Goal: Task Accomplishment & Management: Use online tool/utility

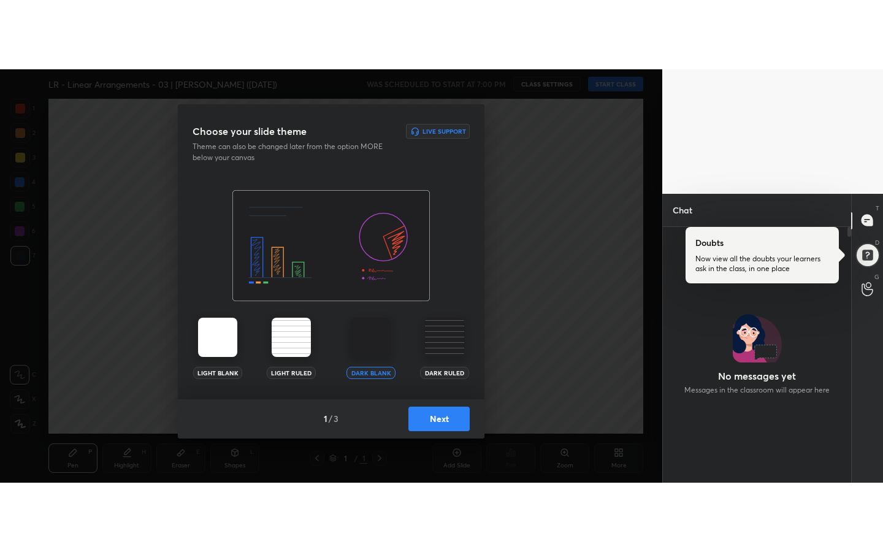
scroll to position [223, 185]
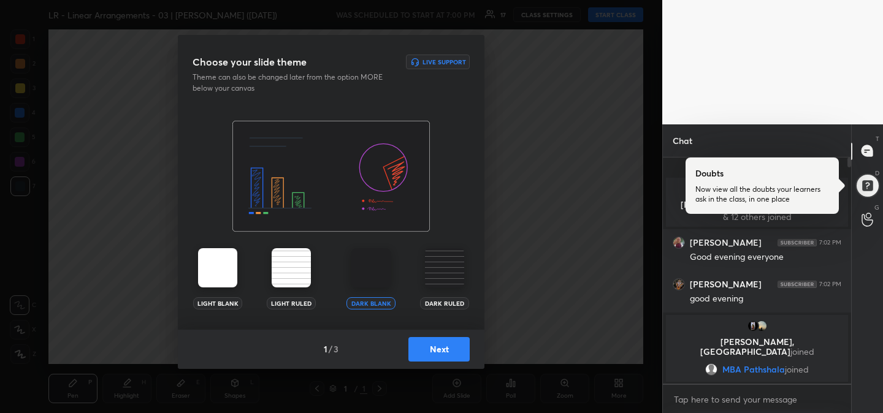
click at [448, 353] on button "Next" at bounding box center [439, 349] width 61 height 25
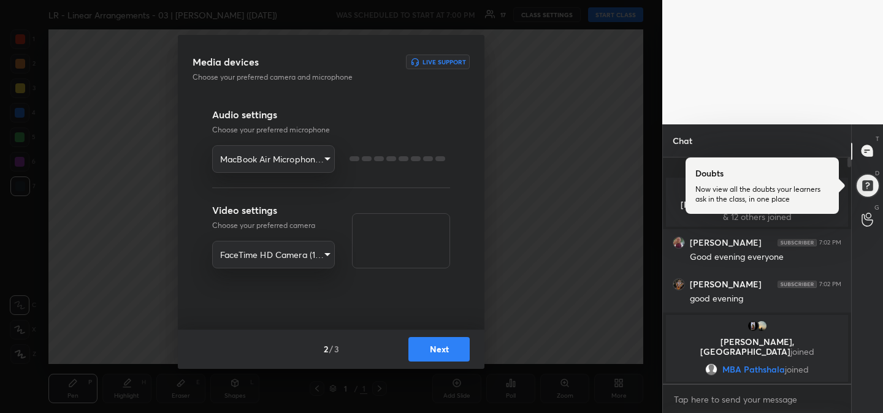
click at [448, 353] on button "Next" at bounding box center [439, 349] width 61 height 25
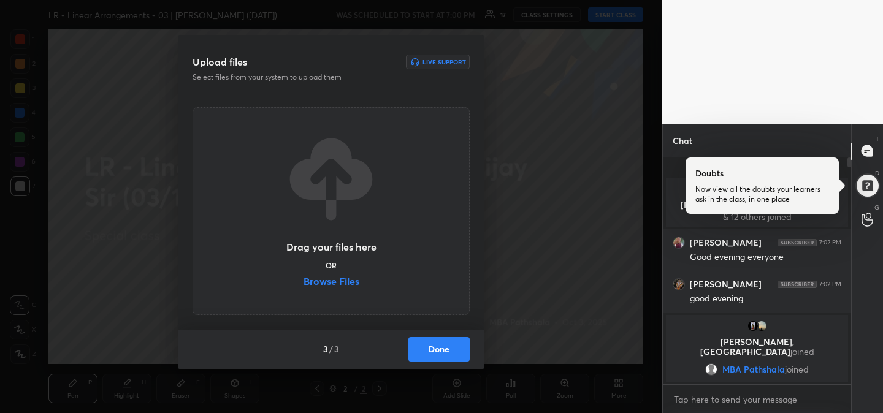
click at [331, 283] on label "Browse Files" at bounding box center [332, 283] width 56 height 13
click at [304, 283] on input "Browse Files" at bounding box center [304, 283] width 0 height 13
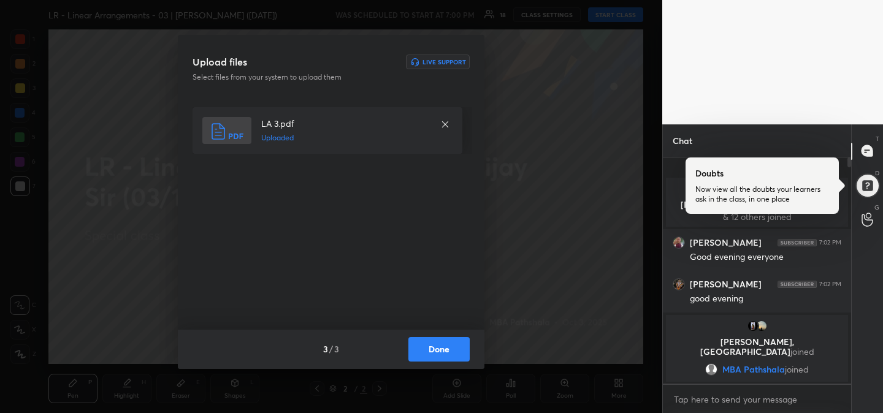
click at [450, 351] on button "Done" at bounding box center [439, 349] width 61 height 25
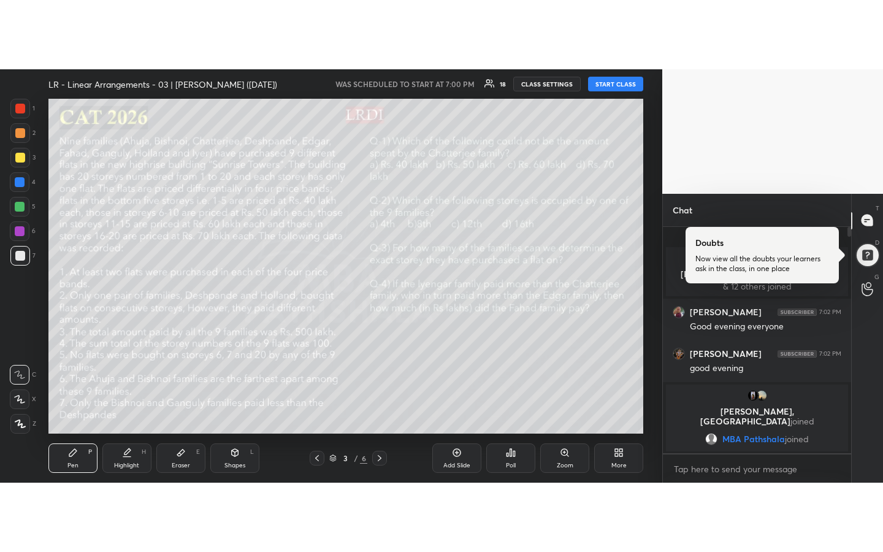
scroll to position [391, 185]
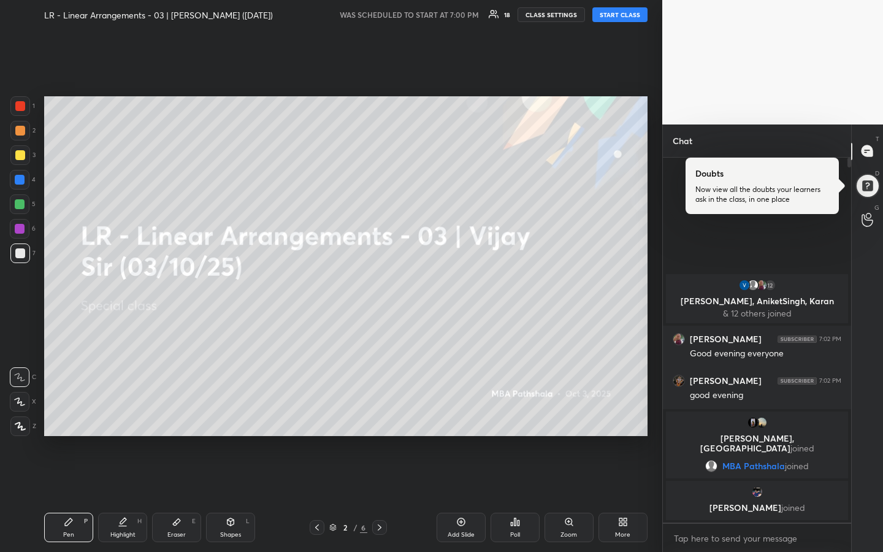
click at [619, 19] on button "START CLASS" at bounding box center [620, 14] width 55 height 15
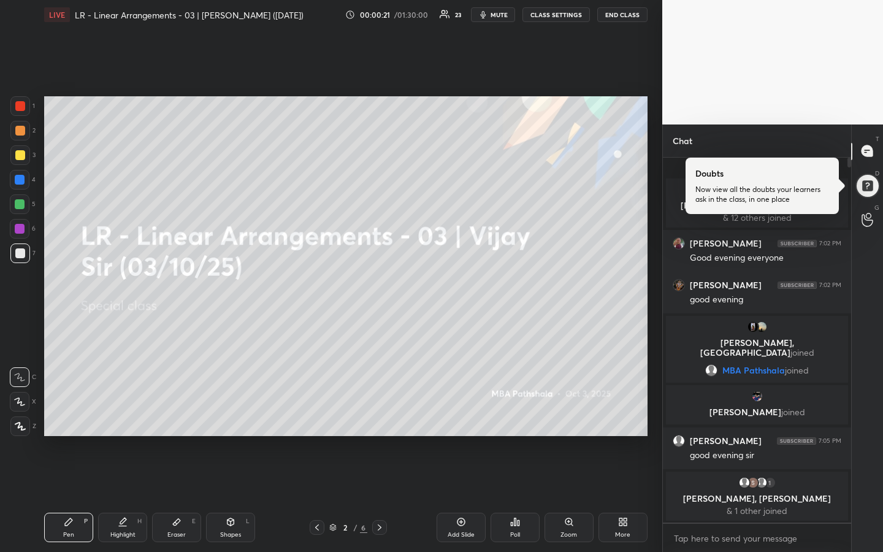
click at [653, 302] on div "1 2 3 4 5 6 7 R O A L C X Z Erase all C X Z LIVE LR - Linear Arrangements - 03 …" at bounding box center [331, 276] width 662 height 552
click at [19, 133] on div at bounding box center [20, 131] width 10 height 10
click at [21, 153] on div at bounding box center [20, 155] width 10 height 10
click at [172, 413] on icon at bounding box center [177, 522] width 10 height 10
click at [22, 413] on g at bounding box center [20, 426] width 10 height 10
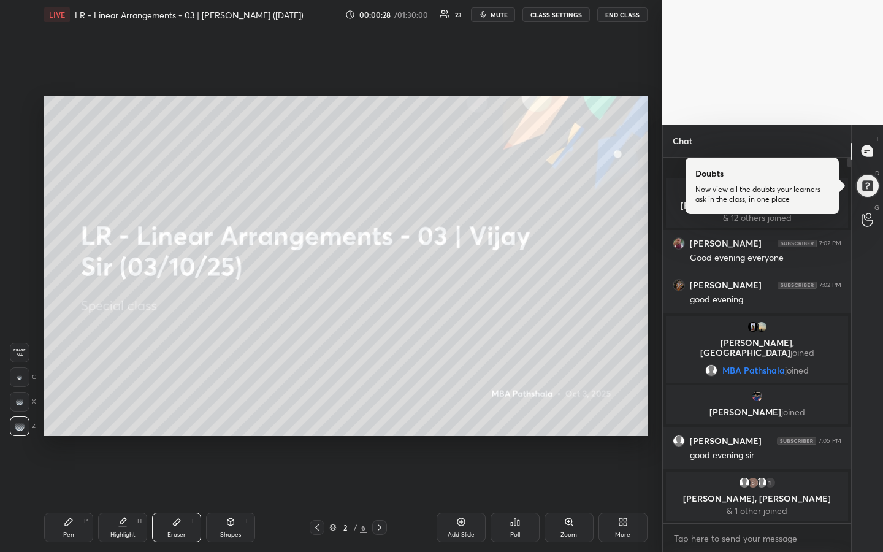
click at [71, 413] on icon at bounding box center [69, 522] width 10 height 10
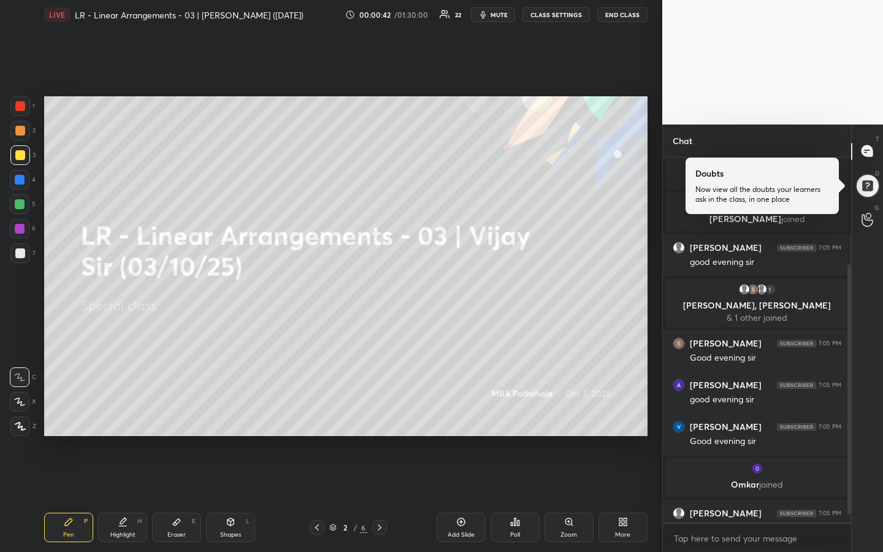
scroll to position [170, 0]
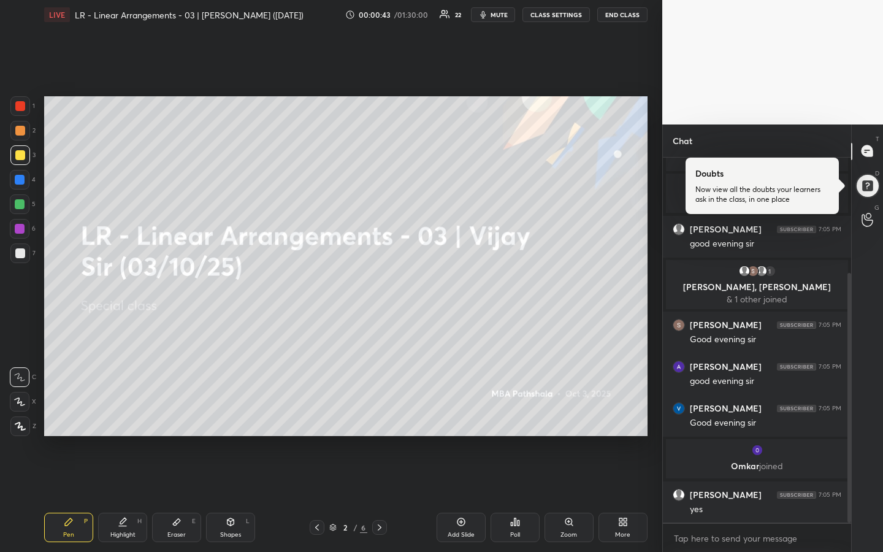
click at [656, 361] on div "1 2 3 4 5 6 7 R O A L C X Z Erase all C X Z LIVE LR - Linear Arrangements - 03 …" at bounding box center [331, 276] width 662 height 552
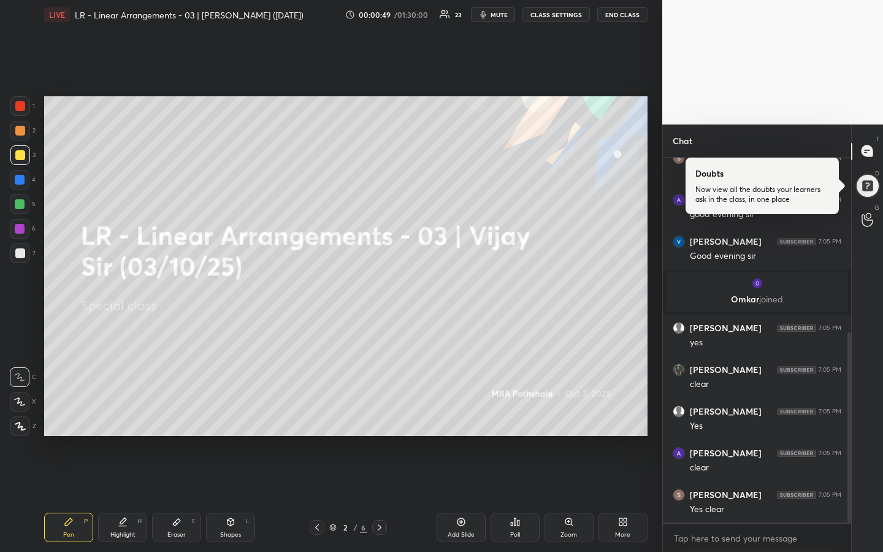
scroll to position [378, 0]
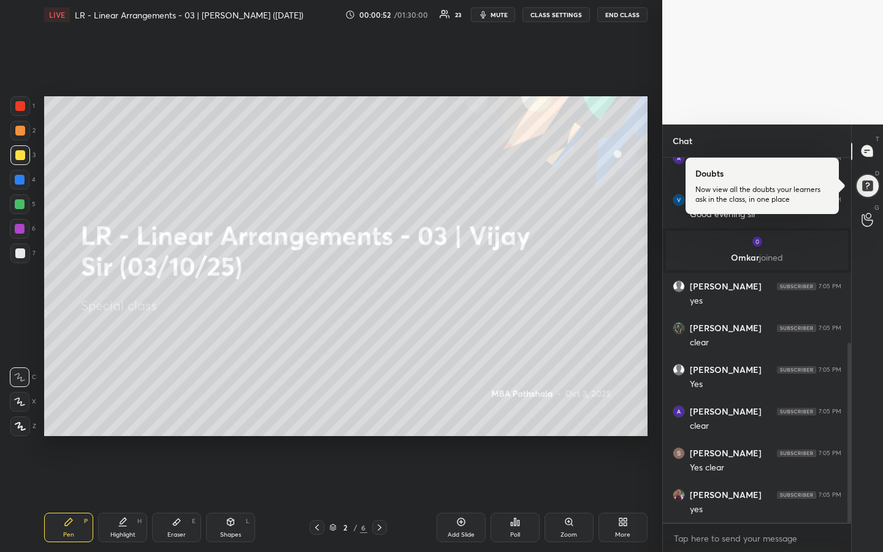
click at [656, 361] on div "1 2 3 4 5 6 7 R O A L C X Z Erase all C X Z LIVE LR - Linear Arrangements - 03 …" at bounding box center [331, 276] width 662 height 552
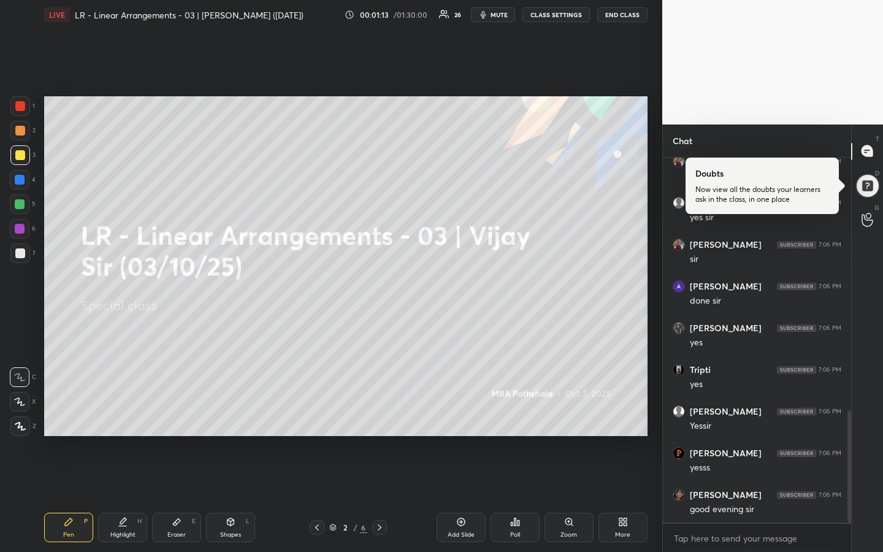
click at [654, 355] on div "1 2 3 4 5 6 7 R O A L C X Z Erase all C X Z LIVE LR - Linear Arrangements - 03 …" at bounding box center [331, 276] width 662 height 552
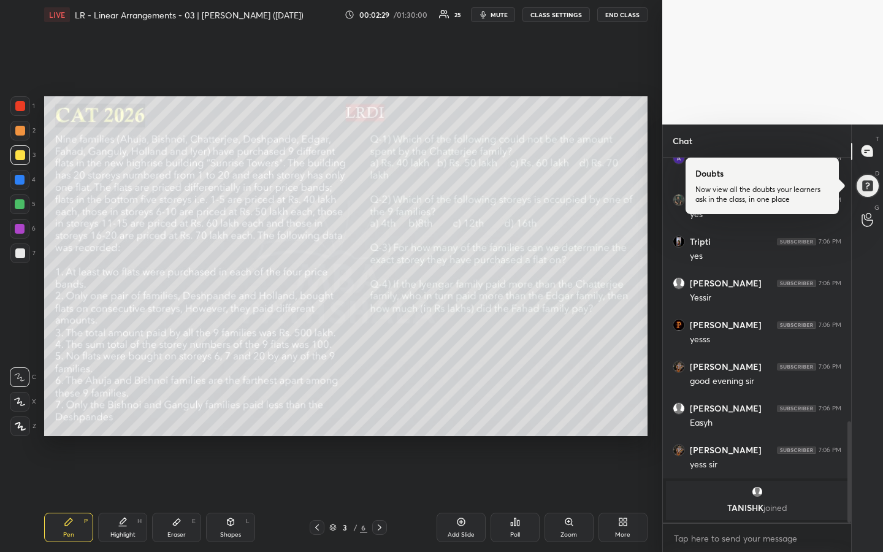
click at [74, 413] on div "Pen P" at bounding box center [68, 527] width 49 height 29
drag, startPoint x: 18, startPoint y: 128, endPoint x: 21, endPoint y: 151, distance: 23.5
click at [18, 130] on div at bounding box center [20, 131] width 10 height 10
click at [21, 159] on div at bounding box center [20, 155] width 10 height 10
click at [132, 413] on div "Highlight H" at bounding box center [122, 527] width 49 height 29
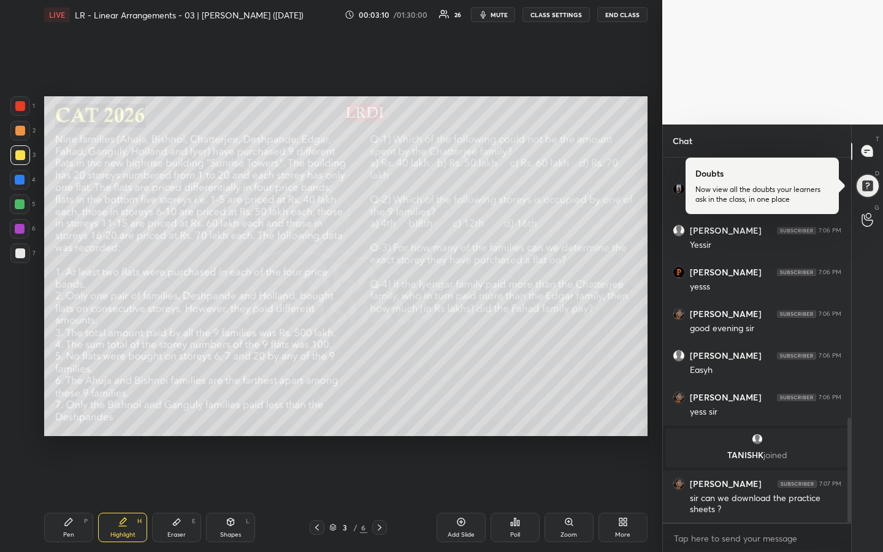
scroll to position [910, 0]
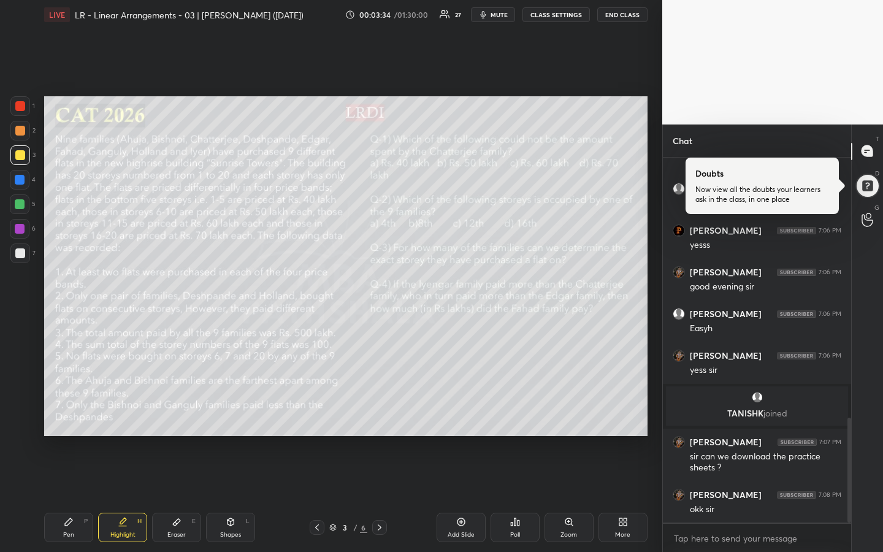
click at [61, 413] on div "Pen P" at bounding box center [68, 527] width 49 height 29
click at [132, 413] on div "Highlight H" at bounding box center [122, 527] width 49 height 29
click at [22, 209] on div at bounding box center [20, 204] width 20 height 20
click at [68, 413] on div "Pen P" at bounding box center [68, 527] width 49 height 29
click at [126, 413] on div "Highlight" at bounding box center [122, 535] width 25 height 6
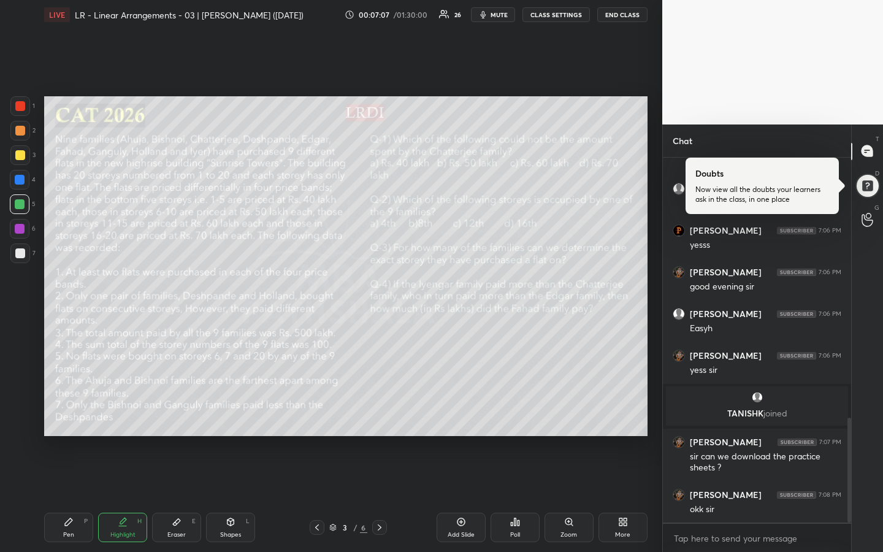
click at [72, 413] on div "Pen P" at bounding box center [68, 527] width 49 height 29
click at [135, 413] on div "Highlight H" at bounding box center [122, 527] width 49 height 29
click at [63, 413] on div "Pen P" at bounding box center [68, 527] width 49 height 29
click at [123, 413] on icon at bounding box center [123, 521] width 6 height 6
click at [76, 413] on div "Pen P" at bounding box center [68, 527] width 49 height 29
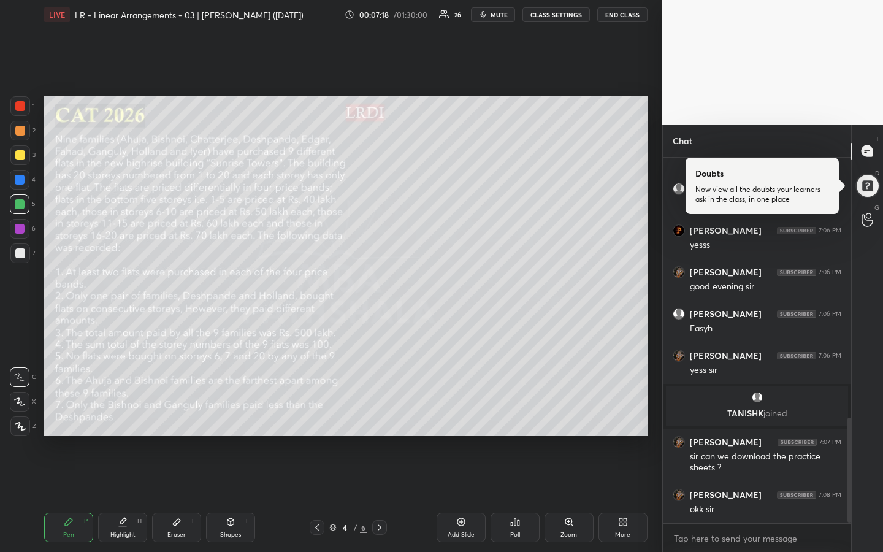
drag, startPoint x: 23, startPoint y: 160, endPoint x: 37, endPoint y: 171, distance: 17.9
click at [23, 160] on div at bounding box center [20, 155] width 20 height 20
click at [218, 413] on div "Shapes L" at bounding box center [230, 527] width 49 height 29
drag, startPoint x: 23, startPoint y: 425, endPoint x: 42, endPoint y: 418, distance: 20.2
click at [23, 413] on icon at bounding box center [20, 425] width 9 height 9
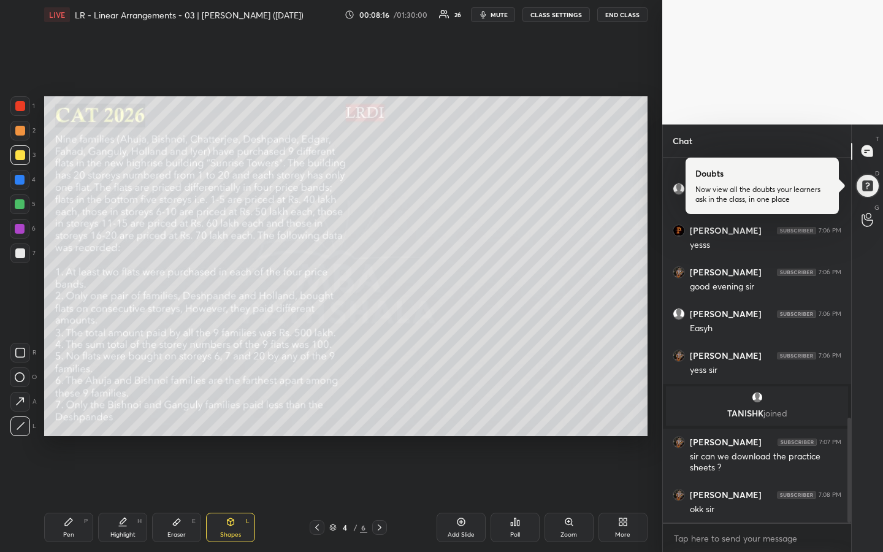
drag, startPoint x: 72, startPoint y: 521, endPoint x: 73, endPoint y: 500, distance: 21.5
click at [73, 413] on div "Pen P" at bounding box center [68, 527] width 49 height 29
drag, startPoint x: 25, startPoint y: 254, endPoint x: 41, endPoint y: 237, distance: 23.4
click at [23, 255] on div at bounding box center [20, 254] width 20 height 20
click at [171, 413] on div "Eraser E" at bounding box center [176, 527] width 49 height 29
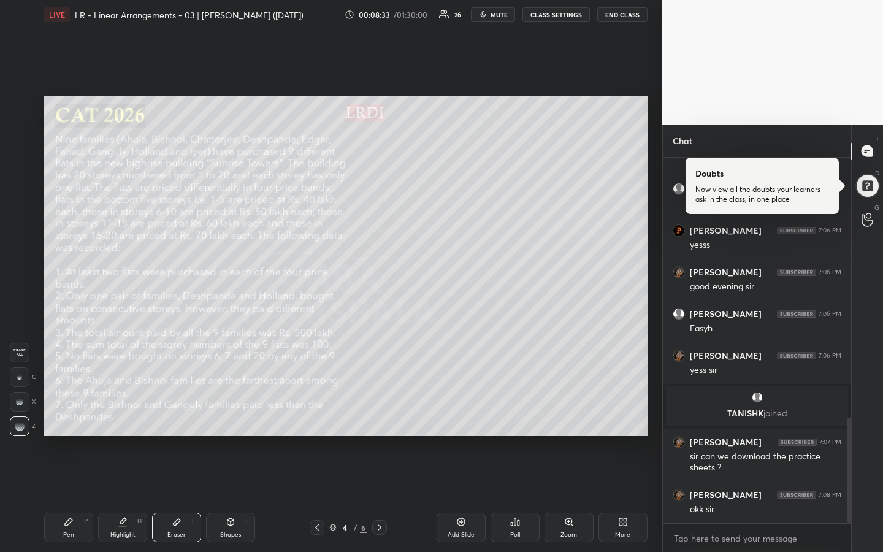
click at [69, 413] on icon at bounding box center [69, 522] width 10 height 10
drag, startPoint x: 117, startPoint y: 524, endPoint x: 132, endPoint y: 512, distance: 19.6
click at [118, 413] on div "Highlight H" at bounding box center [122, 527] width 49 height 29
click at [69, 413] on div "Pen P" at bounding box center [68, 527] width 49 height 29
click at [21, 205] on div at bounding box center [20, 204] width 10 height 10
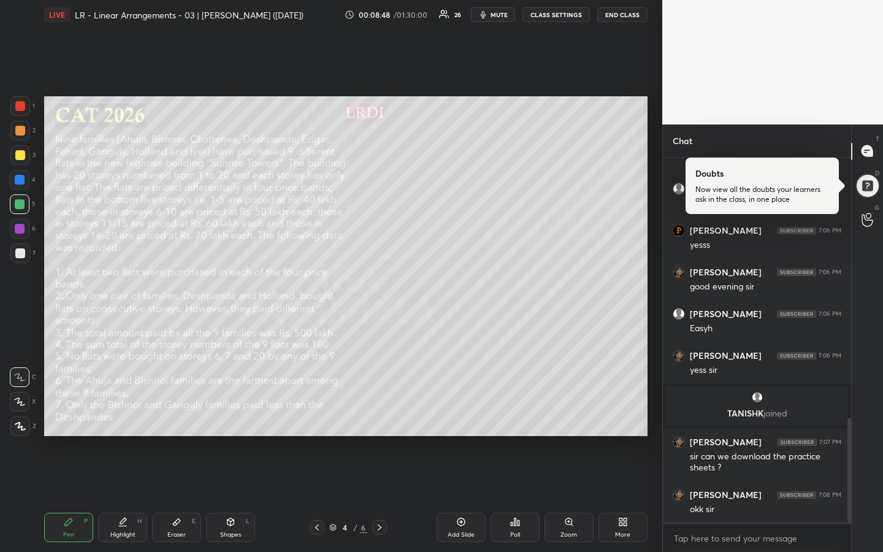
click at [124, 413] on icon at bounding box center [123, 522] width 10 height 10
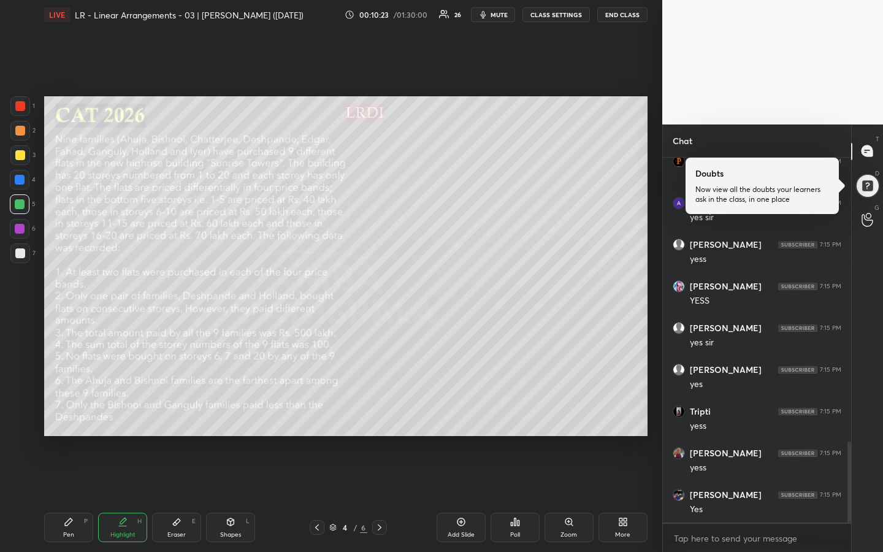
scroll to position [1327, 0]
drag, startPoint x: 75, startPoint y: 521, endPoint x: 83, endPoint y: 507, distance: 16.5
click at [74, 413] on div "Pen P" at bounding box center [68, 527] width 49 height 29
click at [126, 413] on div "Highlight H" at bounding box center [122, 527] width 49 height 29
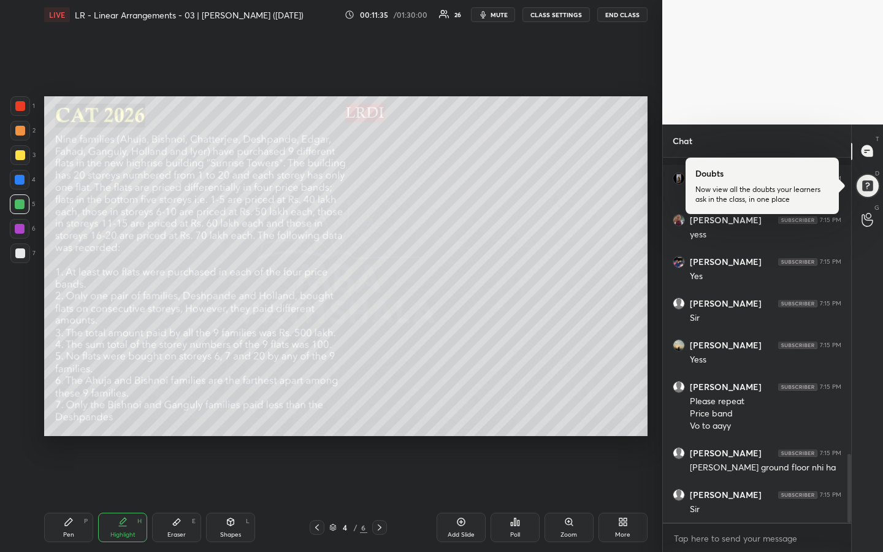
scroll to position [1582, 0]
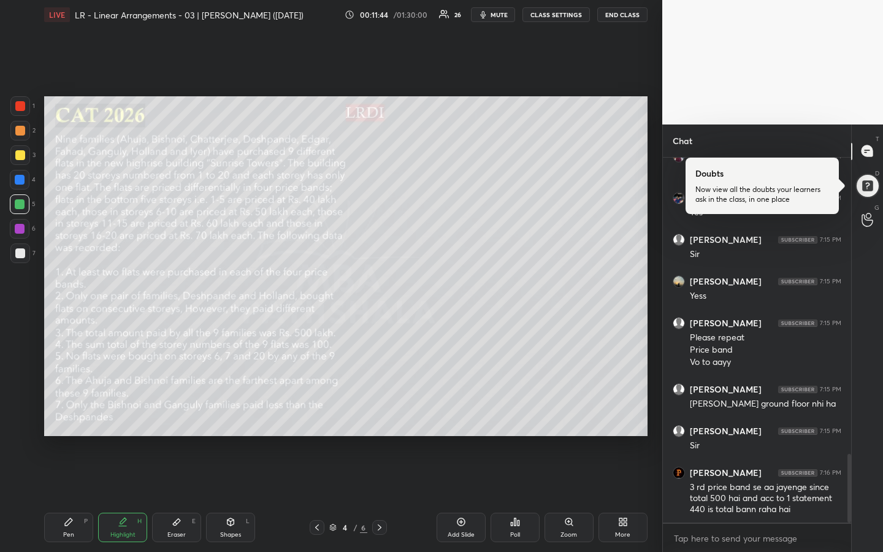
click at [67, 413] on div "Pen" at bounding box center [68, 535] width 11 height 6
drag, startPoint x: 123, startPoint y: 524, endPoint x: 122, endPoint y: 497, distance: 27.0
click at [123, 413] on icon at bounding box center [123, 522] width 10 height 10
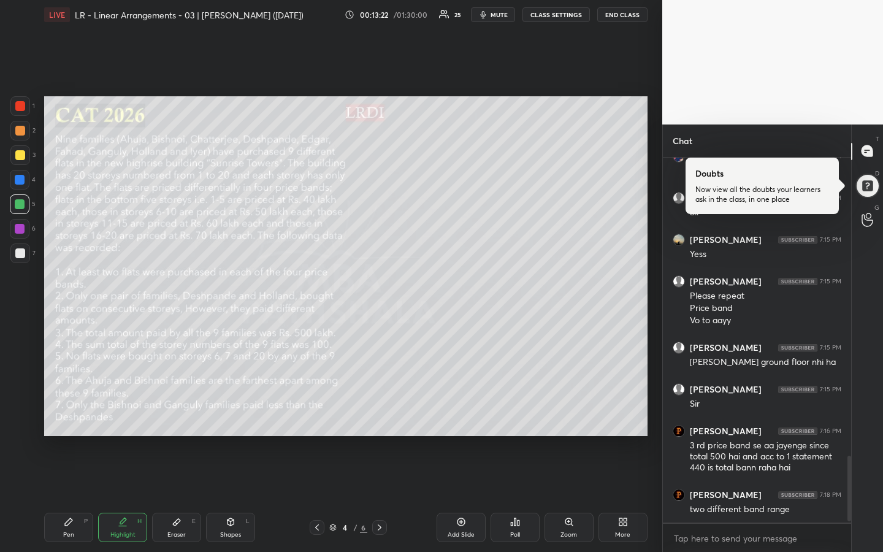
scroll to position [1676, 0]
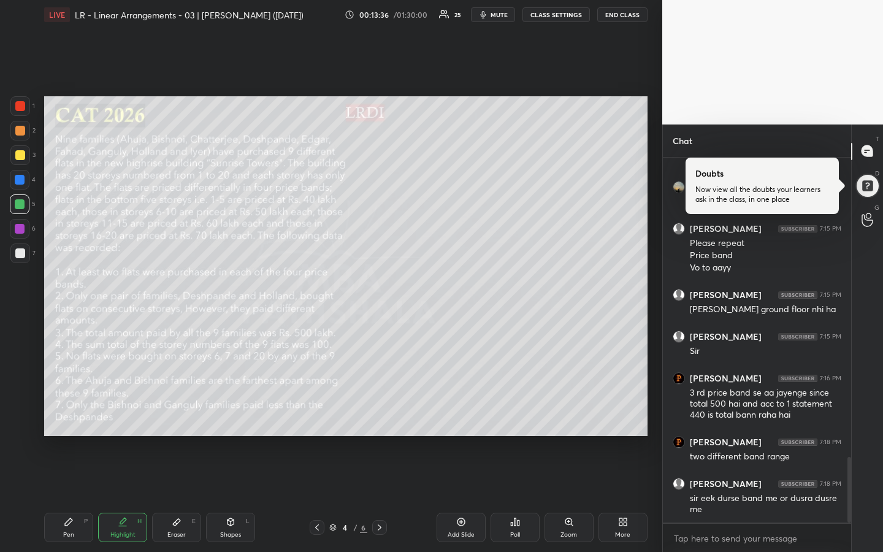
click at [69, 413] on div "Pen" at bounding box center [68, 535] width 11 height 6
click at [120, 413] on div "Highlight" at bounding box center [122, 535] width 25 height 6
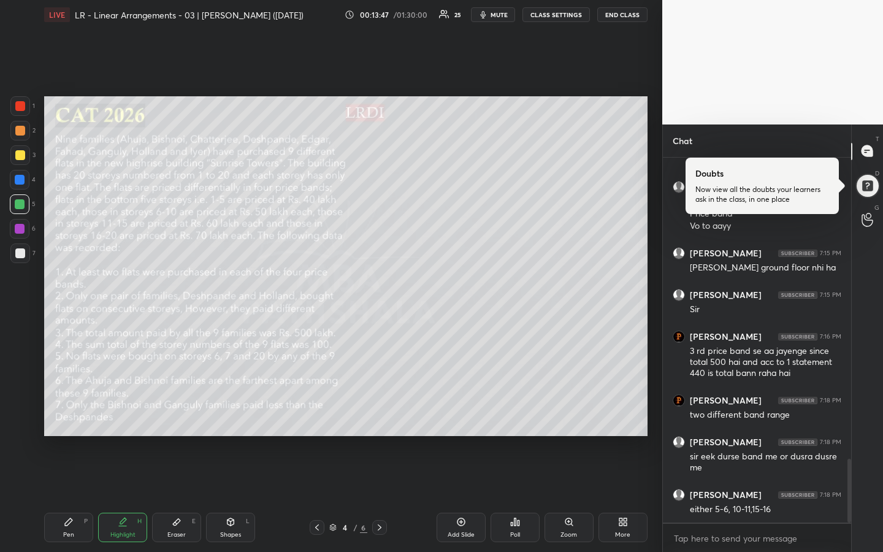
click at [72, 413] on div "Pen P" at bounding box center [68, 527] width 49 height 29
click at [75, 413] on div "Pen P" at bounding box center [68, 527] width 49 height 29
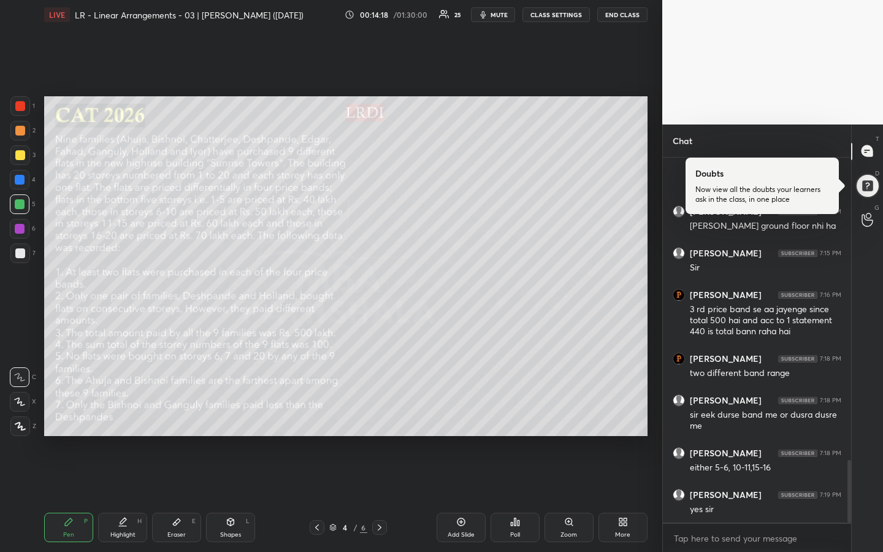
click at [130, 413] on div "Highlight H" at bounding box center [122, 527] width 49 height 29
drag, startPoint x: 81, startPoint y: 525, endPoint x: 86, endPoint y: 518, distance: 8.7
click at [80, 413] on div "Pen P" at bounding box center [68, 527] width 49 height 29
click at [91, 413] on div "Pen P" at bounding box center [68, 527] width 49 height 29
click at [21, 251] on div at bounding box center [20, 253] width 10 height 10
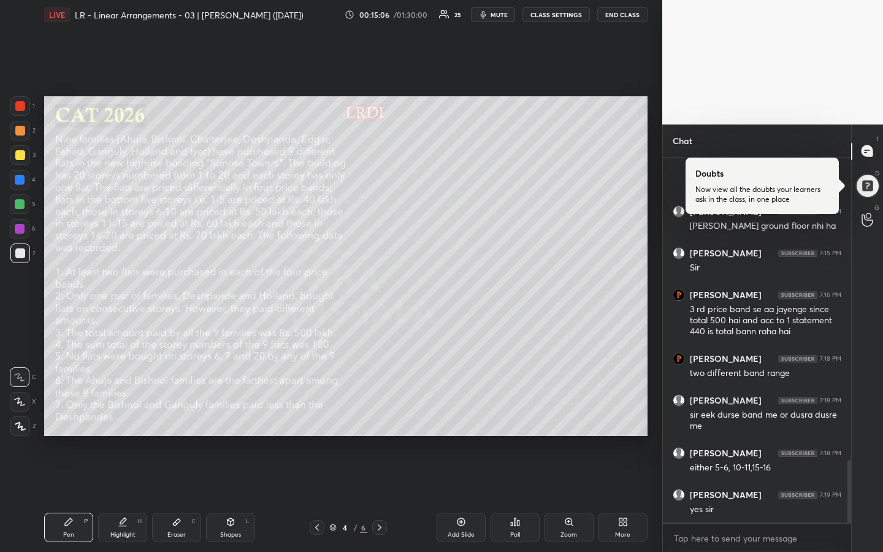
click at [20, 157] on div at bounding box center [20, 155] width 10 height 10
drag, startPoint x: 20, startPoint y: 132, endPoint x: 35, endPoint y: 129, distance: 14.9
click at [20, 132] on div at bounding box center [20, 131] width 10 height 10
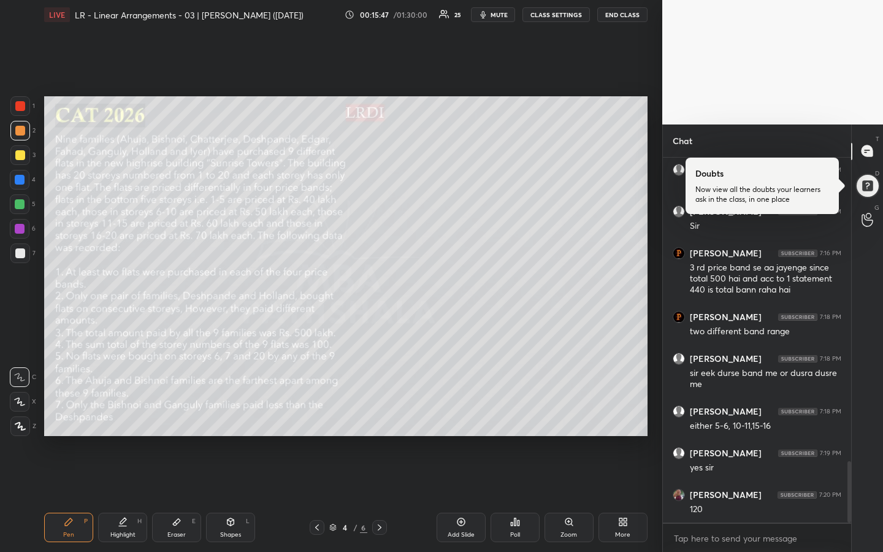
scroll to position [1843, 0]
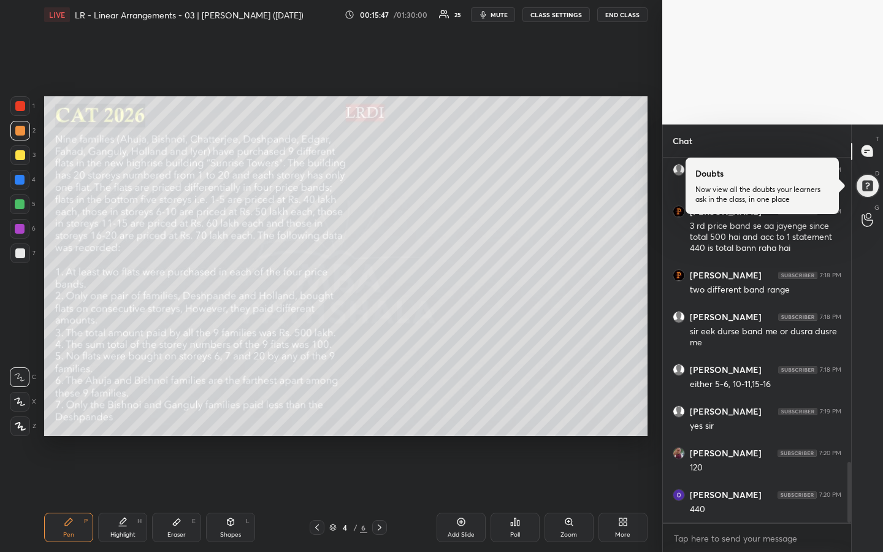
click at [126, 413] on icon at bounding box center [123, 522] width 10 height 10
drag, startPoint x: 64, startPoint y: 536, endPoint x: 105, endPoint y: 500, distance: 54.3
click at [64, 413] on div "Pen" at bounding box center [68, 535] width 11 height 6
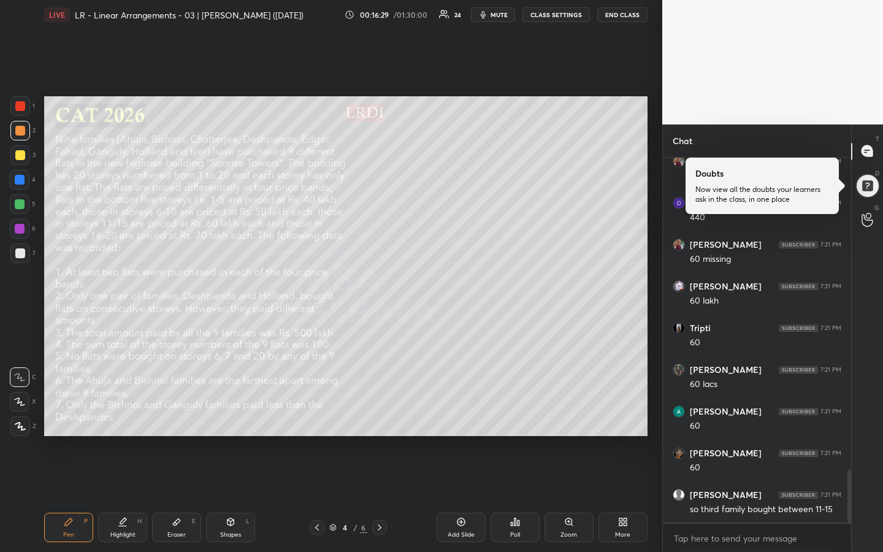
scroll to position [2177, 0]
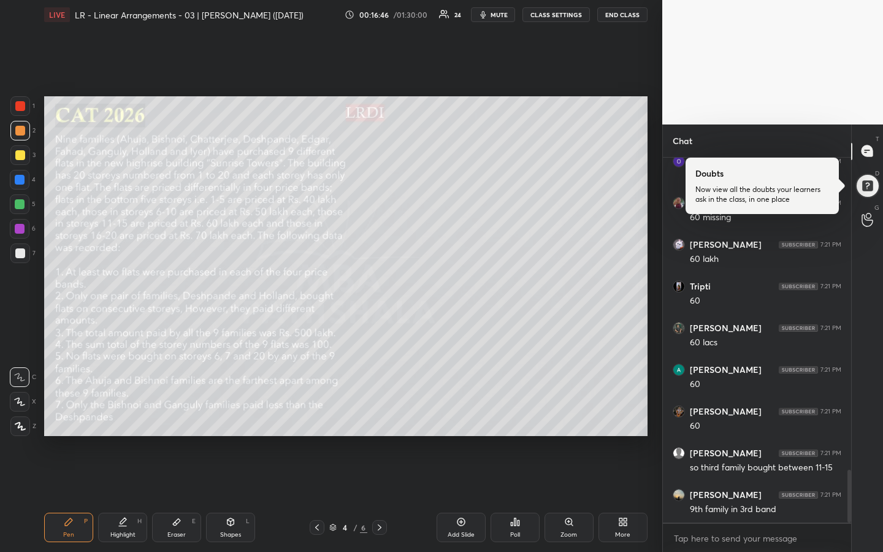
click at [126, 413] on icon at bounding box center [123, 522] width 10 height 10
click at [69, 413] on div "Pen P" at bounding box center [68, 527] width 49 height 29
drag, startPoint x: 125, startPoint y: 531, endPoint x: 143, endPoint y: 497, distance: 38.4
click at [125, 413] on div "Highlight" at bounding box center [122, 535] width 25 height 6
click at [61, 413] on div "Pen P" at bounding box center [68, 527] width 49 height 29
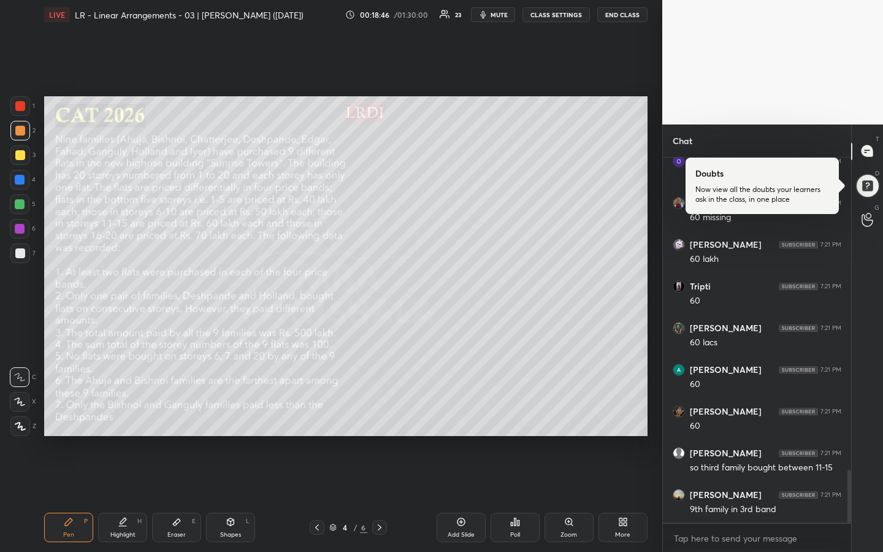
click at [22, 255] on div at bounding box center [20, 253] width 10 height 10
click at [120, 413] on div "Highlight H" at bounding box center [122, 527] width 49 height 29
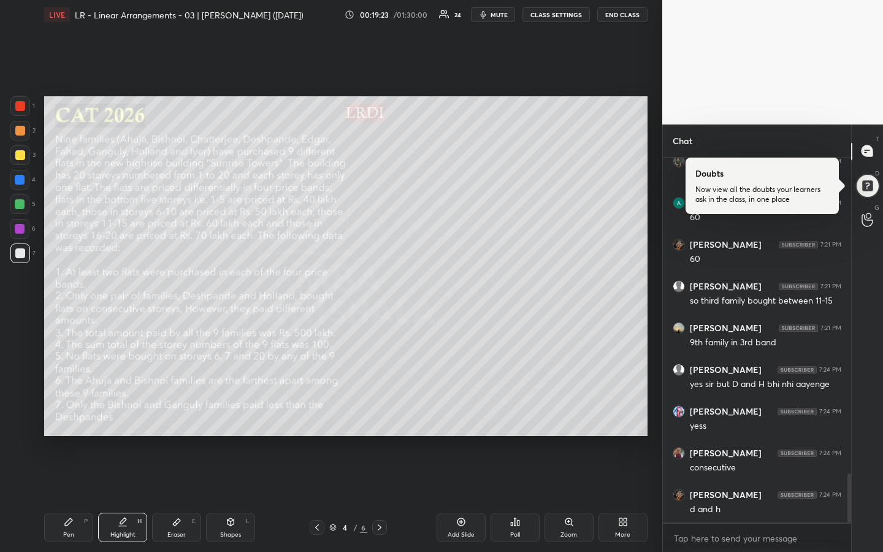
scroll to position [2427, 0]
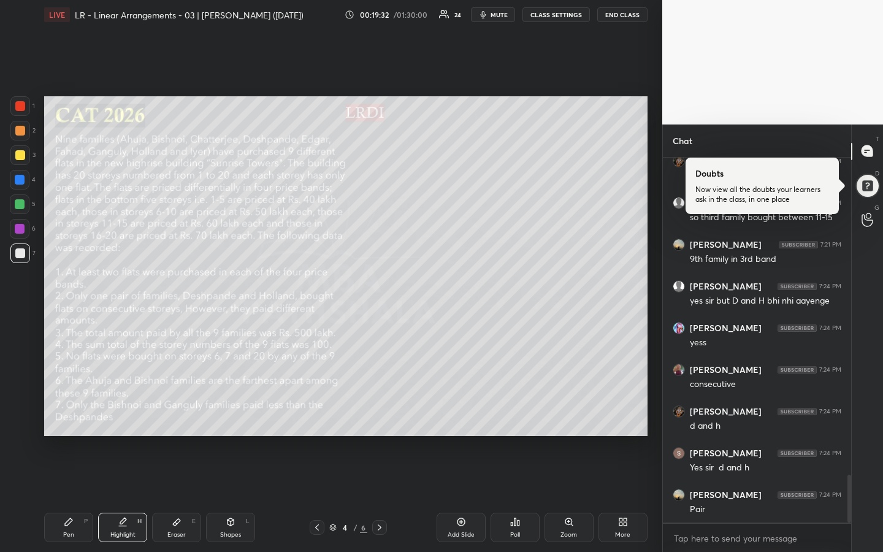
click at [182, 413] on div "Eraser E" at bounding box center [176, 527] width 49 height 29
click at [69, 413] on div "Pen P" at bounding box center [68, 527] width 49 height 29
click at [132, 413] on div "Highlight H" at bounding box center [122, 527] width 49 height 29
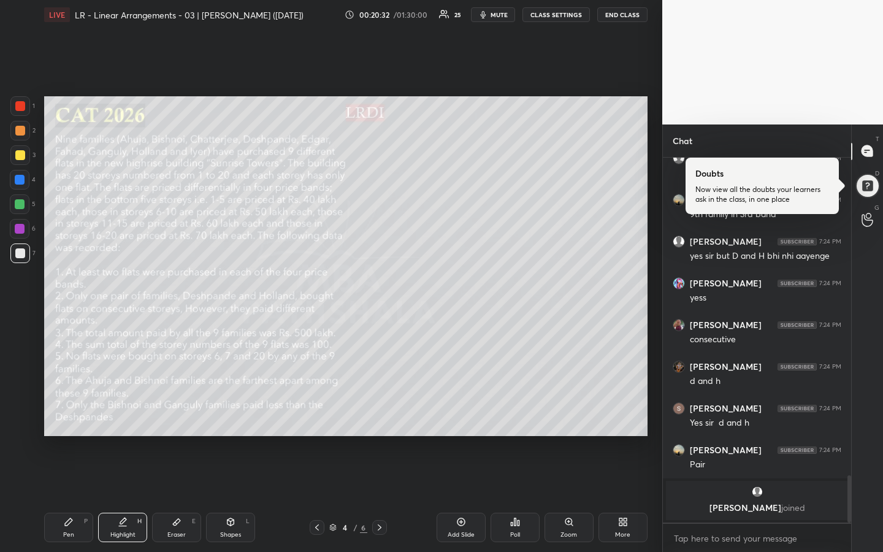
scroll to position [2038, 0]
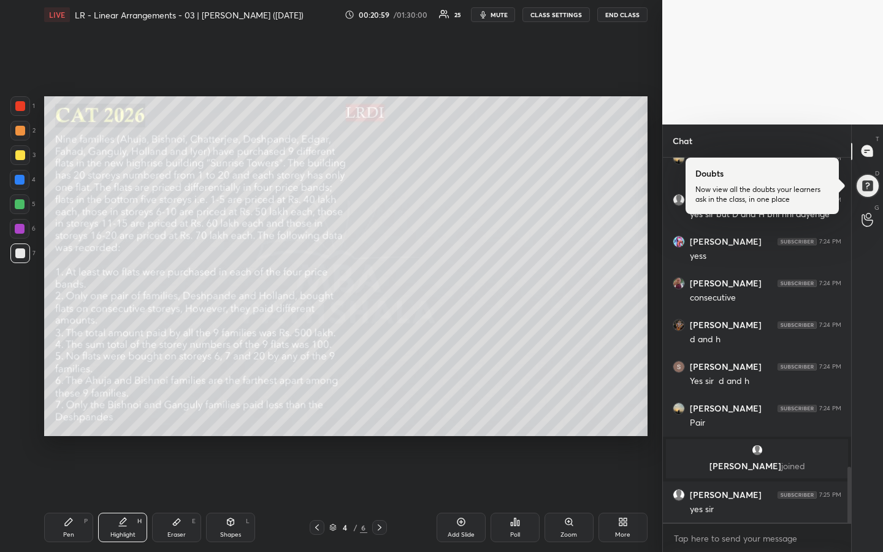
click at [72, 413] on div "Pen P" at bounding box center [68, 527] width 49 height 29
drag, startPoint x: 128, startPoint y: 534, endPoint x: 125, endPoint y: 515, distance: 19.9
click at [126, 413] on div "Highlight" at bounding box center [122, 535] width 25 height 6
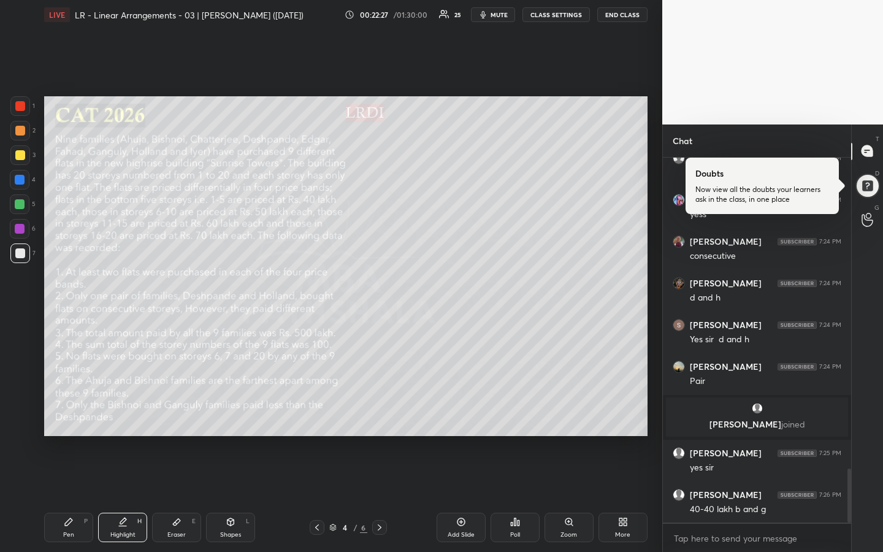
scroll to position [2122, 0]
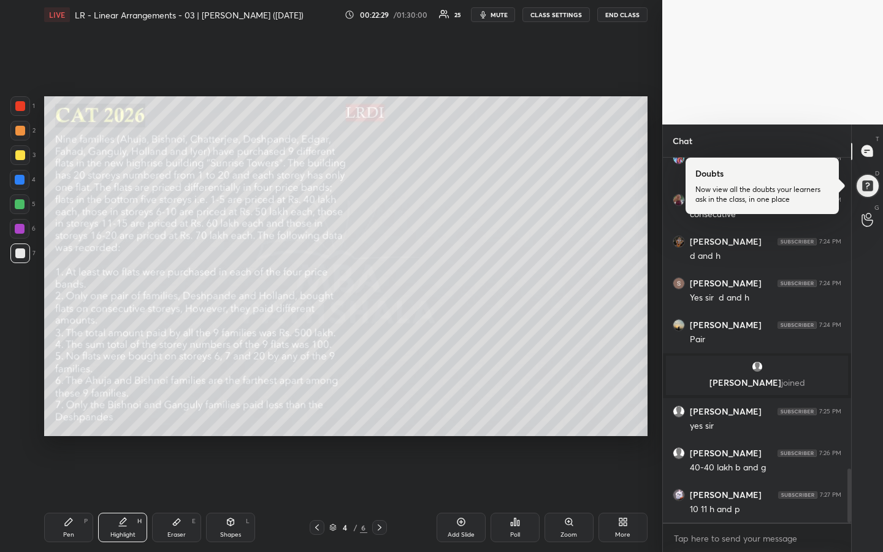
click at [174, 413] on div "Eraser" at bounding box center [176, 535] width 18 height 6
click at [64, 413] on div "Pen P" at bounding box center [68, 527] width 49 height 29
drag, startPoint x: 132, startPoint y: 514, endPoint x: 126, endPoint y: 468, distance: 46.4
click at [132, 413] on div "Highlight H" at bounding box center [122, 527] width 49 height 29
click at [59, 413] on div "Pen P" at bounding box center [68, 527] width 49 height 29
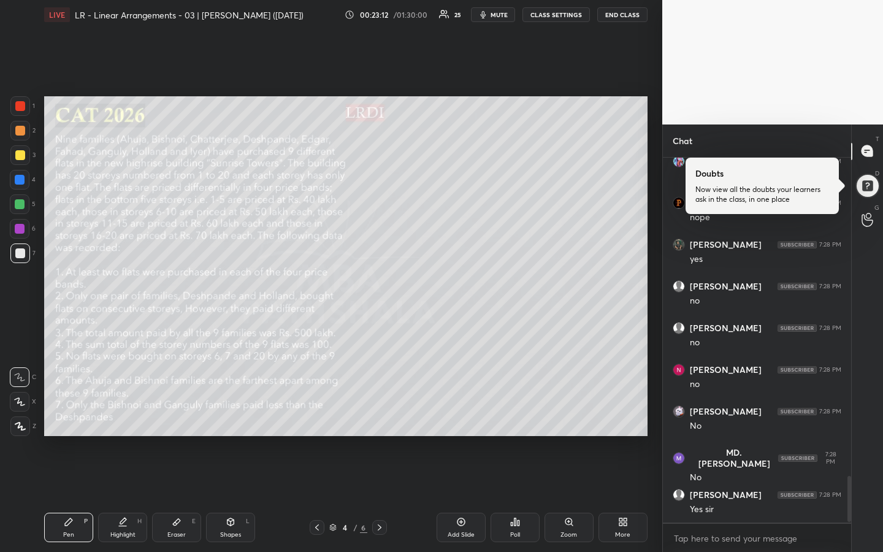
scroll to position [2539, 0]
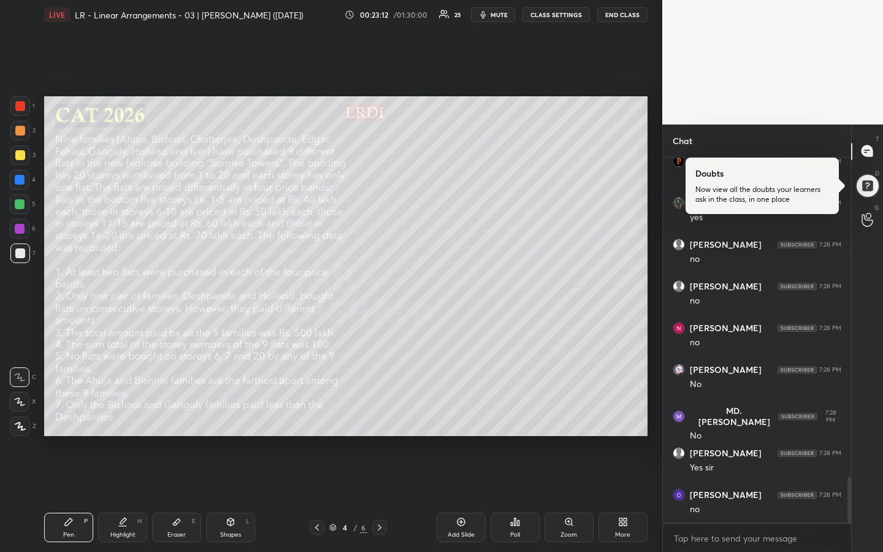
click at [125, 413] on div "Highlight" at bounding box center [122, 535] width 25 height 6
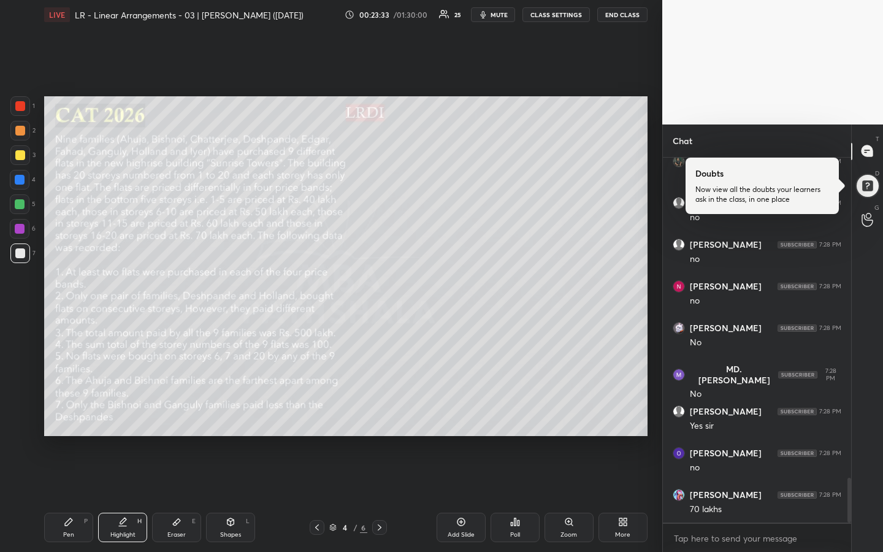
scroll to position [2622, 0]
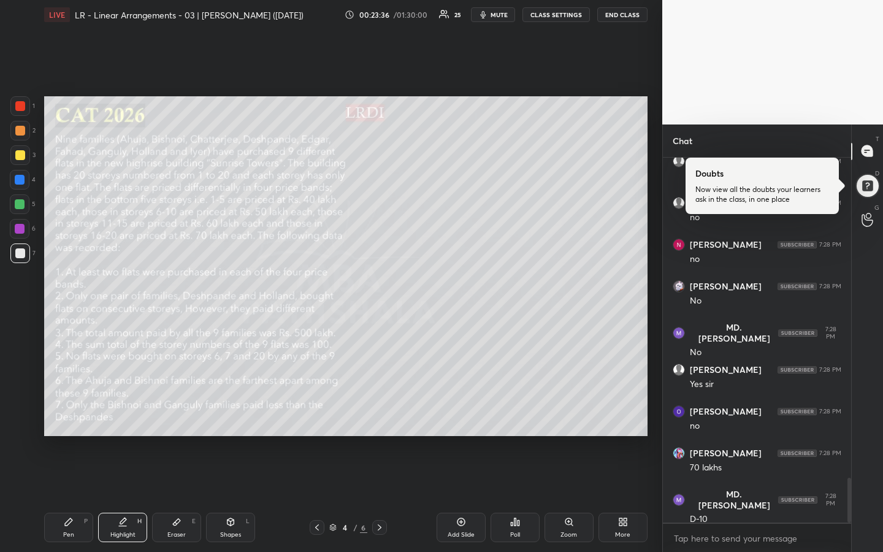
click at [177, 413] on div "Eraser" at bounding box center [176, 535] width 18 height 6
click at [20, 378] on rect at bounding box center [20, 377] width 1 height 1
click at [64, 413] on icon at bounding box center [69, 522] width 10 height 10
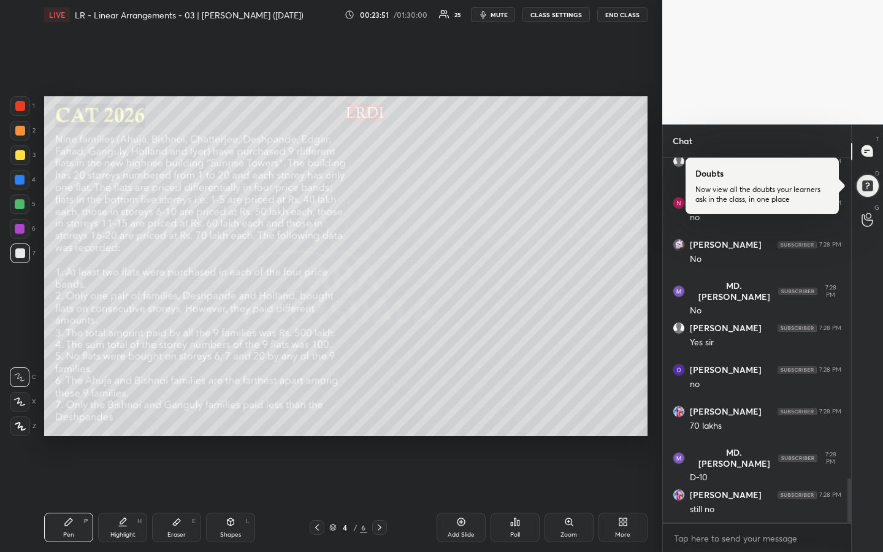
click at [125, 413] on icon at bounding box center [123, 522] width 10 height 10
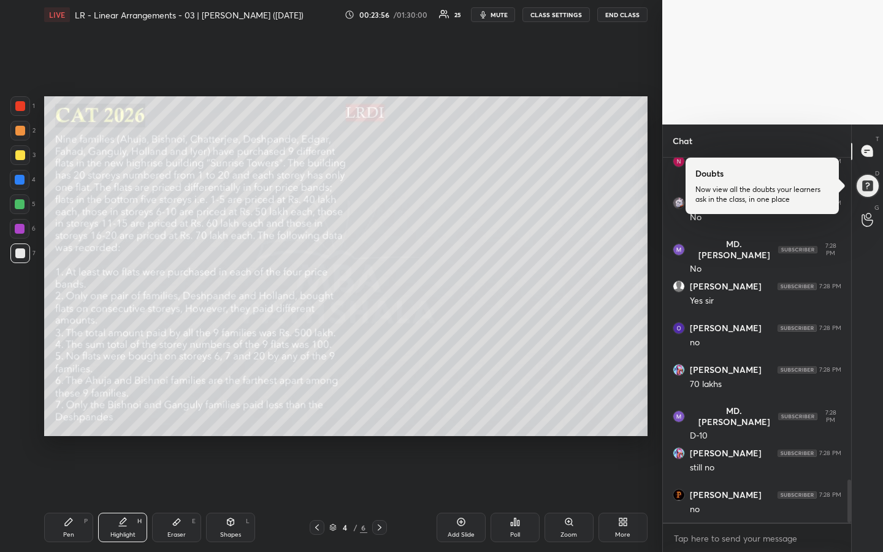
scroll to position [2747, 0]
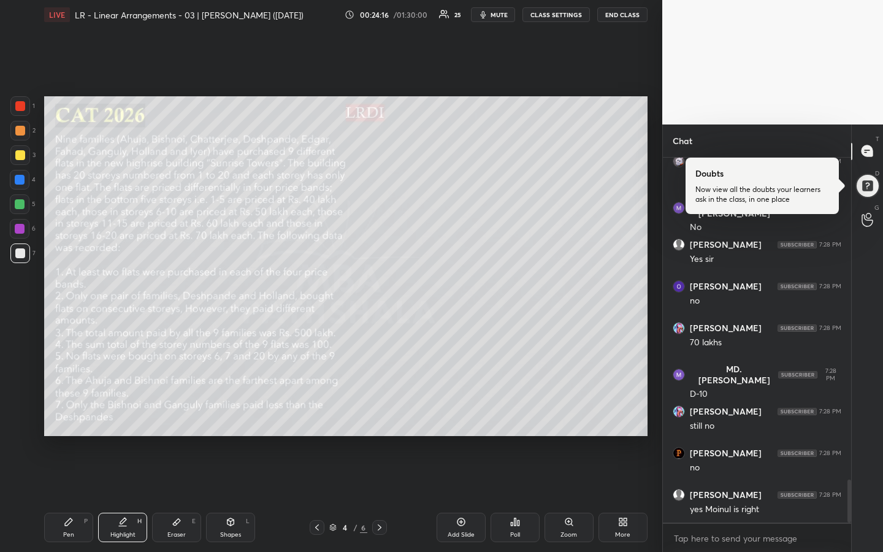
click at [186, 413] on div "Eraser E" at bounding box center [176, 527] width 49 height 29
click at [69, 413] on div "Pen" at bounding box center [68, 535] width 11 height 6
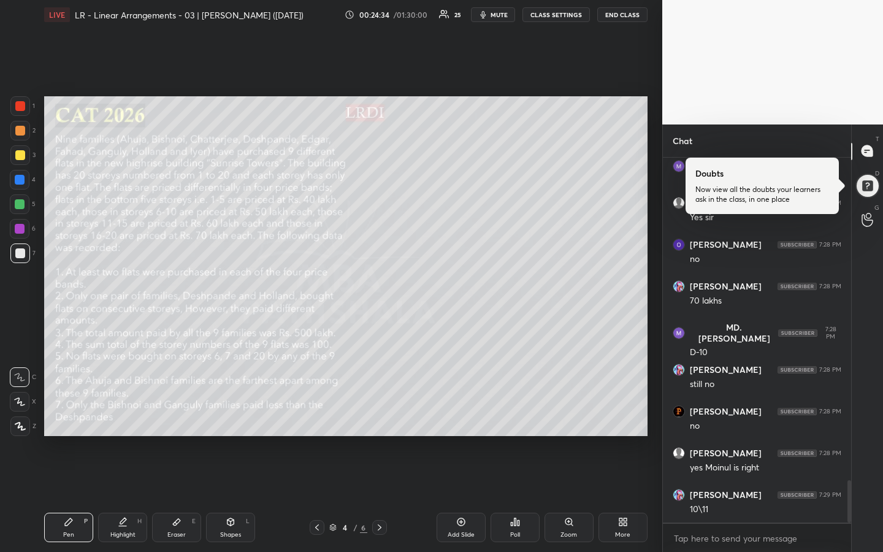
drag, startPoint x: 131, startPoint y: 518, endPoint x: 158, endPoint y: 475, distance: 51.0
click at [131, 413] on div "Highlight H" at bounding box center [122, 527] width 49 height 29
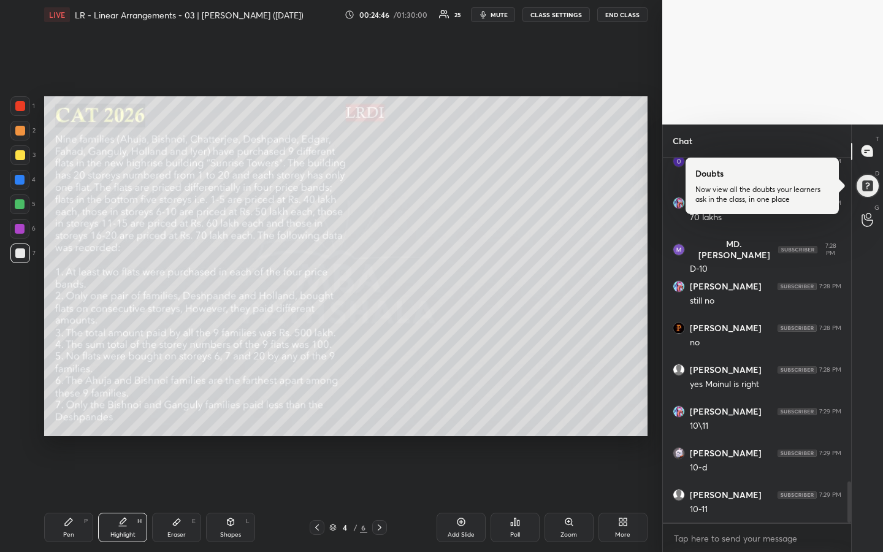
scroll to position [2914, 0]
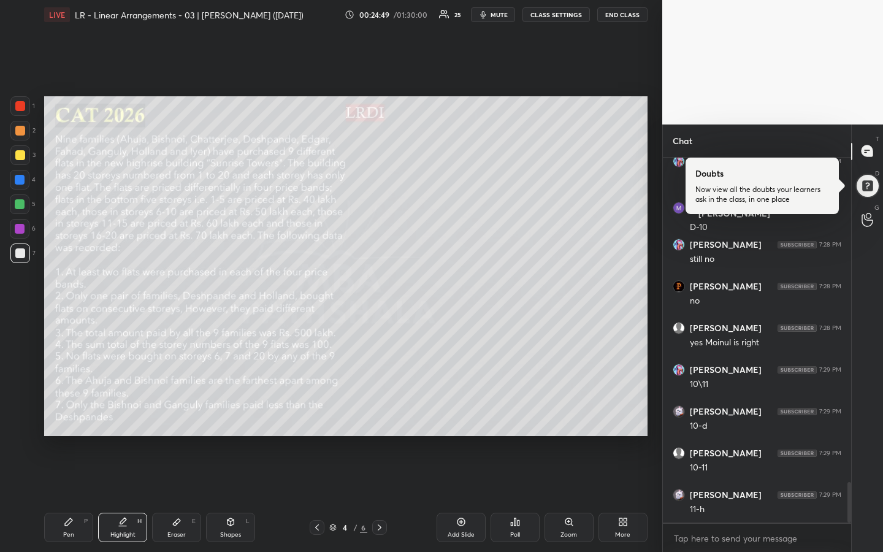
click at [181, 413] on div "Eraser E" at bounding box center [176, 527] width 49 height 29
click at [68, 413] on icon at bounding box center [69, 522] width 10 height 10
click at [115, 413] on div "Highlight" at bounding box center [122, 535] width 25 height 6
click at [175, 413] on icon at bounding box center [177, 522] width 10 height 10
click at [70, 413] on icon at bounding box center [69, 522] width 10 height 10
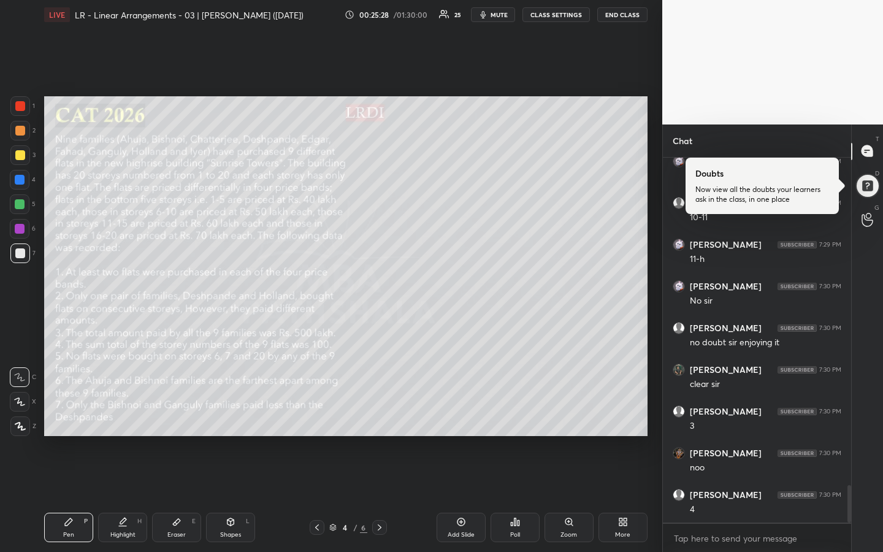
scroll to position [3206, 0]
drag, startPoint x: 126, startPoint y: 532, endPoint x: 139, endPoint y: 488, distance: 46.6
click at [125, 413] on div "Highlight" at bounding box center [122, 535] width 25 height 6
click at [67, 413] on div "Pen" at bounding box center [68, 535] width 11 height 6
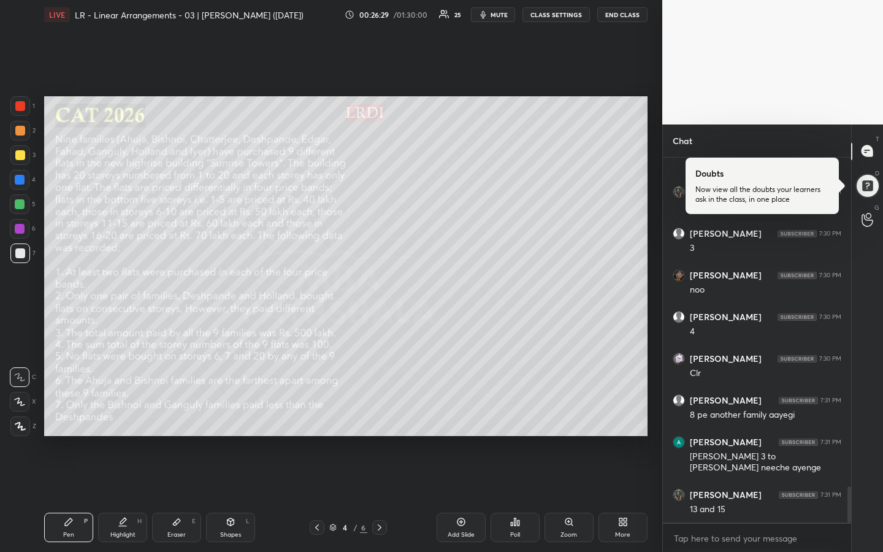
scroll to position [3384, 0]
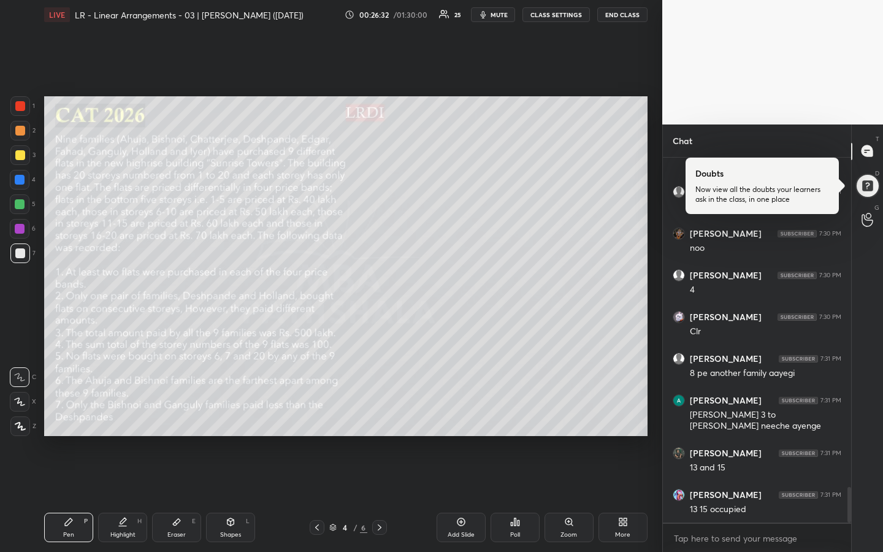
click at [125, 413] on div "Highlight" at bounding box center [122, 535] width 25 height 6
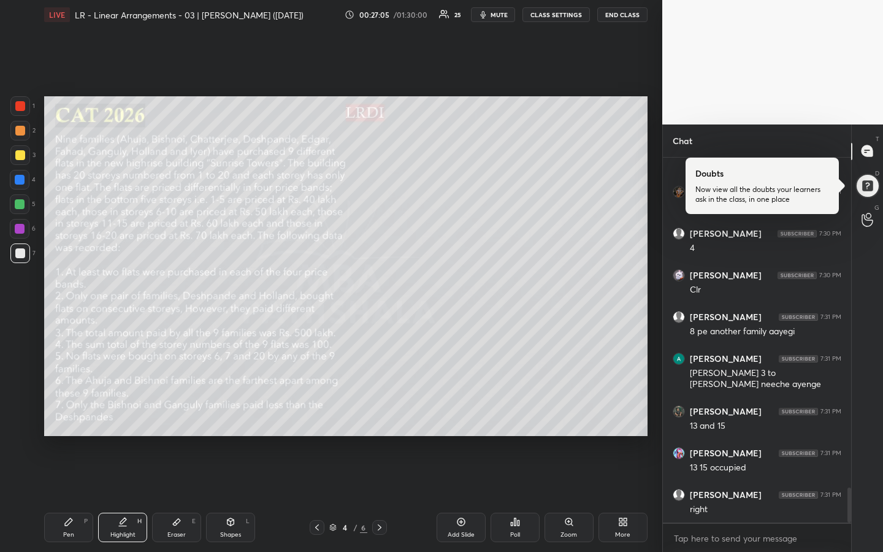
scroll to position [3467, 0]
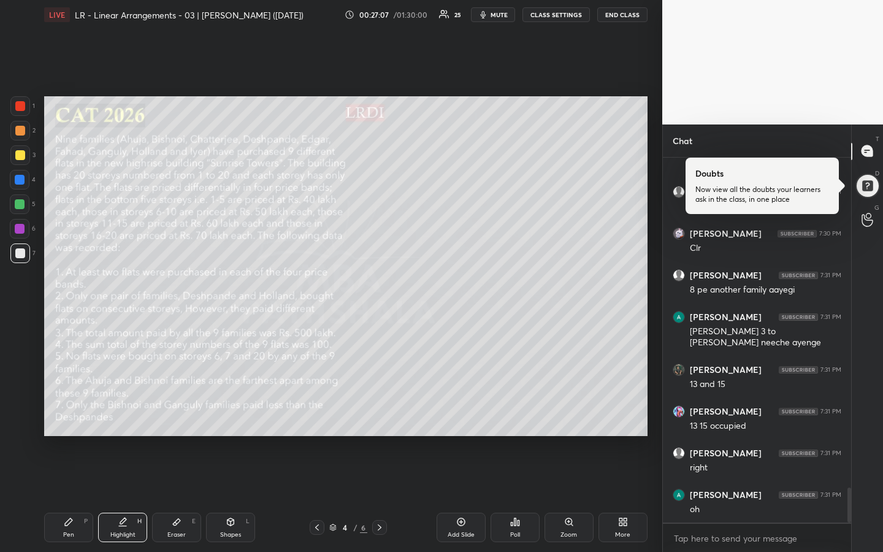
drag, startPoint x: 66, startPoint y: 522, endPoint x: 80, endPoint y: 518, distance: 15.2
click at [68, 413] on icon at bounding box center [68, 521] width 7 height 7
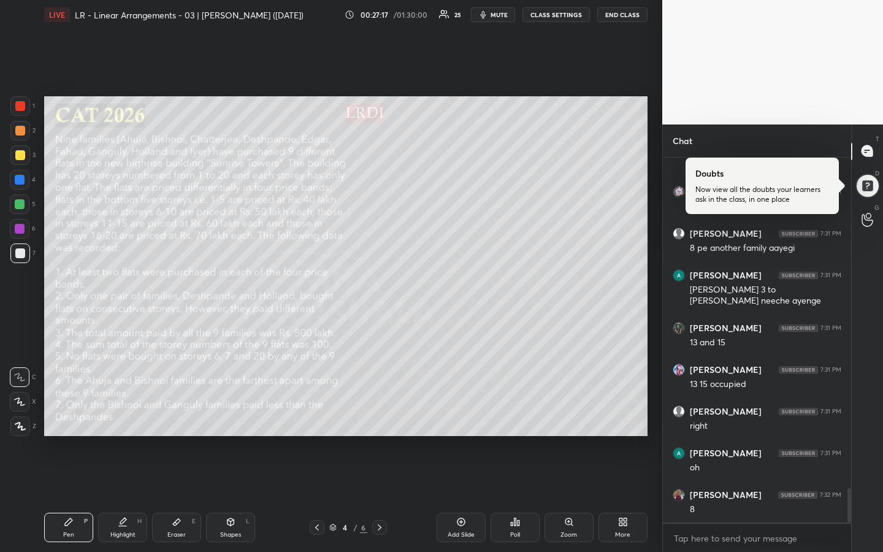
click at [125, 413] on div "Highlight" at bounding box center [122, 535] width 25 height 6
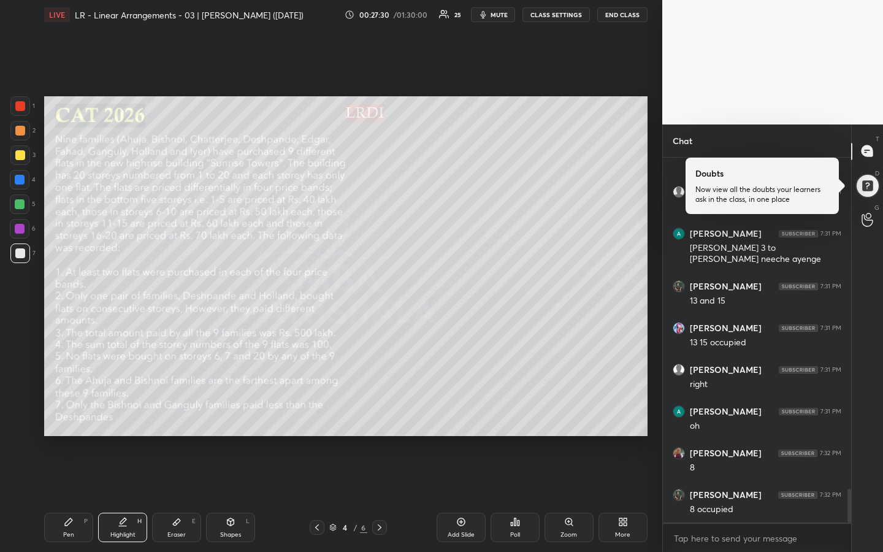
scroll to position [3593, 0]
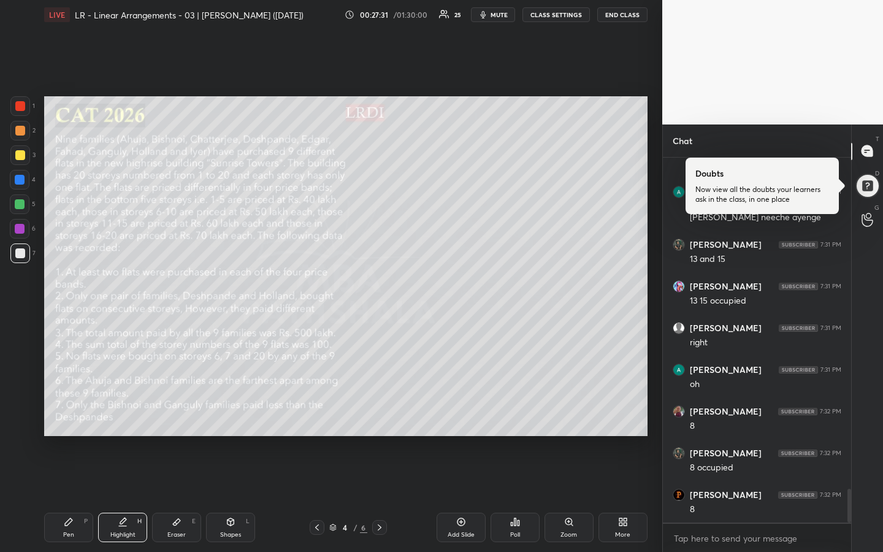
click at [64, 413] on div "Pen" at bounding box center [68, 535] width 11 height 6
click at [123, 413] on div "Highlight" at bounding box center [122, 535] width 25 height 6
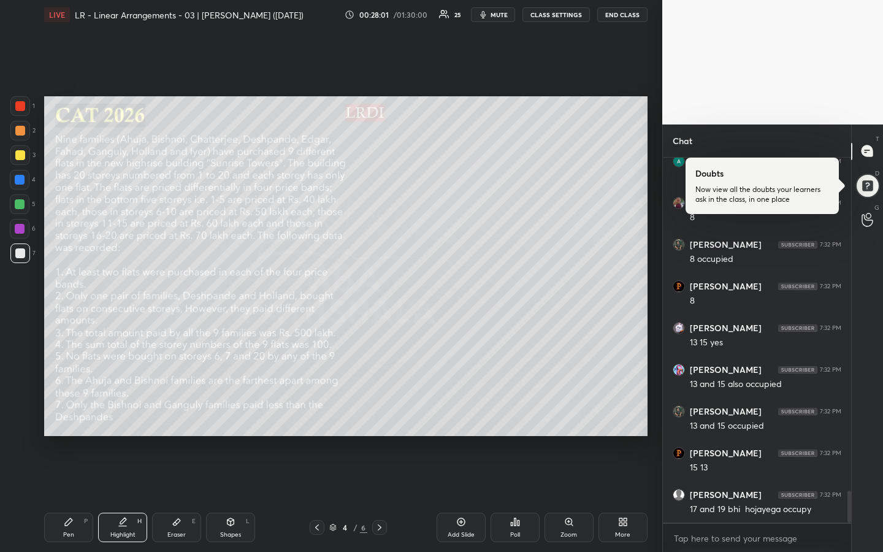
scroll to position [3843, 0]
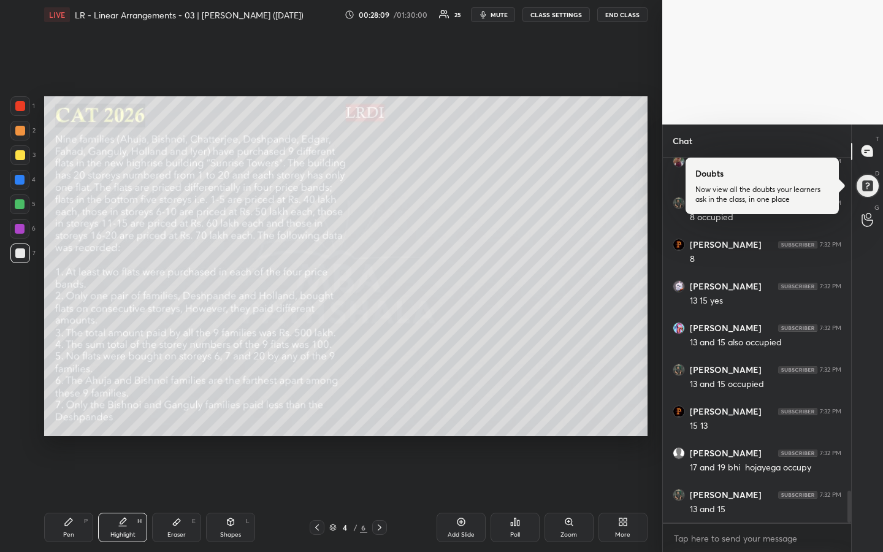
click at [66, 413] on icon at bounding box center [68, 521] width 7 height 7
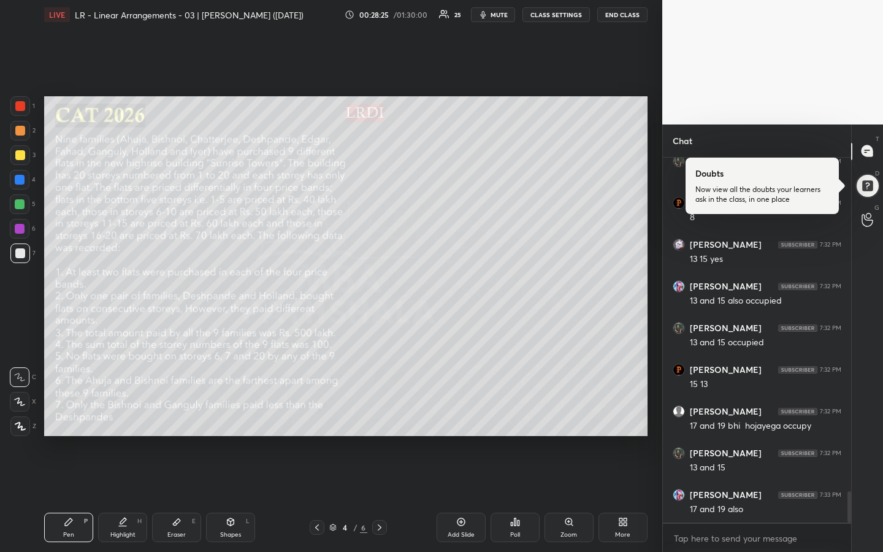
scroll to position [3926, 0]
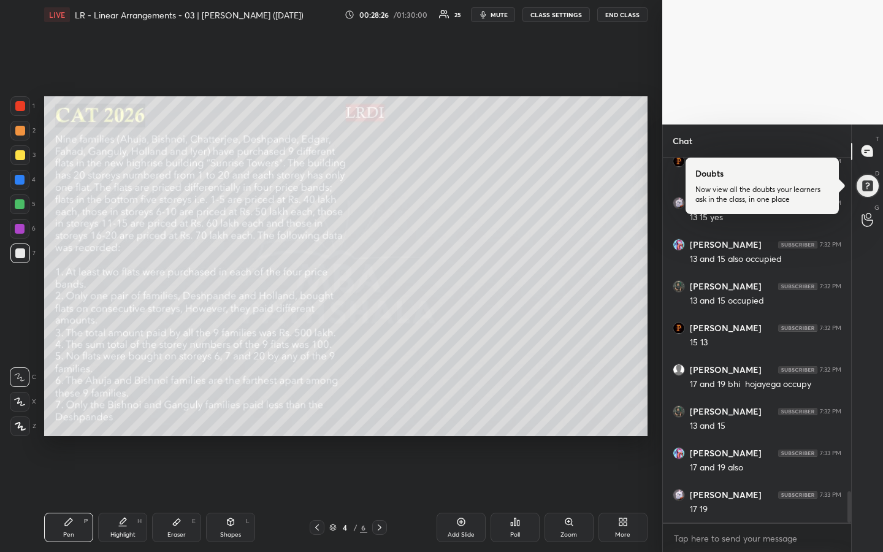
click at [120, 413] on div "Highlight H" at bounding box center [122, 527] width 49 height 29
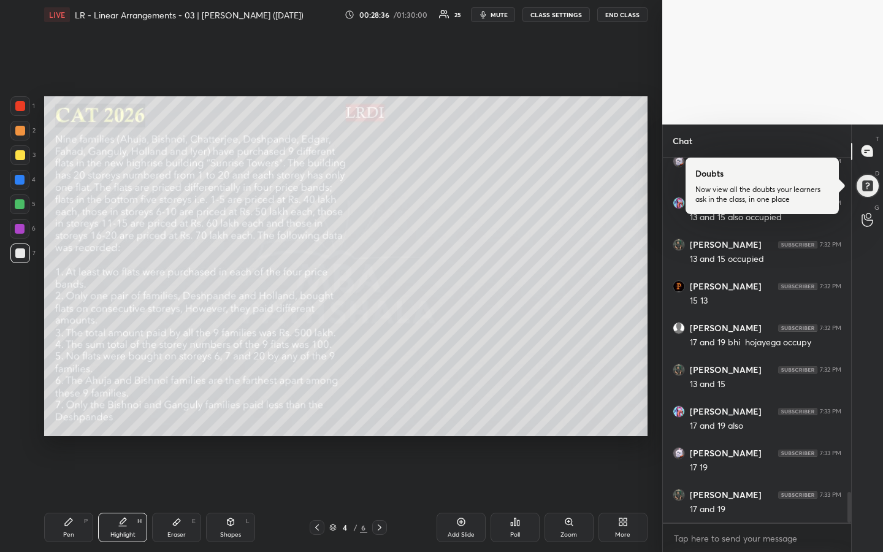
scroll to position [4010, 0]
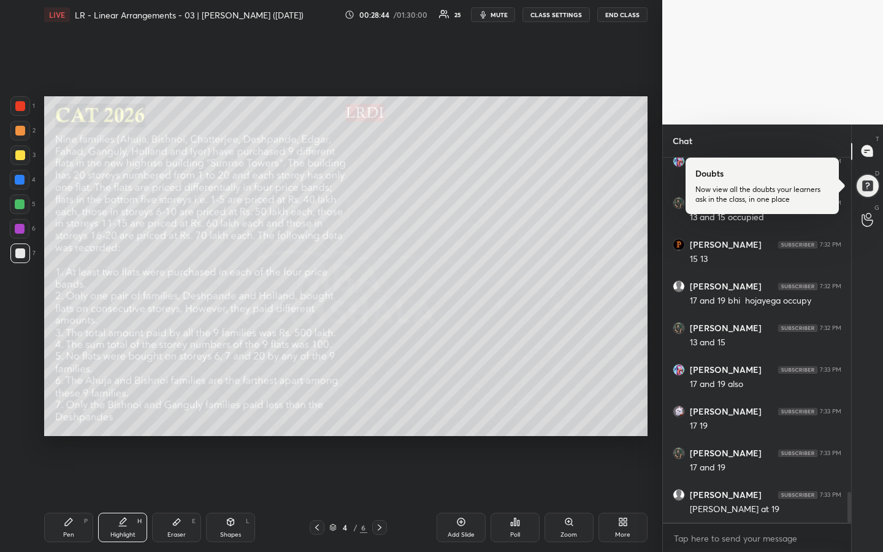
click at [67, 413] on icon at bounding box center [69, 522] width 10 height 10
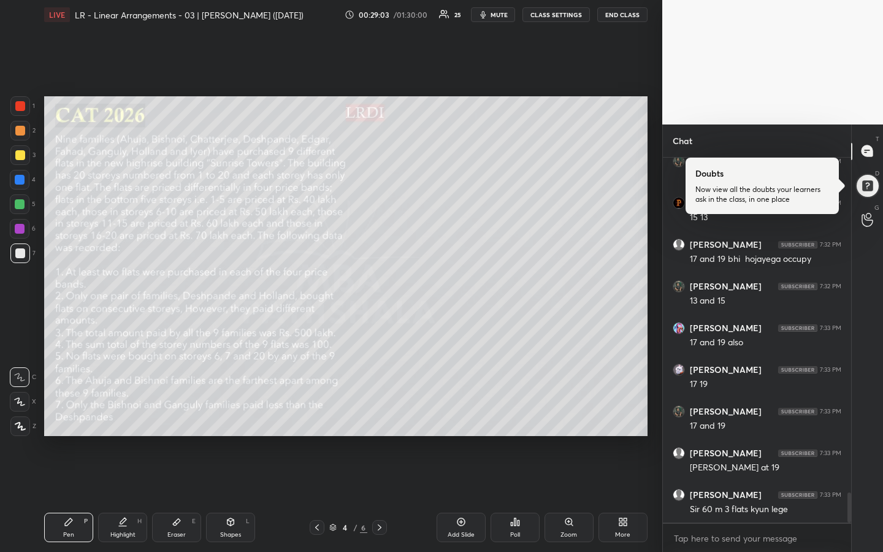
click at [123, 413] on div "Highlight H" at bounding box center [122, 527] width 49 height 29
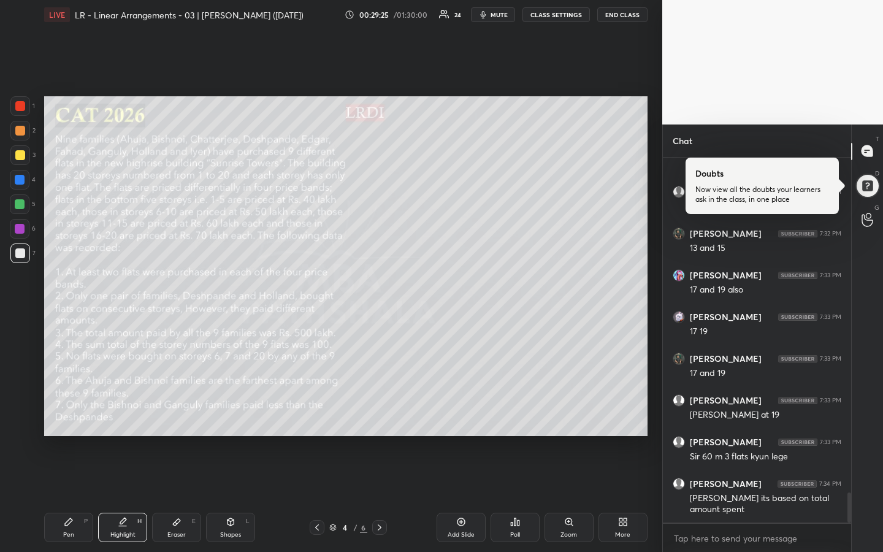
scroll to position [4146, 0]
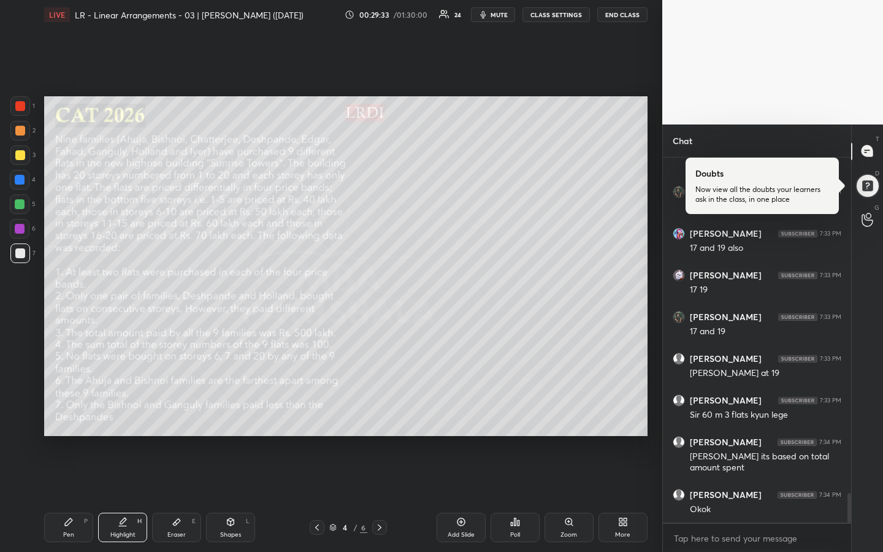
click at [70, 413] on div "Pen P" at bounding box center [68, 527] width 49 height 29
click at [118, 413] on div "Highlight H" at bounding box center [122, 527] width 49 height 29
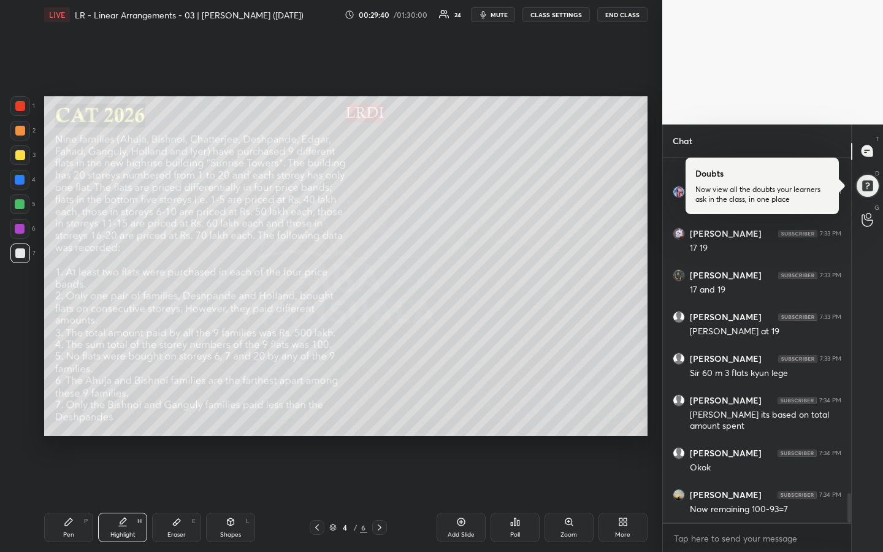
drag, startPoint x: 119, startPoint y: 523, endPoint x: 141, endPoint y: 519, distance: 22.5
click at [122, 413] on icon at bounding box center [123, 522] width 10 height 10
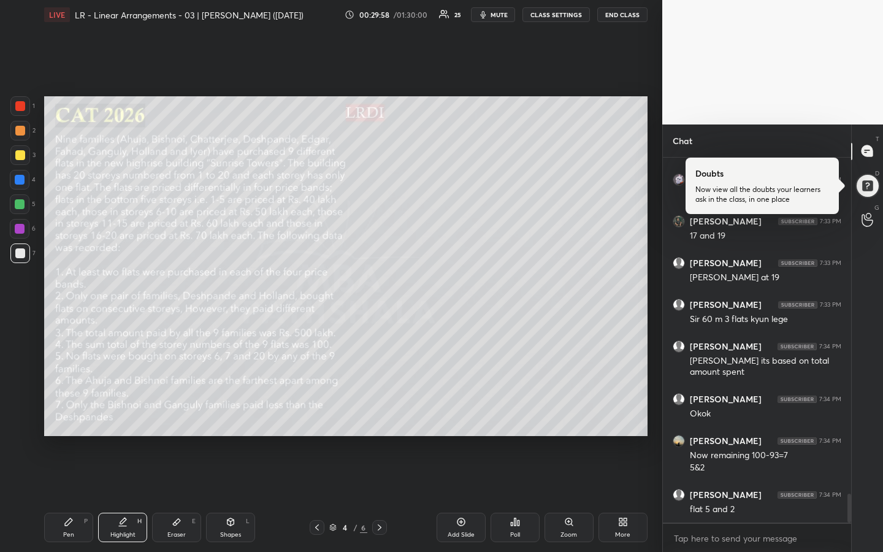
scroll to position [4283, 0]
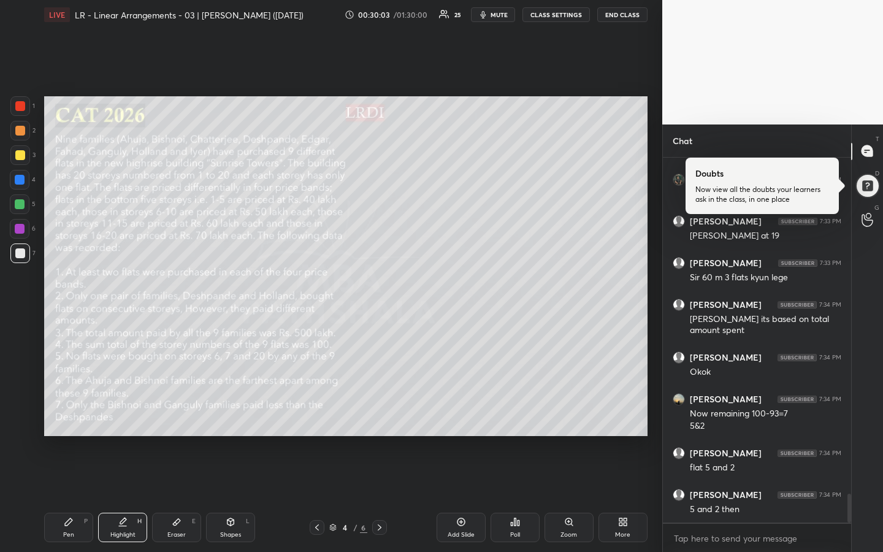
click at [72, 413] on div "Pen" at bounding box center [68, 535] width 11 height 6
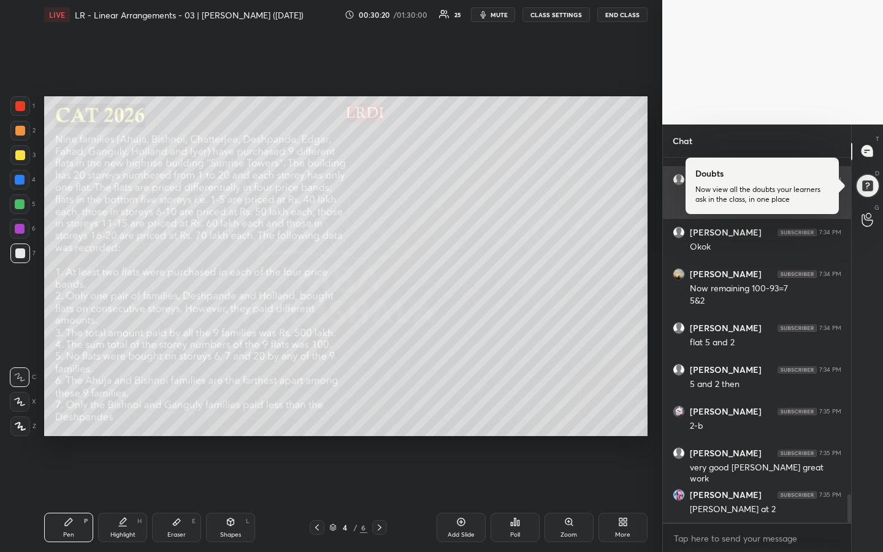
scroll to position [4450, 0]
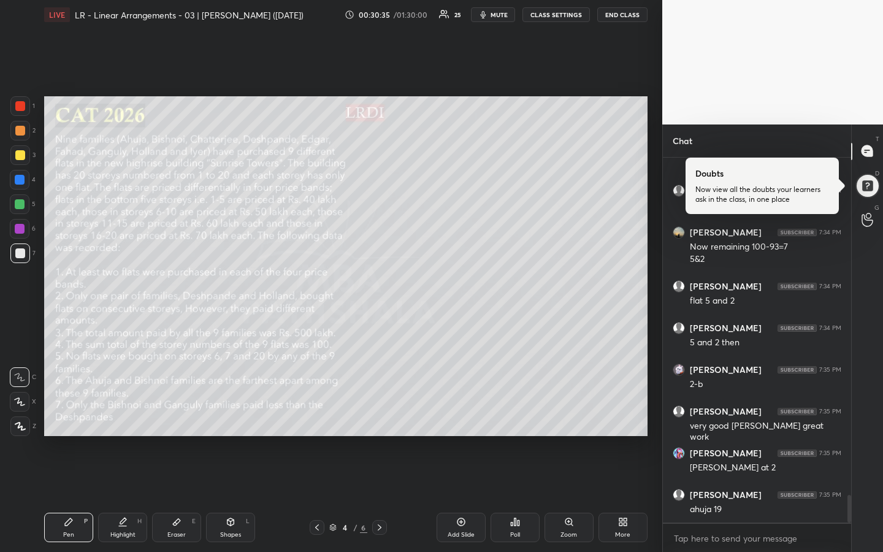
click at [121, 413] on div "Highlight H" at bounding box center [122, 527] width 49 height 29
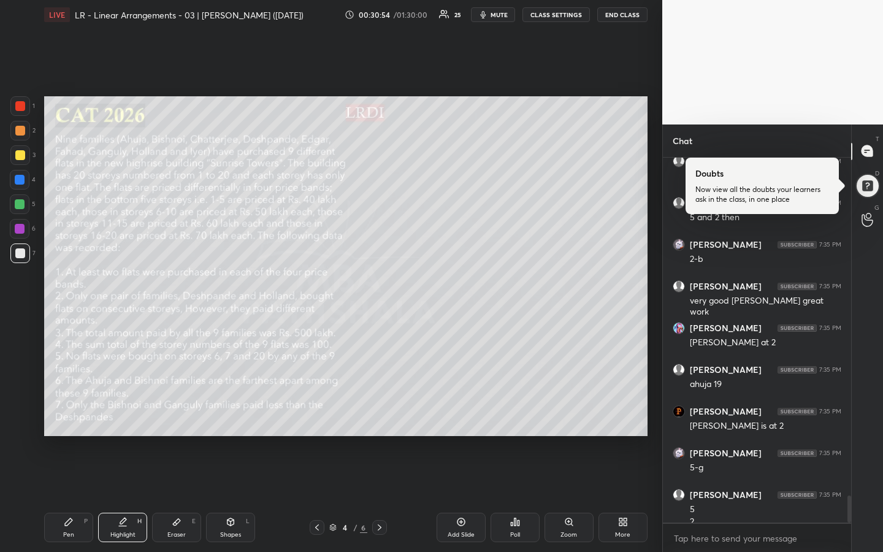
scroll to position [4587, 0]
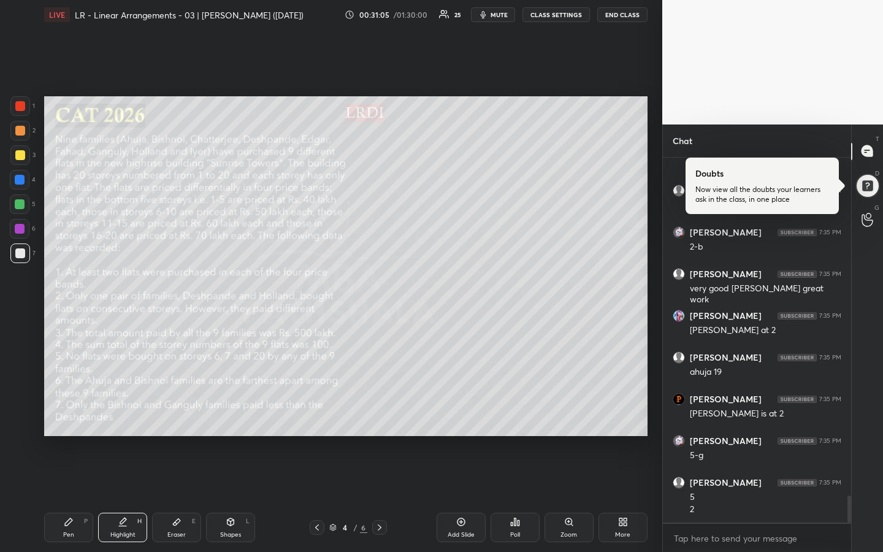
click at [74, 413] on div "Pen P" at bounding box center [68, 527] width 49 height 29
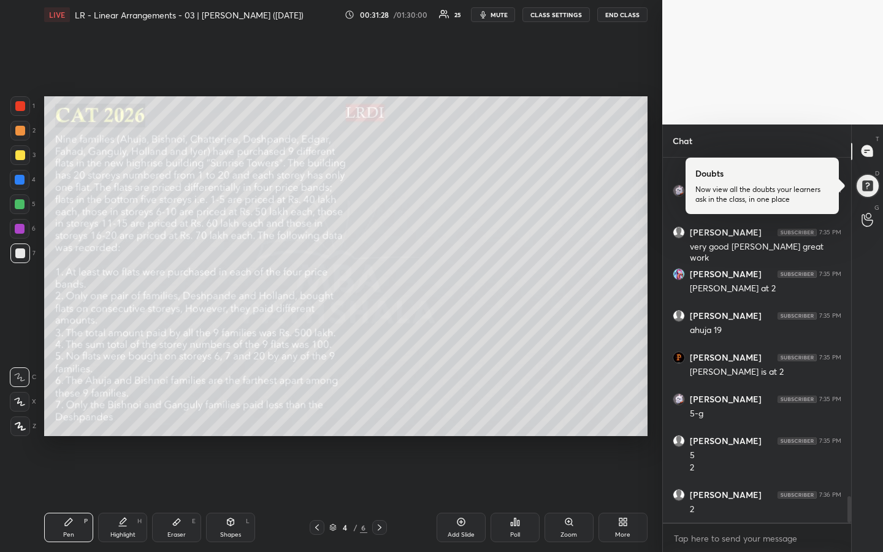
scroll to position [4671, 0]
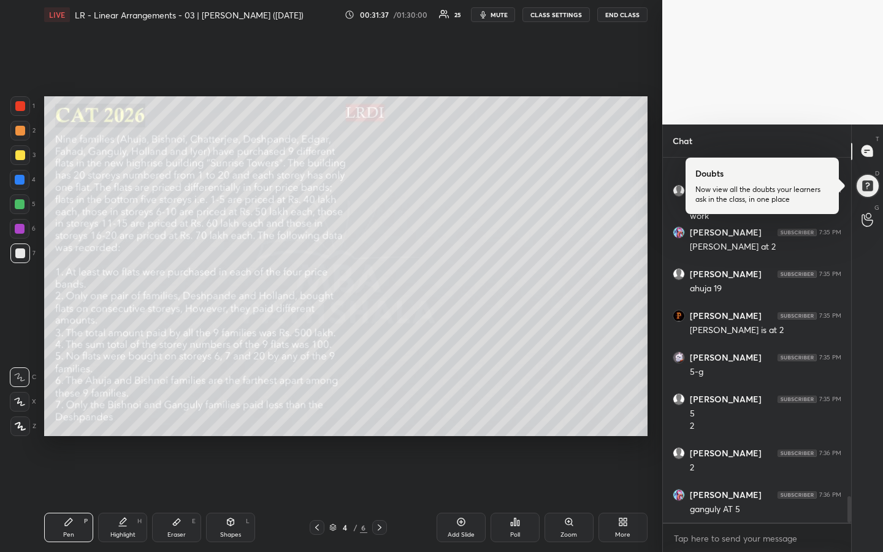
click at [120, 413] on div "Highlight" at bounding box center [122, 535] width 25 height 6
drag, startPoint x: 68, startPoint y: 524, endPoint x: 72, endPoint y: 514, distance: 10.7
click at [68, 413] on icon at bounding box center [68, 521] width 7 height 7
click at [112, 413] on div "Highlight" at bounding box center [122, 535] width 25 height 6
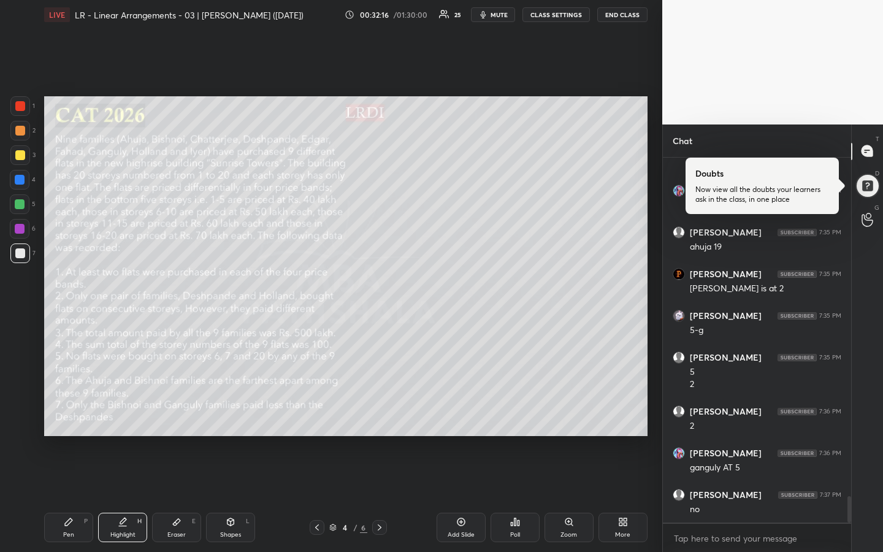
scroll to position [4754, 0]
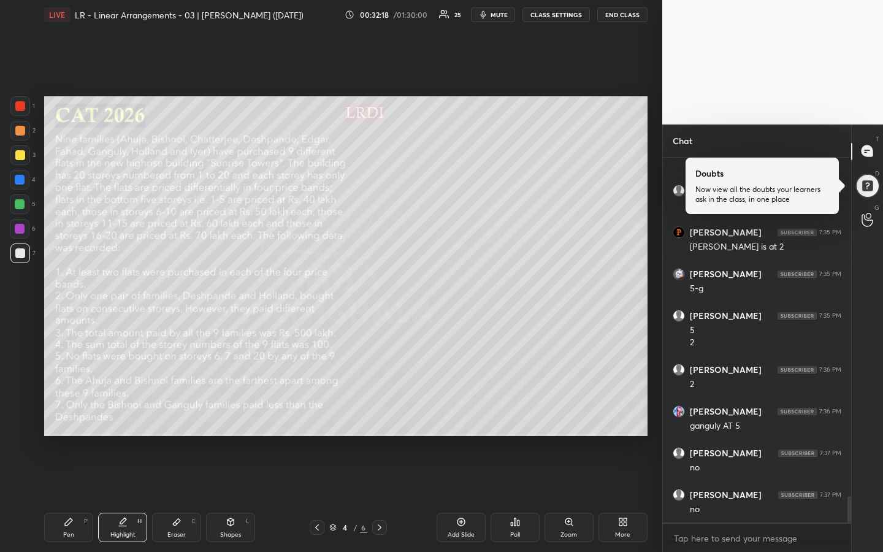
click at [69, 413] on div "Pen P" at bounding box center [68, 527] width 49 height 29
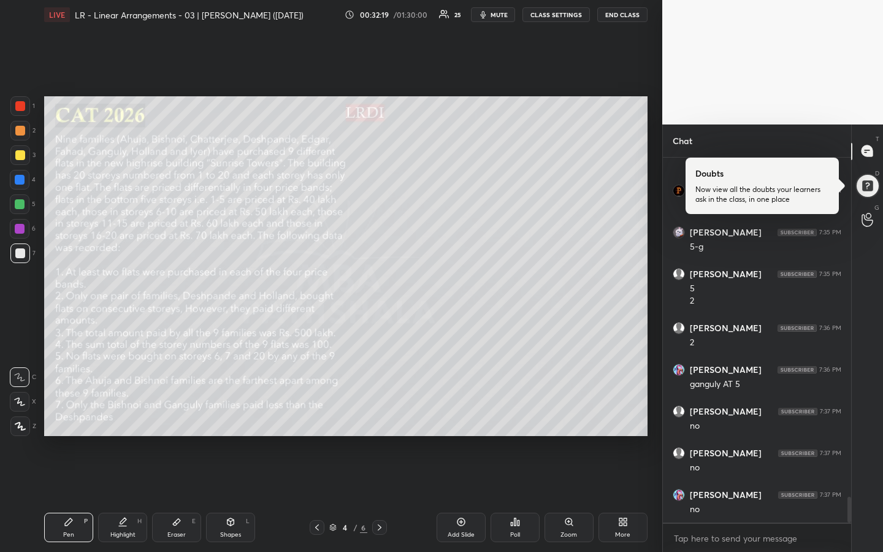
click at [20, 210] on div at bounding box center [20, 204] width 20 height 20
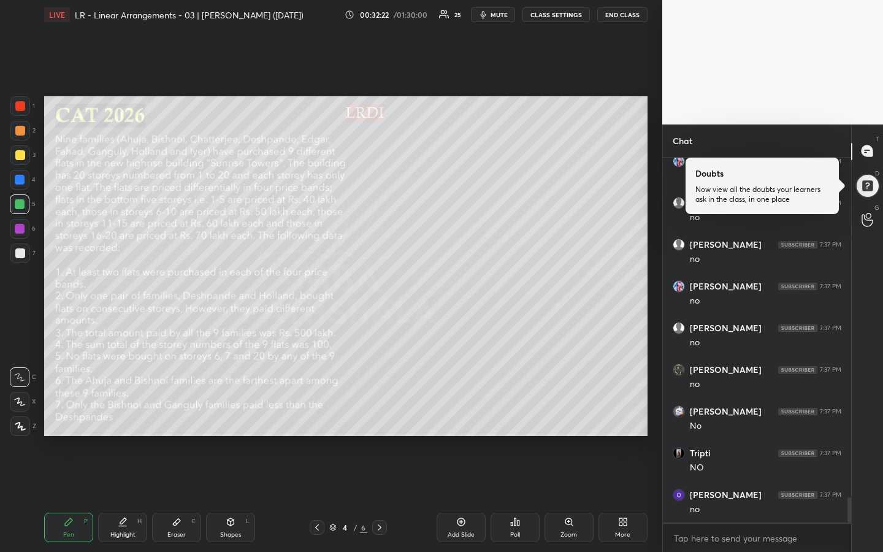
scroll to position [5057, 0]
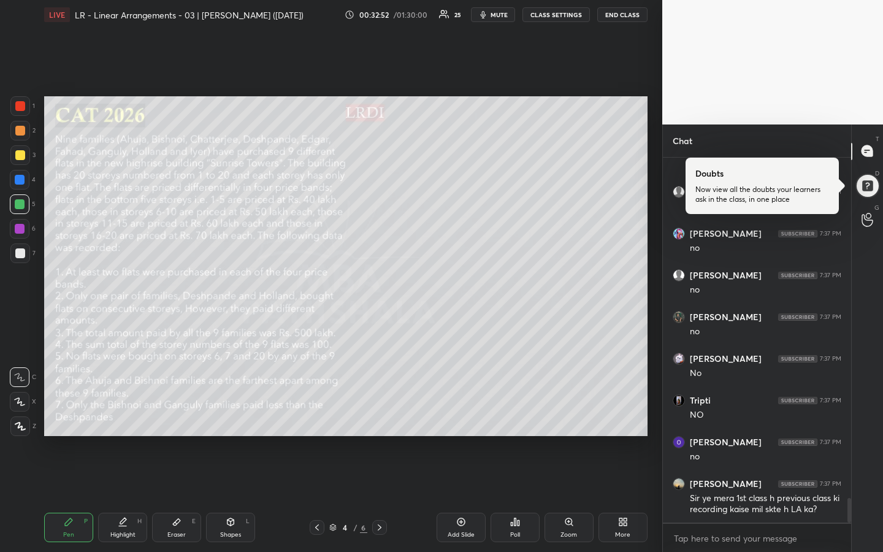
click at [79, 413] on div "Pen P" at bounding box center [68, 527] width 49 height 29
click at [20, 207] on div at bounding box center [20, 204] width 10 height 10
click at [123, 413] on div "Highlight" at bounding box center [122, 535] width 25 height 6
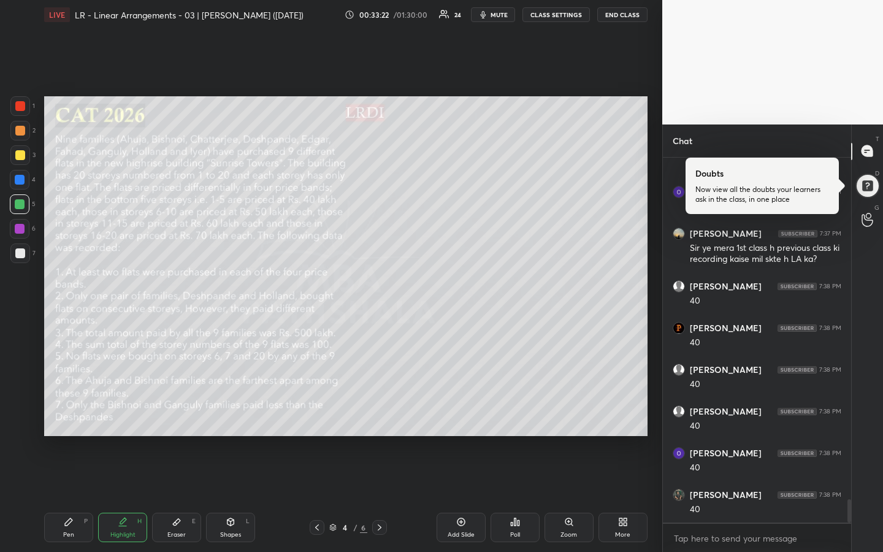
scroll to position [5349, 0]
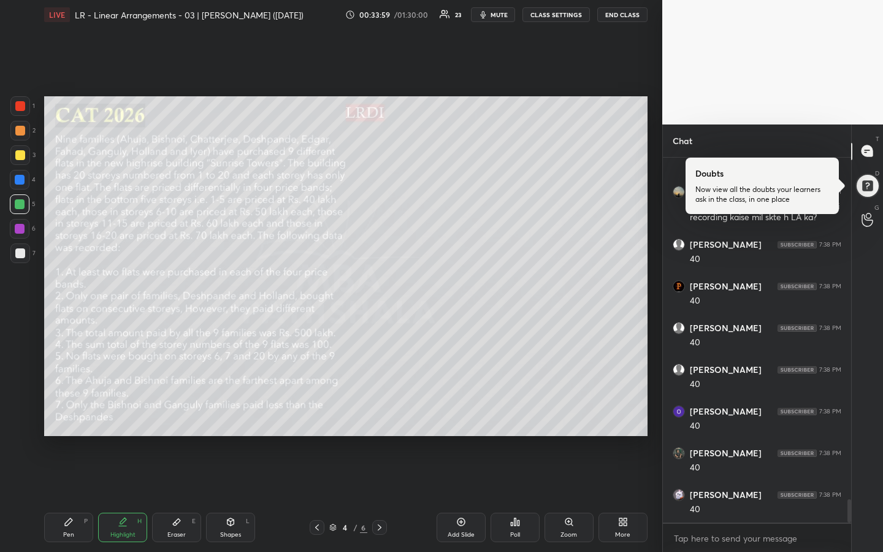
click at [72, 413] on icon at bounding box center [68, 521] width 7 height 7
click at [178, 413] on div "Eraser" at bounding box center [176, 535] width 18 height 6
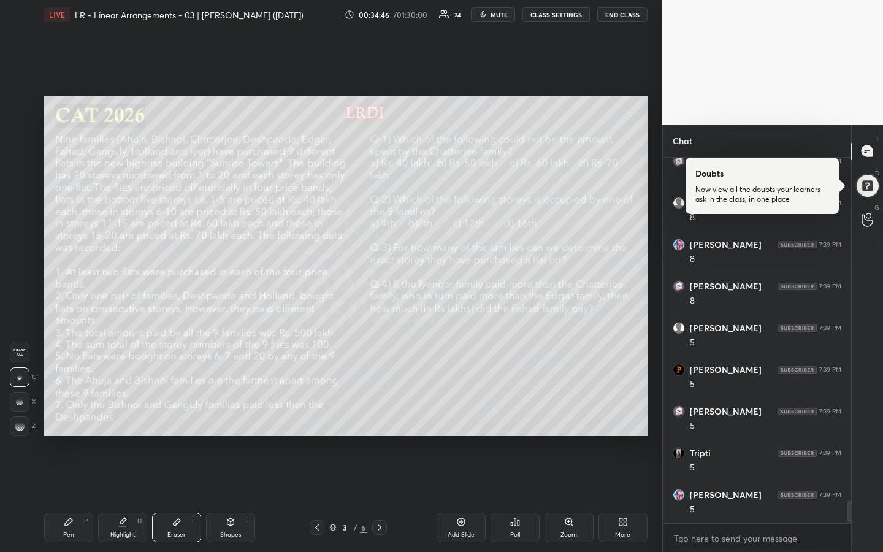
click at [75, 413] on div "Pen P" at bounding box center [68, 527] width 49 height 29
click at [21, 156] on div at bounding box center [20, 155] width 10 height 10
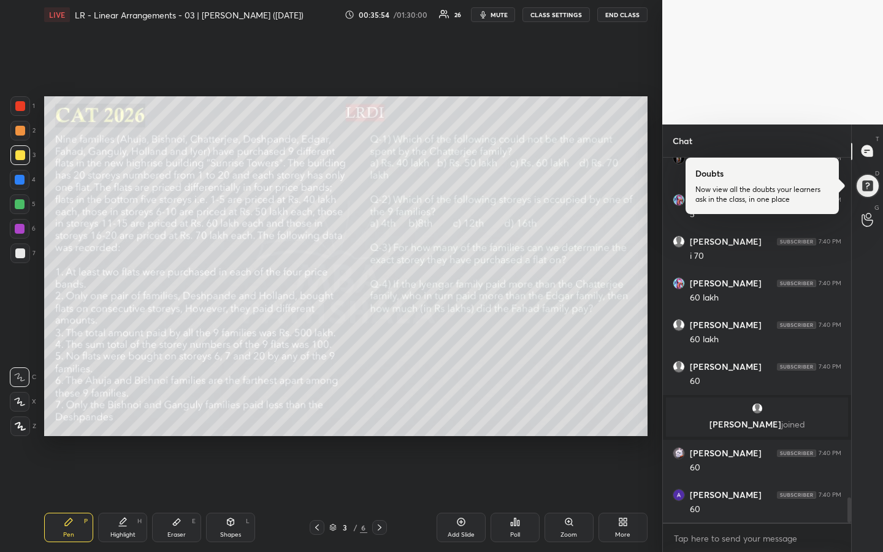
scroll to position [4943, 0]
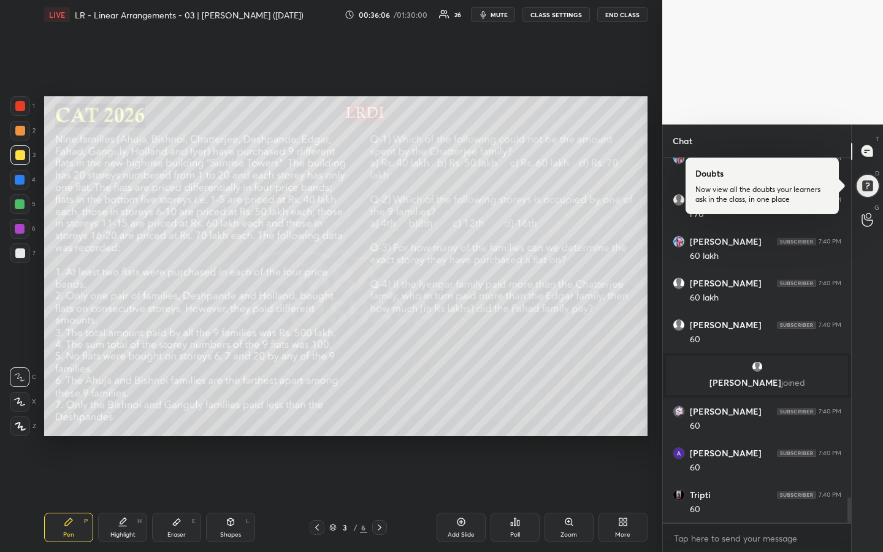
drag, startPoint x: 142, startPoint y: 520, endPoint x: 171, endPoint y: 480, distance: 49.7
click at [142, 413] on div "Highlight H" at bounding box center [122, 527] width 49 height 29
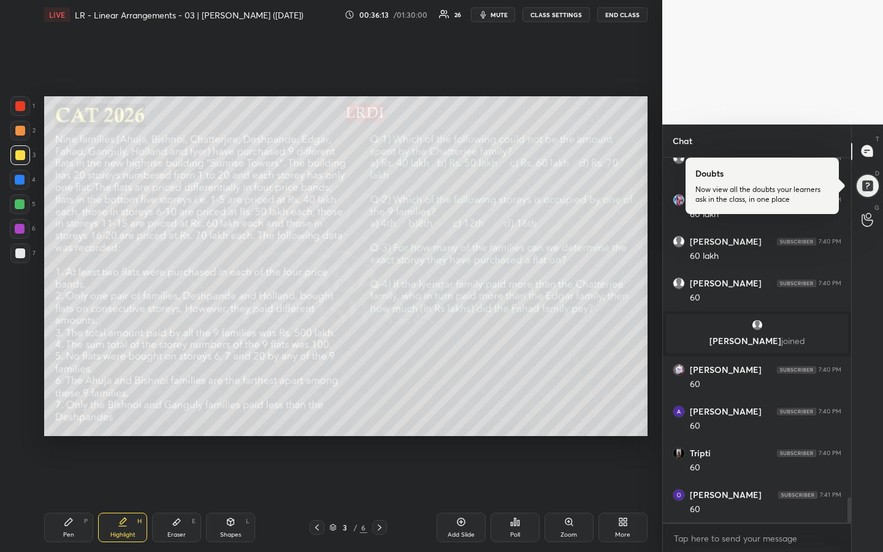
click at [65, 413] on div "Pen" at bounding box center [68, 535] width 11 height 6
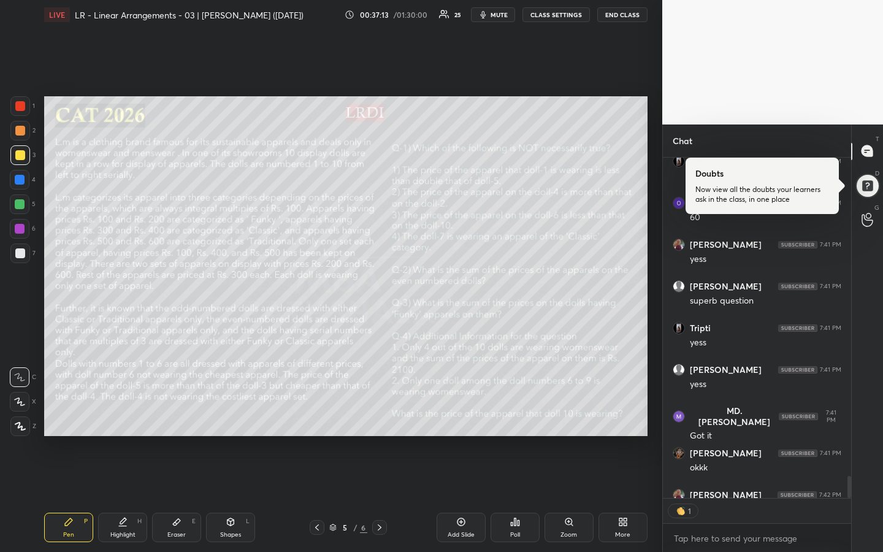
scroll to position [4, 4]
click at [126, 413] on icon at bounding box center [123, 522] width 10 height 10
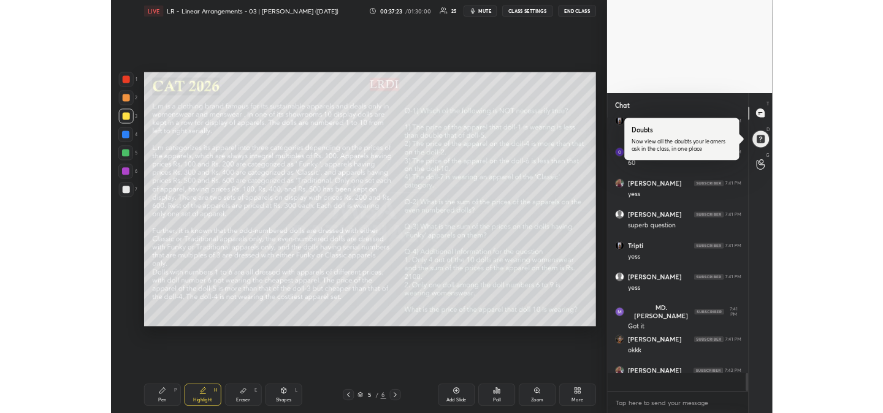
scroll to position [361, 185]
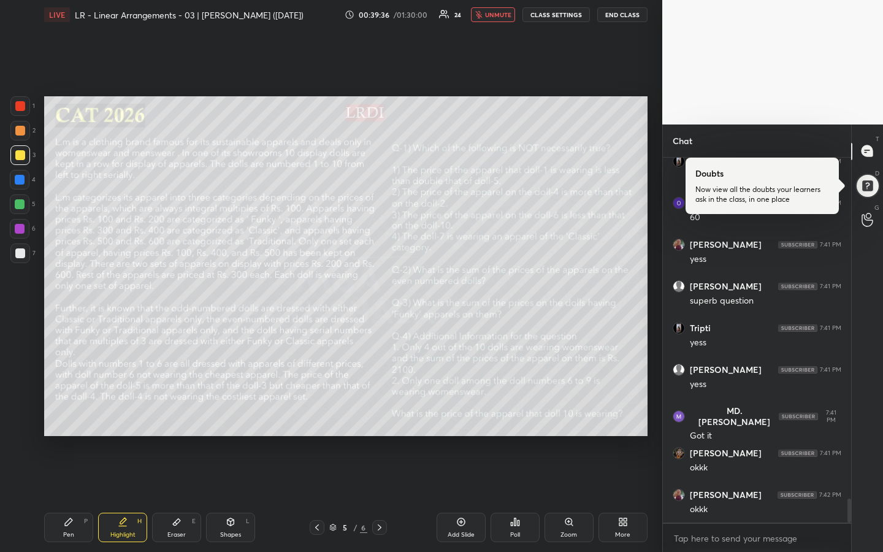
click at [634, 413] on div "Setting up your live class Poll for secs No correct answer Start poll" at bounding box center [345, 266] width 613 height 474
click at [64, 413] on icon at bounding box center [69, 522] width 10 height 10
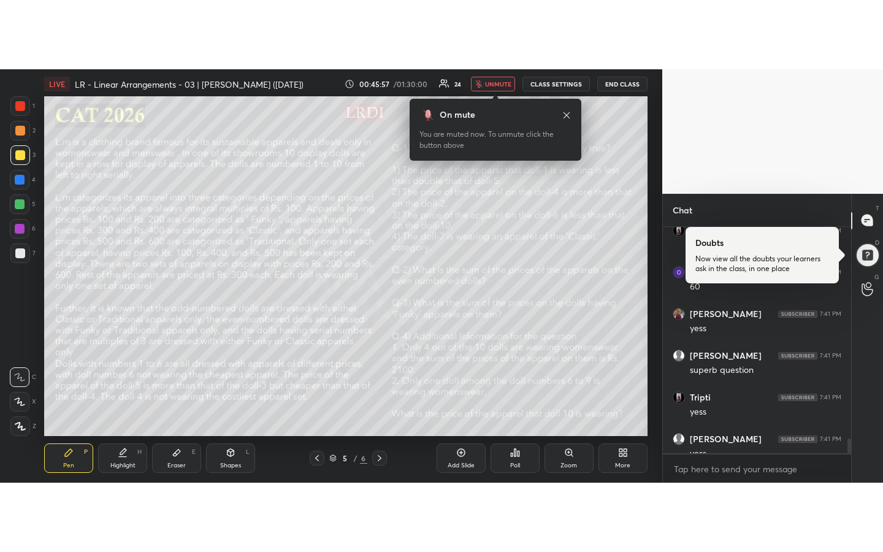
scroll to position [391, 185]
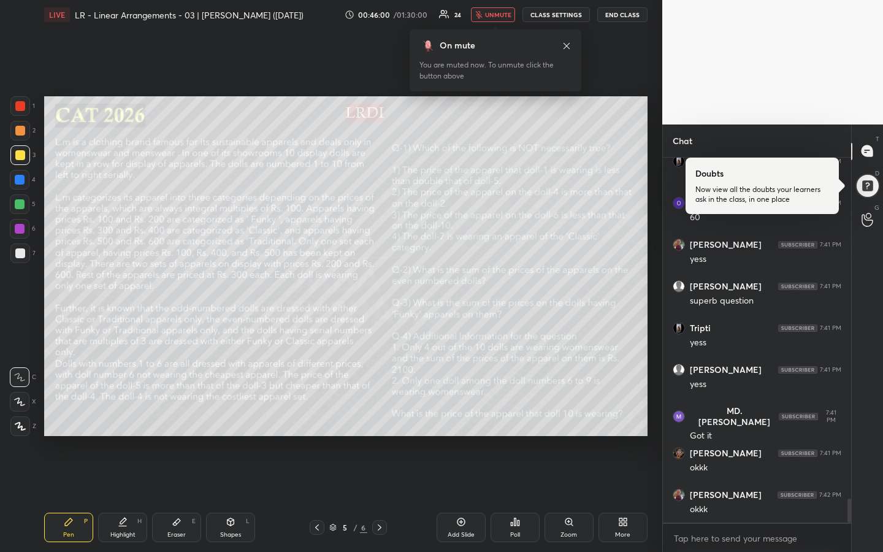
click at [656, 214] on div "1 2 3 4 5 6 7 R O A L C X Z Erase all C X Z LIVE LR - Linear Arrangements - 03 …" at bounding box center [331, 276] width 662 height 552
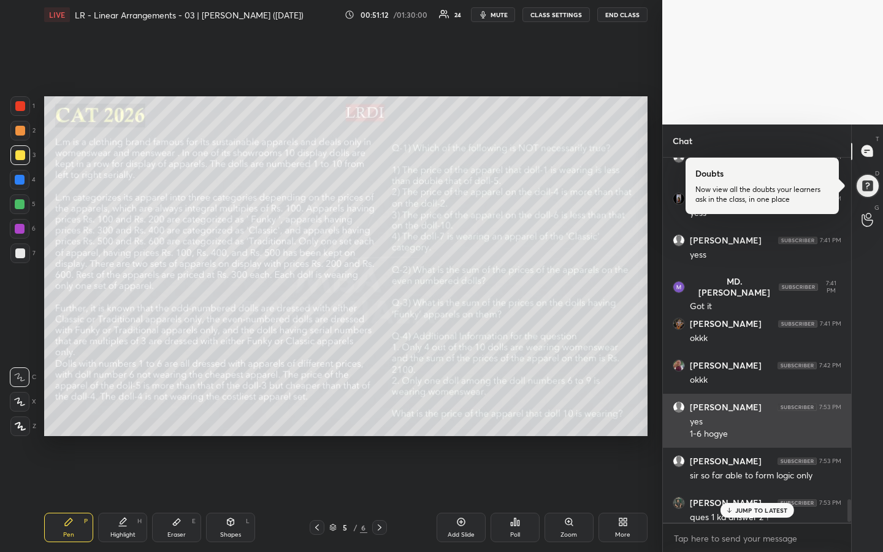
scroll to position [5414, 0]
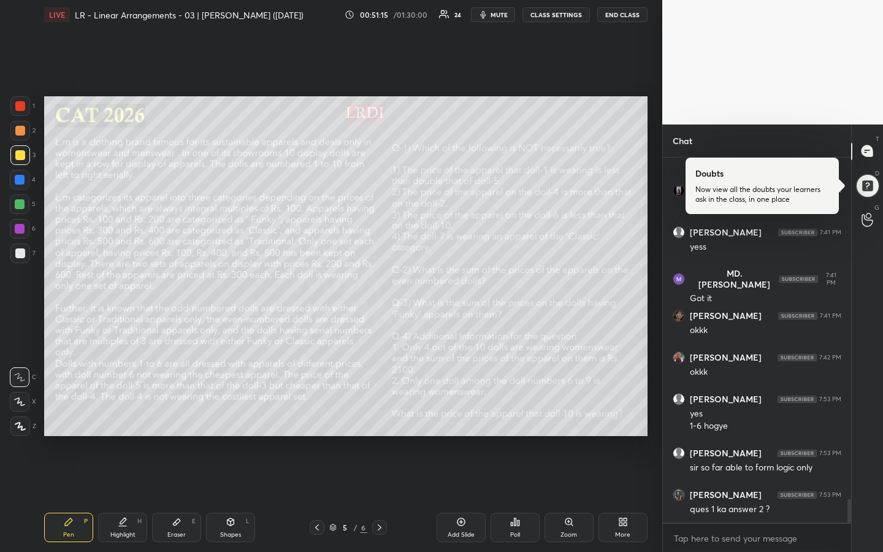
click at [866, 388] on div "T Messages (T) Doubts Now view all the doubts your learners ask in the class, i…" at bounding box center [867, 339] width 32 height 428
click at [18, 209] on div at bounding box center [20, 204] width 10 height 10
click at [22, 155] on div at bounding box center [20, 155] width 10 height 10
click at [654, 401] on div "1 2 3 4 5 6 7 R O A L C X Z Erase all C X Z LIVE LR - Linear Arrangements - 03 …" at bounding box center [331, 276] width 662 height 552
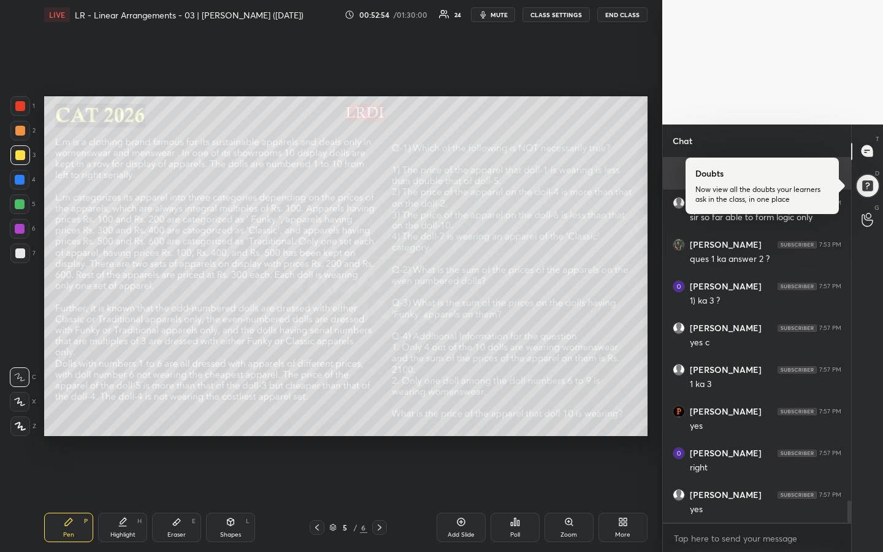
scroll to position [5706, 0]
click at [23, 158] on div at bounding box center [20, 155] width 10 height 10
click at [22, 131] on div at bounding box center [20, 131] width 10 height 10
click at [23, 154] on div at bounding box center [20, 155] width 20 height 20
click at [654, 370] on div "1 2 3 4 5 6 7 R O A L C X Z Erase all C X Z LIVE LR - Linear Arrangements - 03 …" at bounding box center [331, 276] width 662 height 552
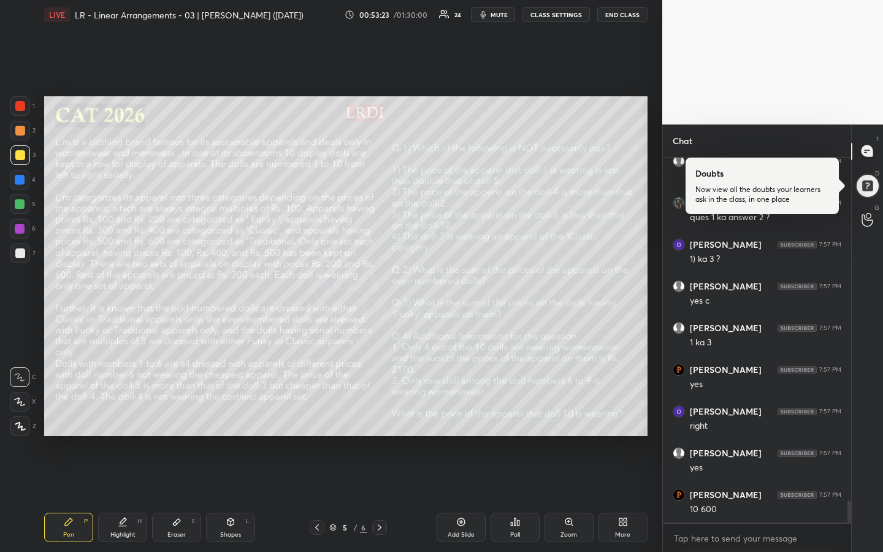
scroll to position [5748, 0]
click at [654, 370] on div "1 2 3 4 5 6 7 R O A L C X Z Erase all C X Z LIVE LR - Linear Arrangements - 03 …" at bounding box center [331, 276] width 662 height 552
drag, startPoint x: 20, startPoint y: 129, endPoint x: 18, endPoint y: 142, distance: 12.4
click at [20, 132] on div at bounding box center [20, 131] width 10 height 10
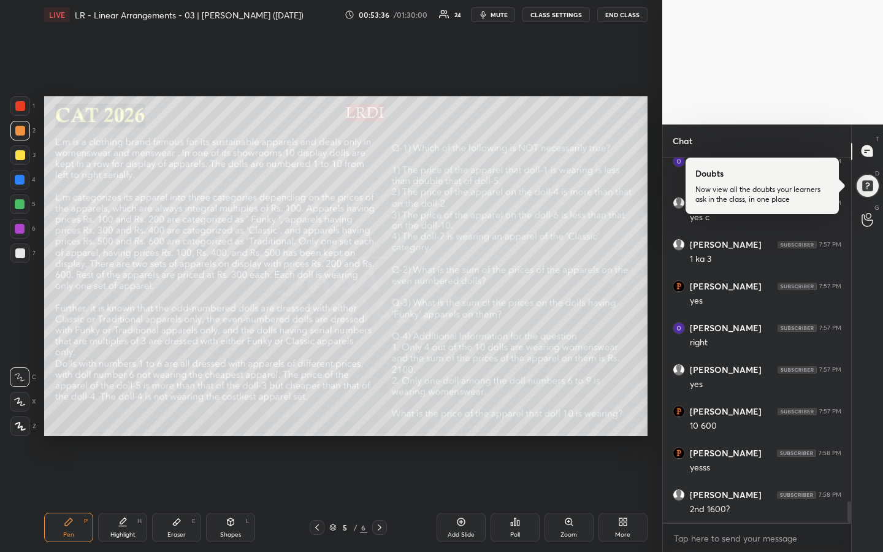
click at [18, 159] on div at bounding box center [20, 155] width 10 height 10
drag, startPoint x: 234, startPoint y: 528, endPoint x: 211, endPoint y: 523, distance: 23.7
click at [230, 413] on div "Shapes L" at bounding box center [230, 527] width 49 height 29
drag, startPoint x: 22, startPoint y: 424, endPoint x: 36, endPoint y: 426, distance: 14.2
click at [23, 413] on icon at bounding box center [20, 425] width 9 height 9
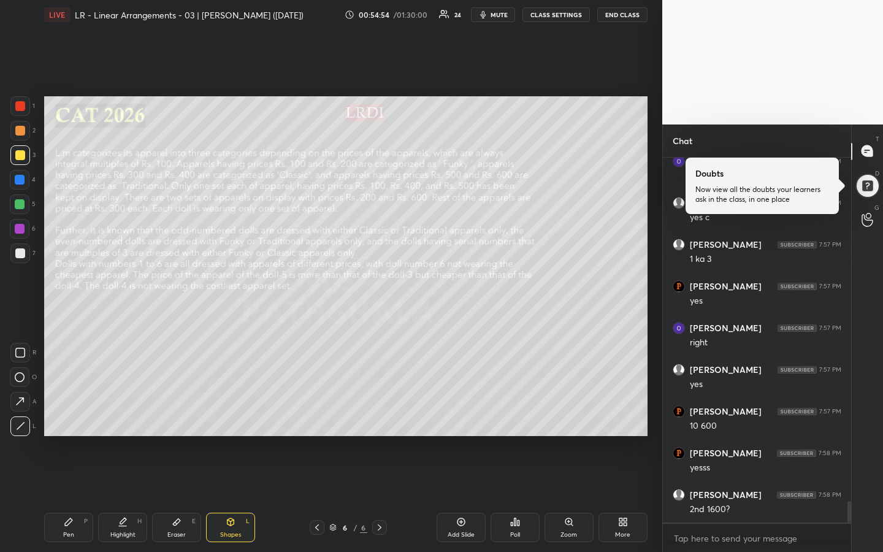
click at [71, 413] on icon at bounding box center [69, 522] width 10 height 10
click at [24, 158] on div at bounding box center [20, 155] width 20 height 20
drag, startPoint x: 23, startPoint y: 132, endPoint x: 23, endPoint y: 145, distance: 12.9
click at [23, 132] on div at bounding box center [20, 131] width 10 height 10
click at [26, 207] on div at bounding box center [20, 204] width 20 height 20
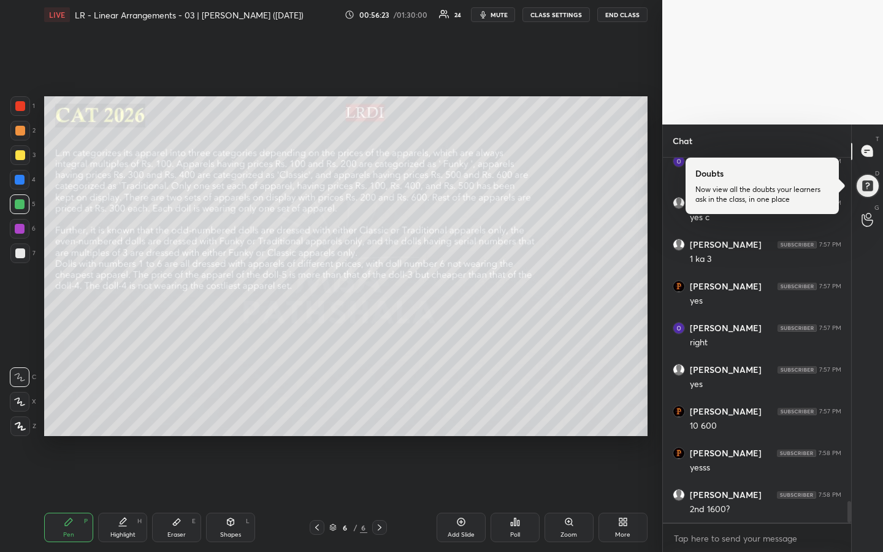
drag, startPoint x: 121, startPoint y: 523, endPoint x: 118, endPoint y: 460, distance: 62.6
click at [121, 413] on icon at bounding box center [123, 521] width 6 height 6
click at [74, 413] on div "Pen P" at bounding box center [68, 527] width 49 height 29
click at [21, 251] on div at bounding box center [20, 253] width 10 height 10
click at [119, 413] on div "Highlight" at bounding box center [122, 535] width 25 height 6
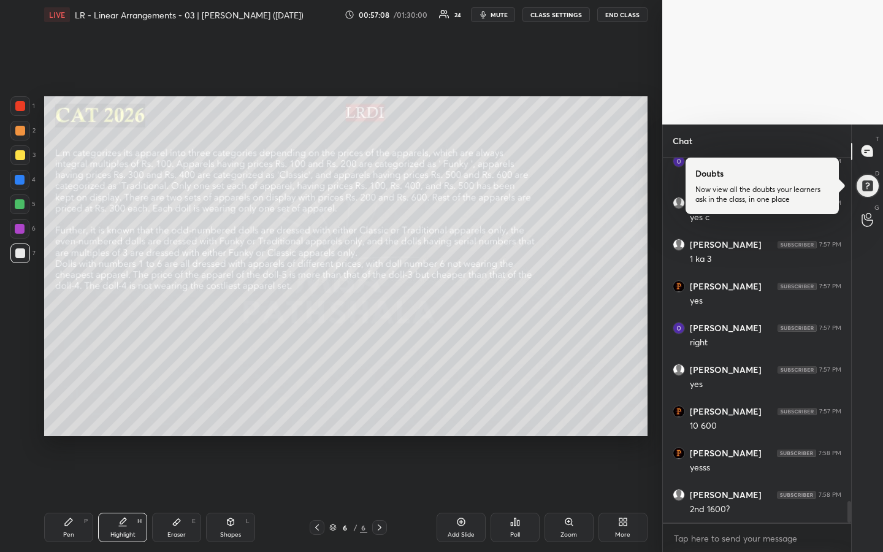
drag, startPoint x: 69, startPoint y: 529, endPoint x: 86, endPoint y: 509, distance: 25.7
click at [68, 413] on div "Pen P" at bounding box center [68, 527] width 49 height 29
click at [120, 413] on icon at bounding box center [123, 522] width 10 height 10
drag, startPoint x: 80, startPoint y: 527, endPoint x: 87, endPoint y: 523, distance: 8.0
click at [79, 413] on div "Pen P" at bounding box center [68, 527] width 49 height 29
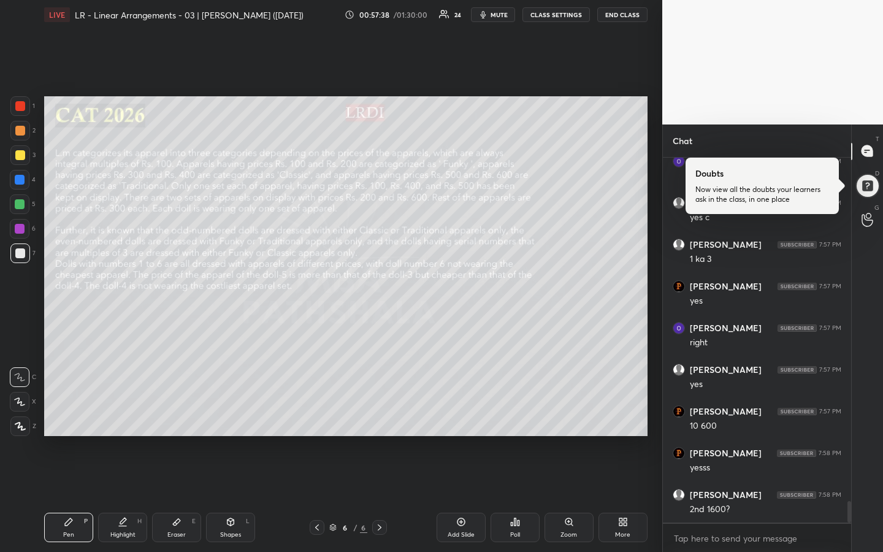
click at [120, 413] on div "Highlight" at bounding box center [122, 535] width 25 height 6
click at [66, 413] on div "Pen" at bounding box center [68, 535] width 11 height 6
drag, startPoint x: 126, startPoint y: 520, endPoint x: 160, endPoint y: 471, distance: 59.4
click at [126, 413] on icon at bounding box center [123, 522] width 10 height 10
click at [82, 413] on div "Pen P" at bounding box center [68, 527] width 49 height 29
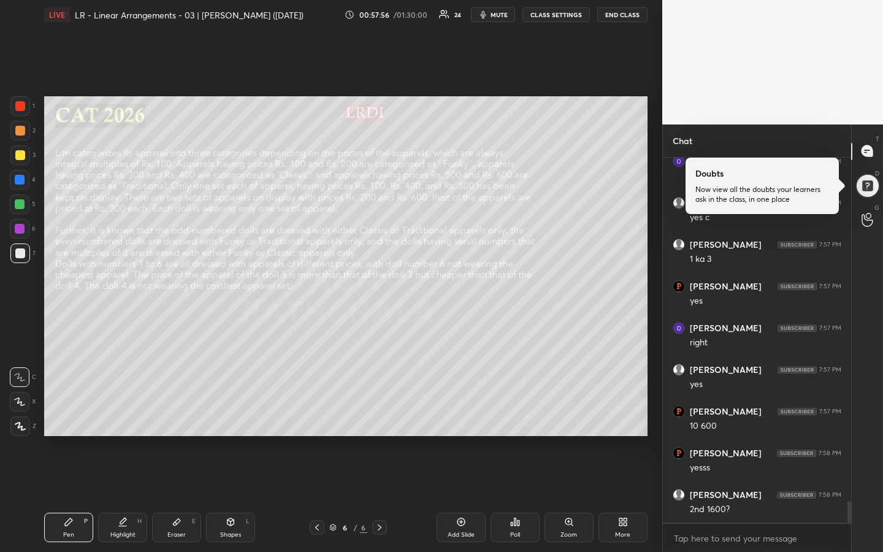
click at [123, 413] on div "Highlight H" at bounding box center [122, 527] width 49 height 29
click at [68, 413] on div "Pen P" at bounding box center [68, 527] width 49 height 29
drag, startPoint x: 128, startPoint y: 531, endPoint x: 121, endPoint y: 507, distance: 24.7
click at [128, 413] on div "Highlight" at bounding box center [122, 535] width 25 height 6
click at [63, 413] on div "Pen" at bounding box center [68, 535] width 11 height 6
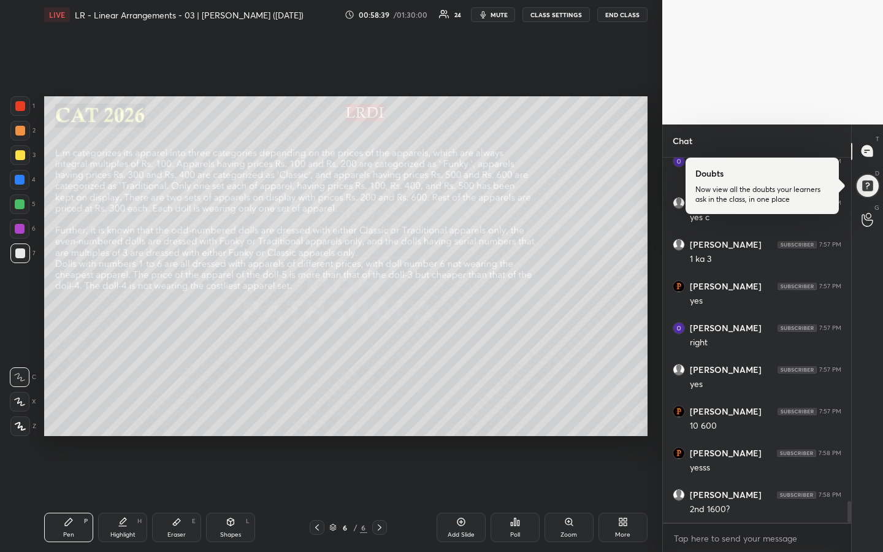
click at [117, 413] on div "Highlight" at bounding box center [122, 535] width 25 height 6
click at [61, 413] on div "Pen P" at bounding box center [68, 527] width 49 height 29
click at [71, 413] on div "Pen P" at bounding box center [68, 527] width 49 height 29
click at [125, 413] on div "Highlight H" at bounding box center [122, 527] width 49 height 29
click at [58, 413] on div "Pen P" at bounding box center [68, 527] width 49 height 29
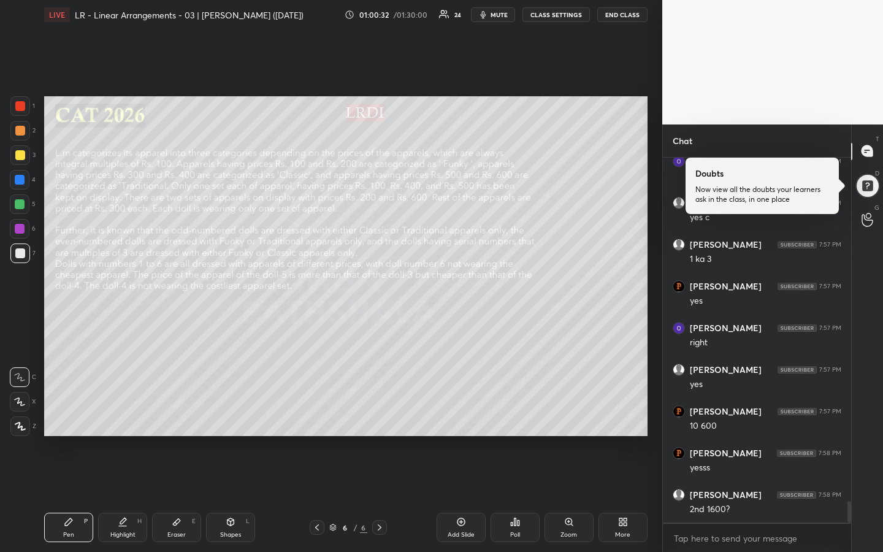
click at [125, 413] on icon at bounding box center [122, 526] width 7 height 0
click at [67, 413] on div "Pen P" at bounding box center [68, 527] width 49 height 29
click at [21, 128] on div at bounding box center [20, 131] width 10 height 10
click at [127, 413] on div "Highlight" at bounding box center [122, 535] width 25 height 6
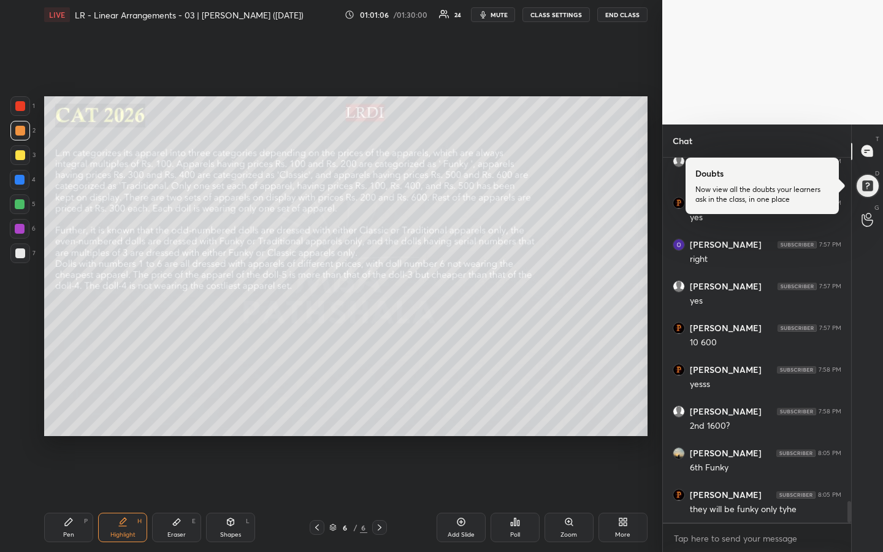
scroll to position [5885, 0]
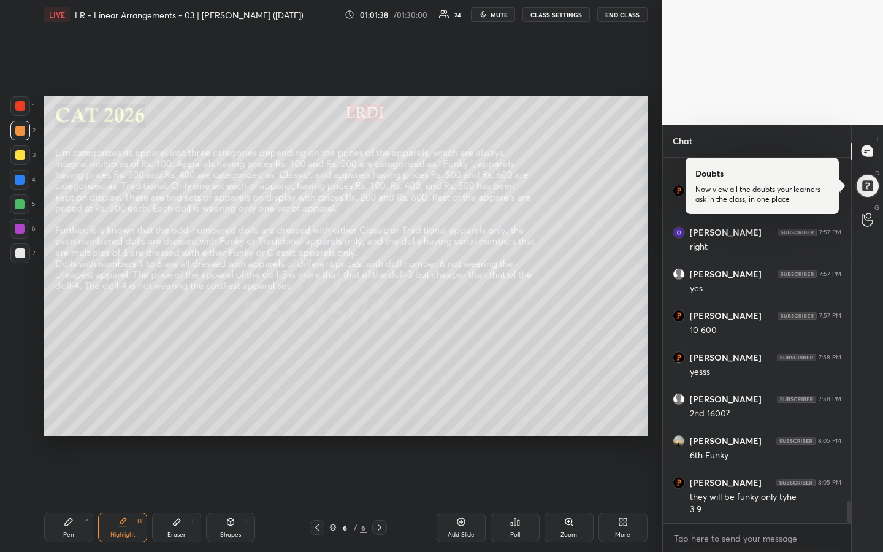
click at [67, 413] on icon at bounding box center [69, 522] width 10 height 10
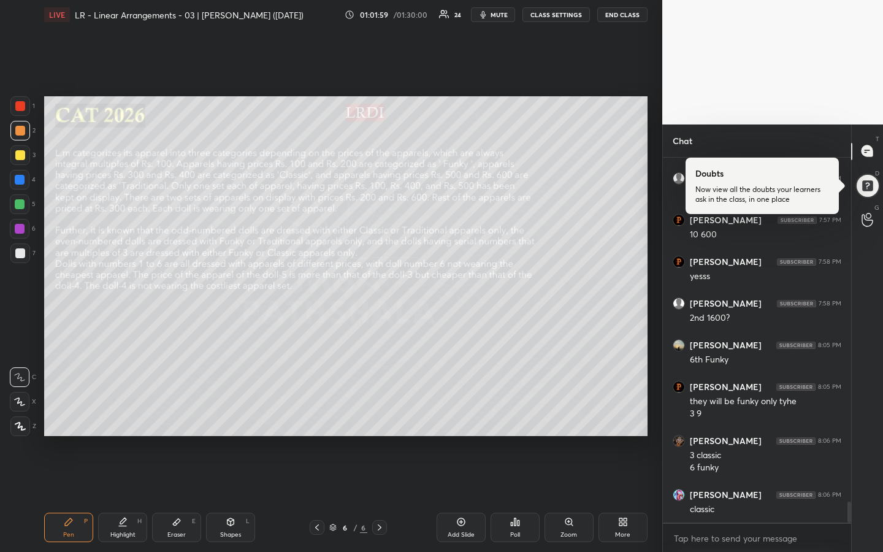
scroll to position [6023, 0]
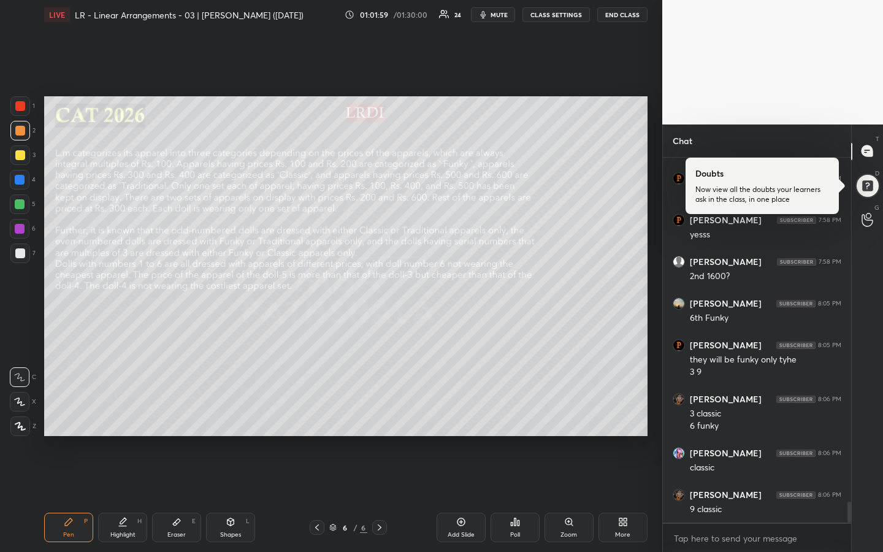
click at [228, 413] on div "Shapes L" at bounding box center [230, 527] width 49 height 29
click at [81, 413] on div "Pen P" at bounding box center [68, 527] width 49 height 29
click at [119, 413] on div "Highlight" at bounding box center [122, 535] width 25 height 6
click at [68, 413] on div "Pen" at bounding box center [68, 535] width 11 height 6
click at [25, 258] on div at bounding box center [20, 254] width 20 height 20
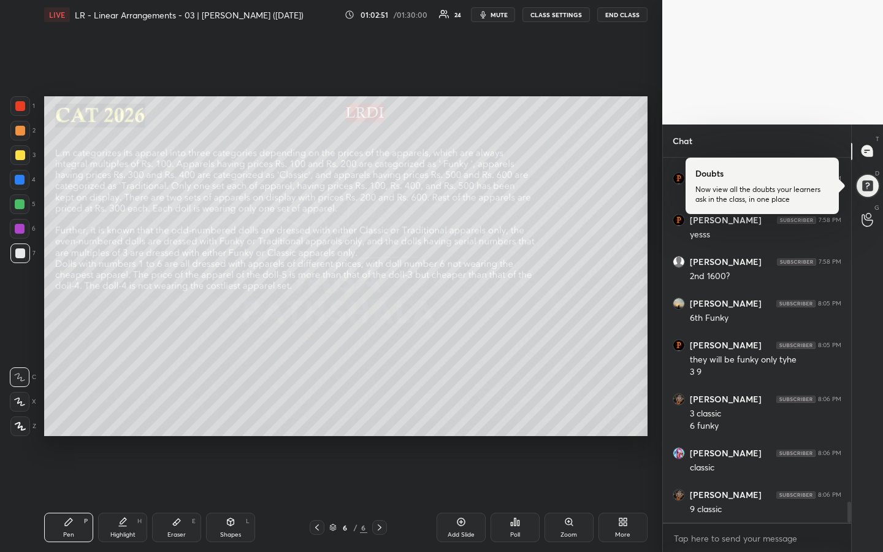
click at [120, 413] on div "Highlight" at bounding box center [122, 535] width 25 height 6
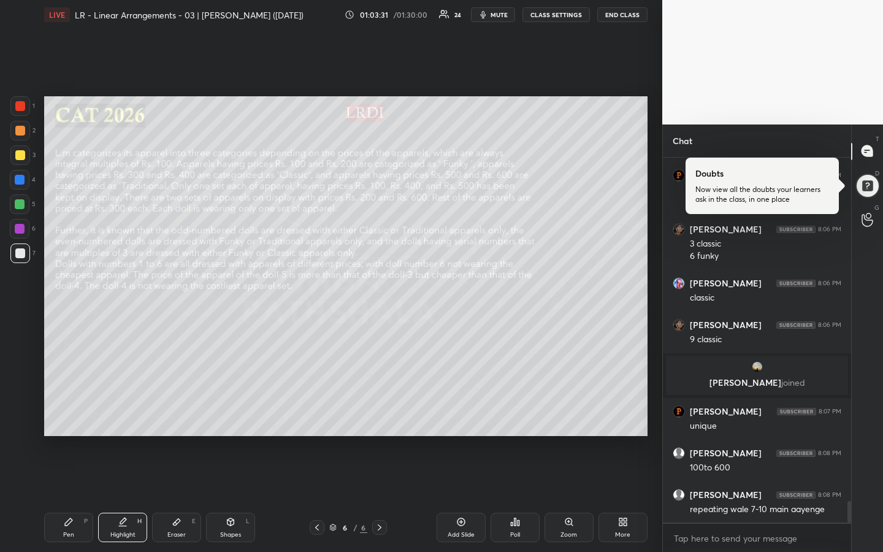
scroll to position [5889, 0]
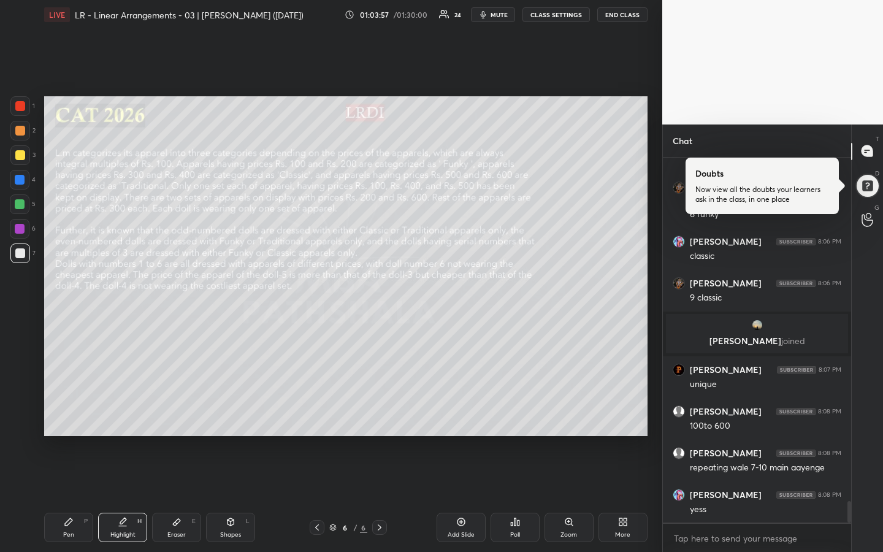
click at [70, 413] on div "Pen P" at bounding box center [68, 527] width 49 height 29
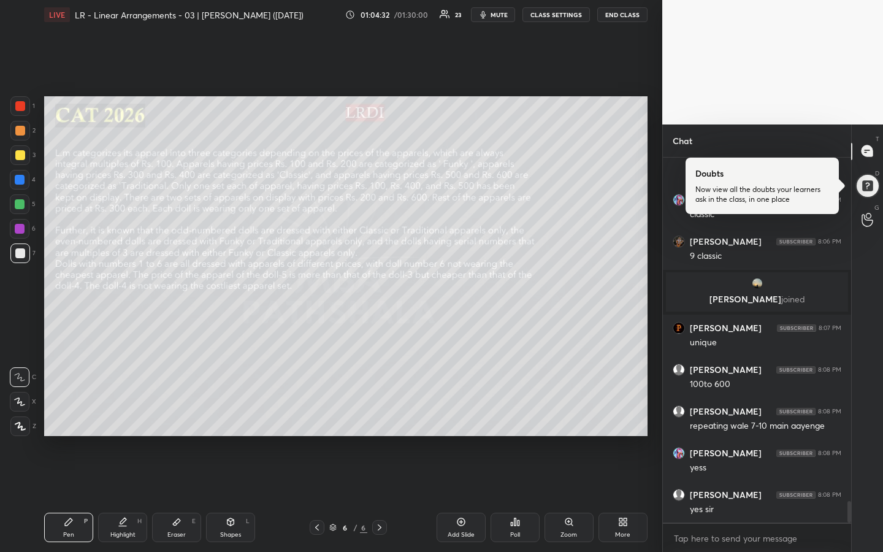
scroll to position [5972, 0]
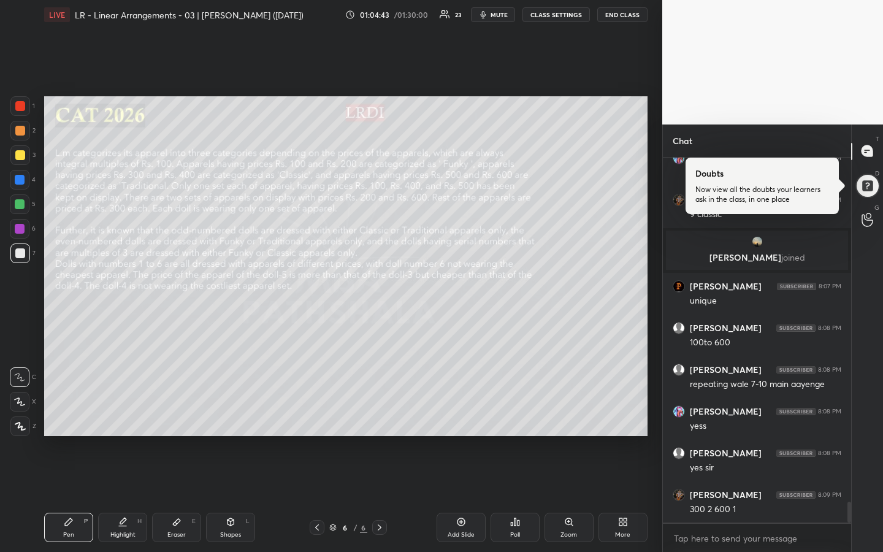
click at [131, 413] on div "Highlight H" at bounding box center [122, 527] width 49 height 29
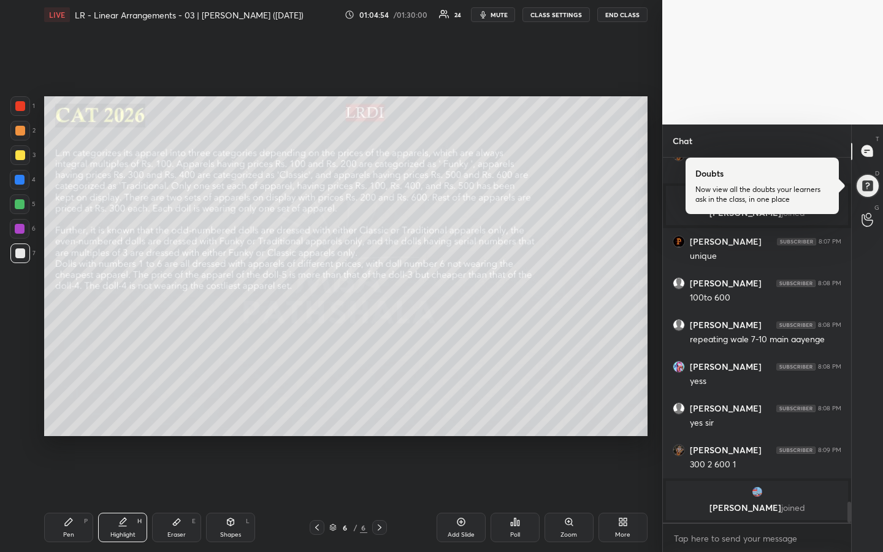
click at [77, 413] on div "Pen P" at bounding box center [68, 527] width 49 height 29
click at [118, 413] on div "Highlight H" at bounding box center [122, 527] width 49 height 29
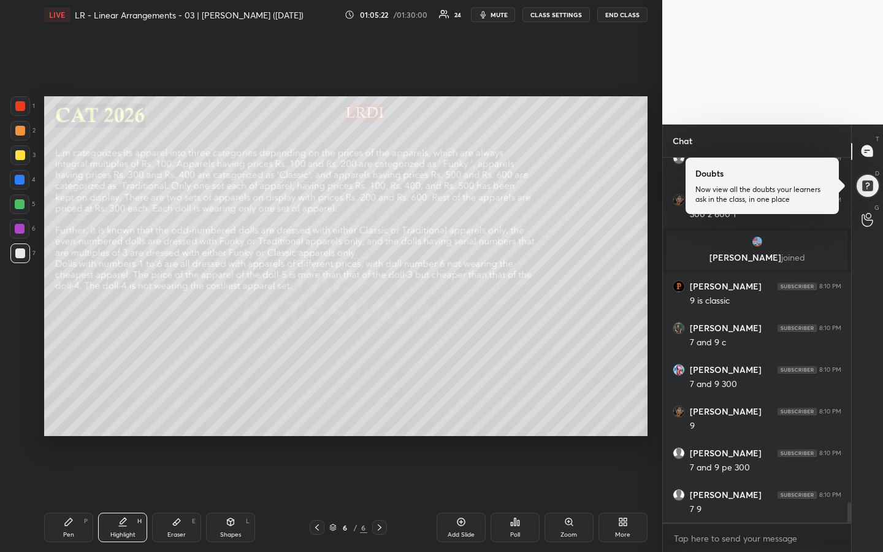
scroll to position [6231, 0]
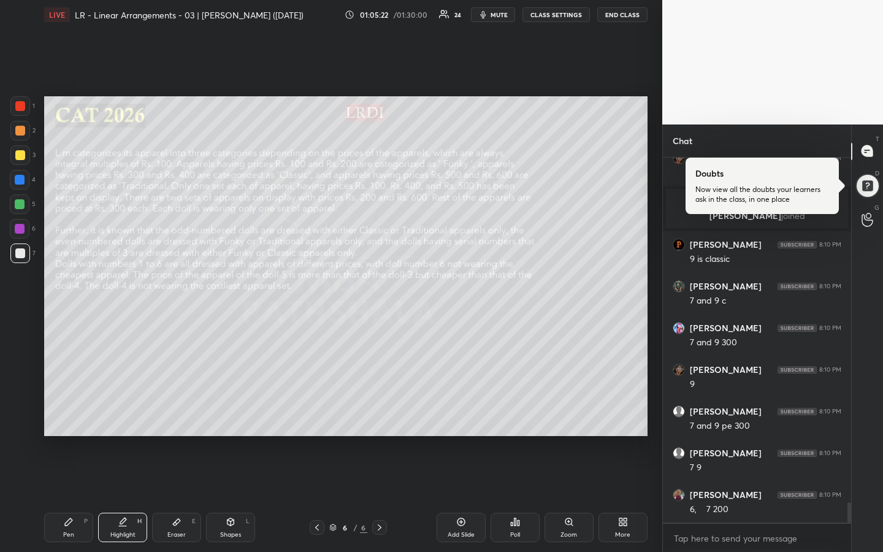
click at [72, 413] on div "Pen" at bounding box center [68, 535] width 11 height 6
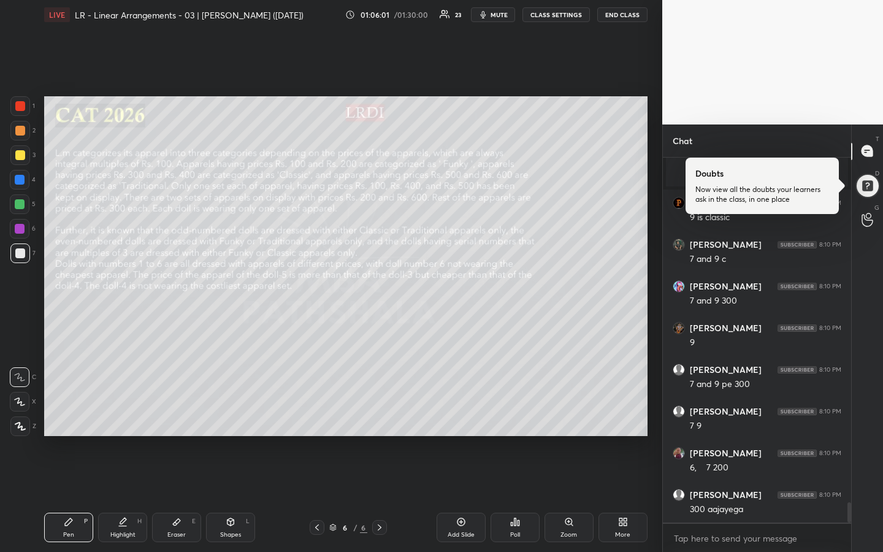
click at [121, 413] on div "Highlight" at bounding box center [122, 535] width 25 height 6
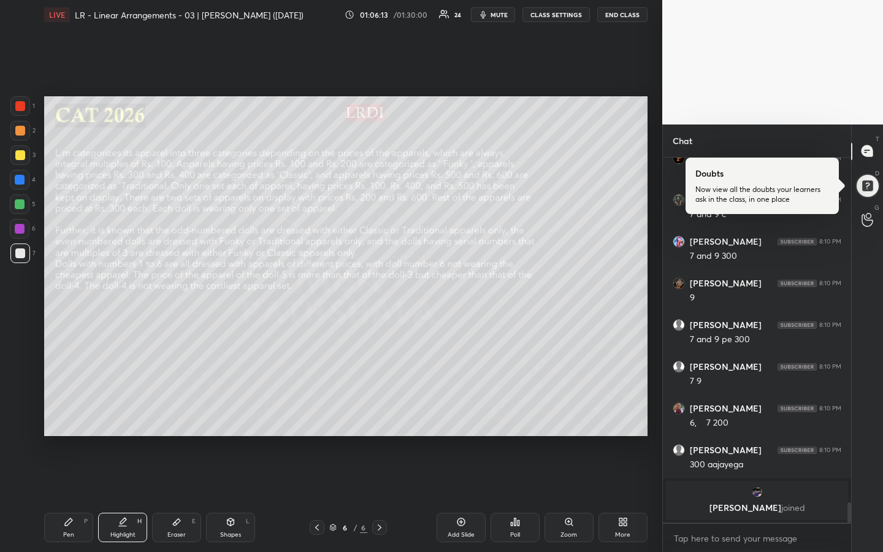
click at [65, 413] on div "Pen P" at bounding box center [68, 527] width 49 height 29
drag, startPoint x: 117, startPoint y: 529, endPoint x: 126, endPoint y: 525, distance: 9.9
click at [121, 413] on div "Highlight H" at bounding box center [122, 527] width 49 height 29
drag, startPoint x: 71, startPoint y: 532, endPoint x: 94, endPoint y: 518, distance: 27.1
click at [72, 413] on div "Pen" at bounding box center [68, 535] width 11 height 6
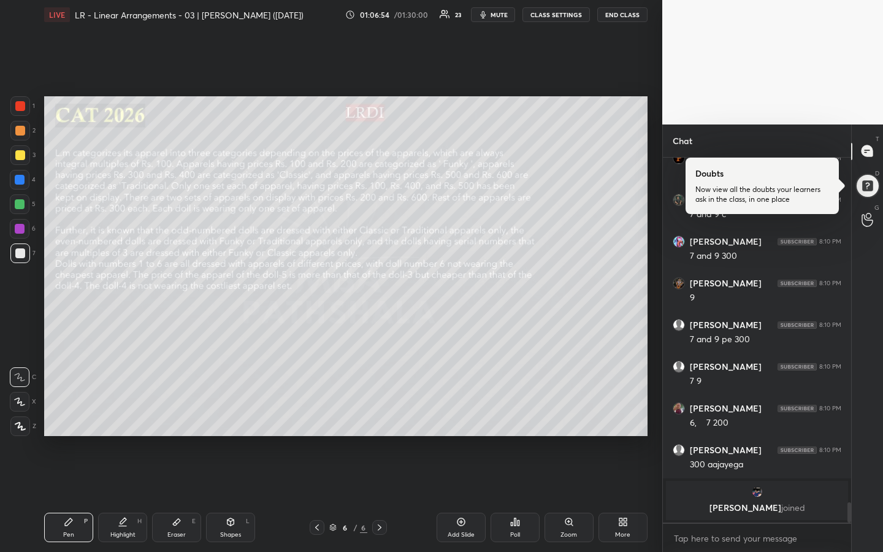
click at [129, 413] on div "Highlight" at bounding box center [122, 535] width 25 height 6
click at [77, 413] on div "Pen P" at bounding box center [68, 527] width 49 height 29
click at [106, 413] on div "Highlight H" at bounding box center [122, 527] width 49 height 29
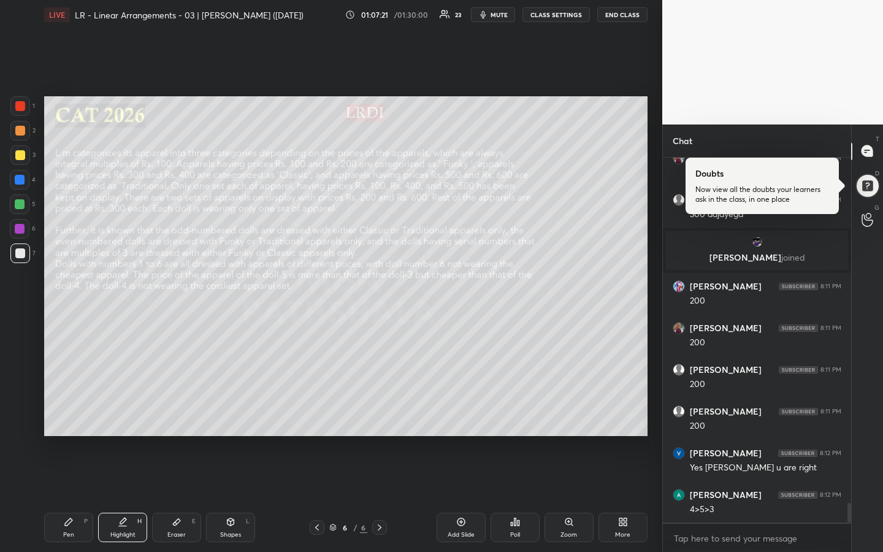
scroll to position [6510, 0]
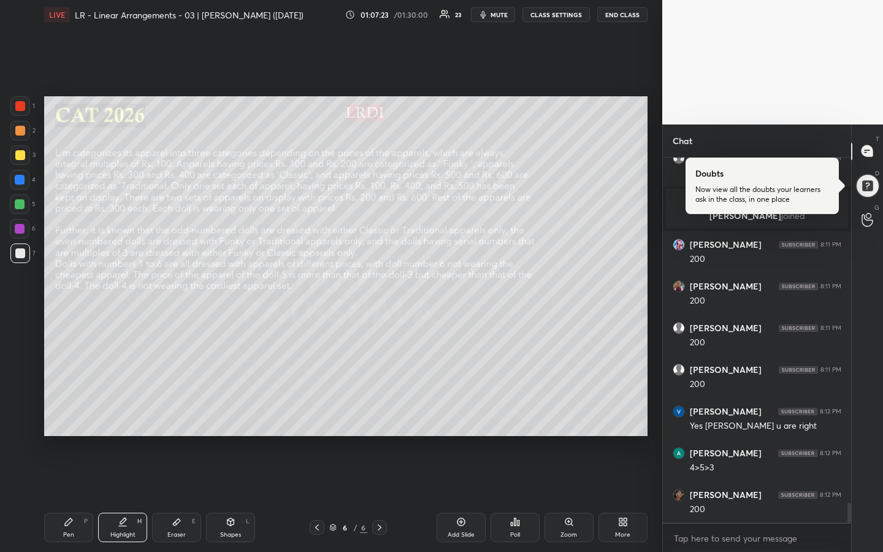
click at [75, 413] on div "Pen P" at bounding box center [68, 527] width 49 height 29
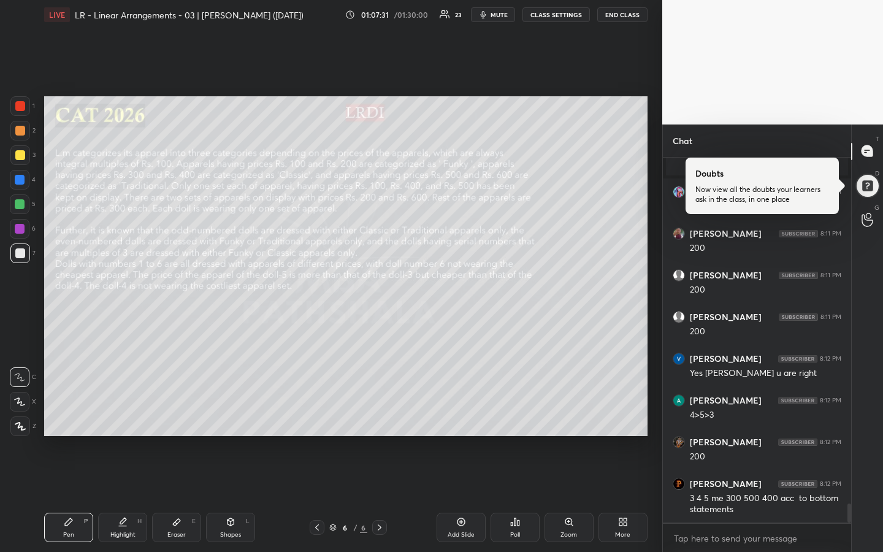
scroll to position [6604, 0]
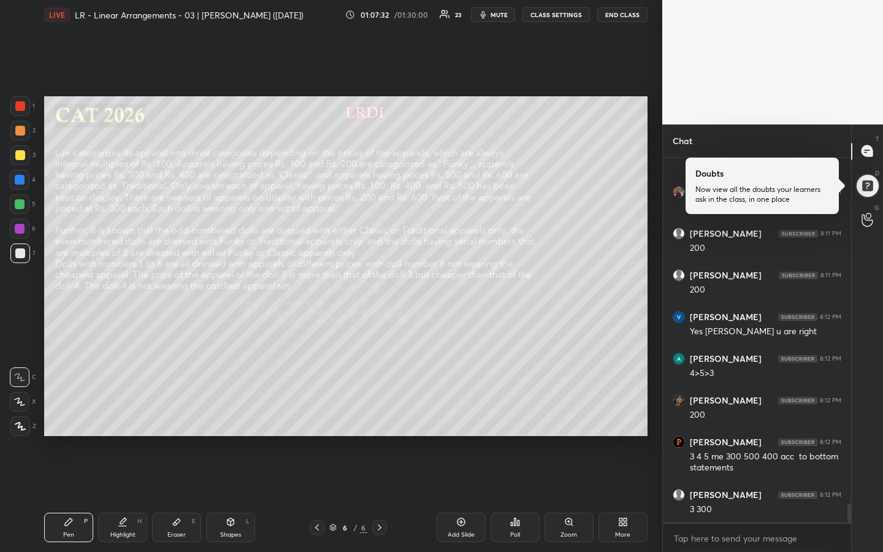
click at [126, 413] on div "Highlight" at bounding box center [122, 535] width 25 height 6
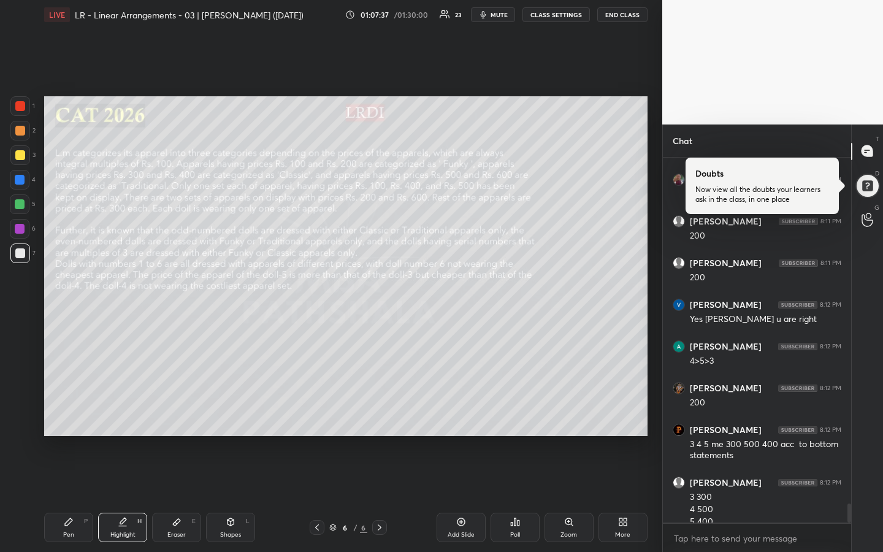
scroll to position [6629, 0]
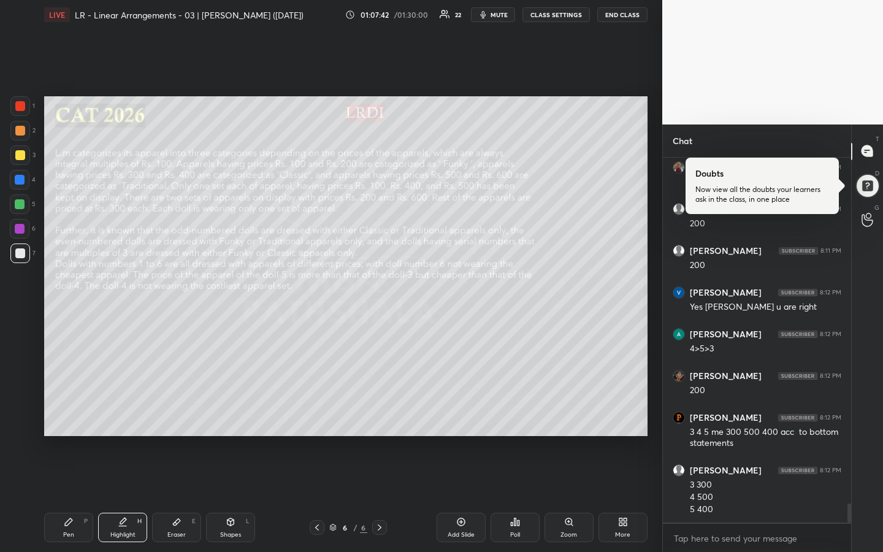
click at [77, 413] on div "Pen P" at bounding box center [68, 527] width 49 height 29
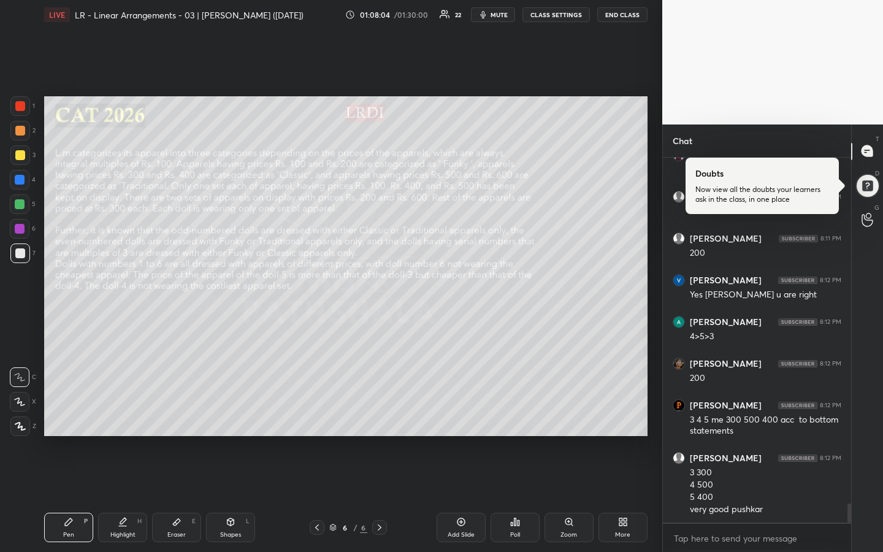
click at [128, 413] on div "Highlight H" at bounding box center [122, 527] width 49 height 29
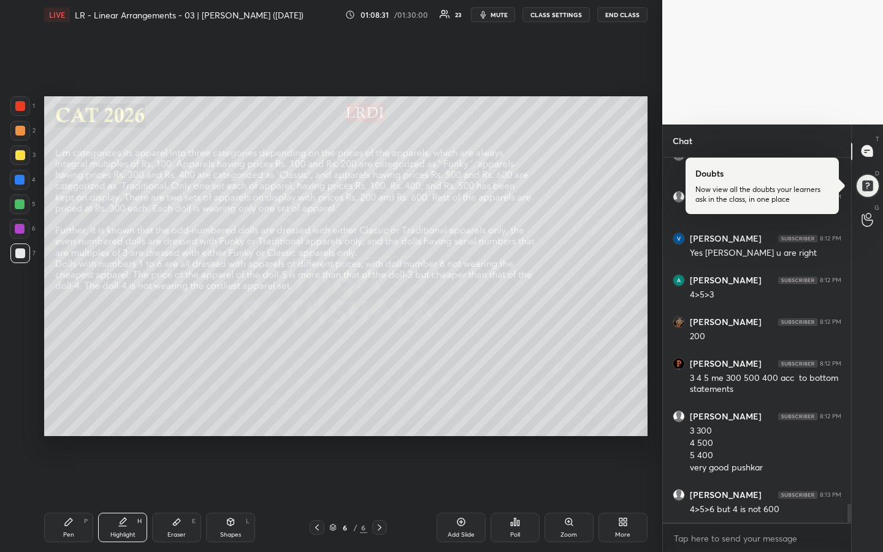
drag, startPoint x: 77, startPoint y: 525, endPoint x: 80, endPoint y: 515, distance: 11.1
click at [75, 413] on div "Pen P" at bounding box center [68, 527] width 49 height 29
click at [20, 202] on div at bounding box center [20, 204] width 10 height 10
click at [118, 413] on icon at bounding box center [123, 522] width 10 height 10
click at [64, 413] on div "Pen" at bounding box center [68, 535] width 11 height 6
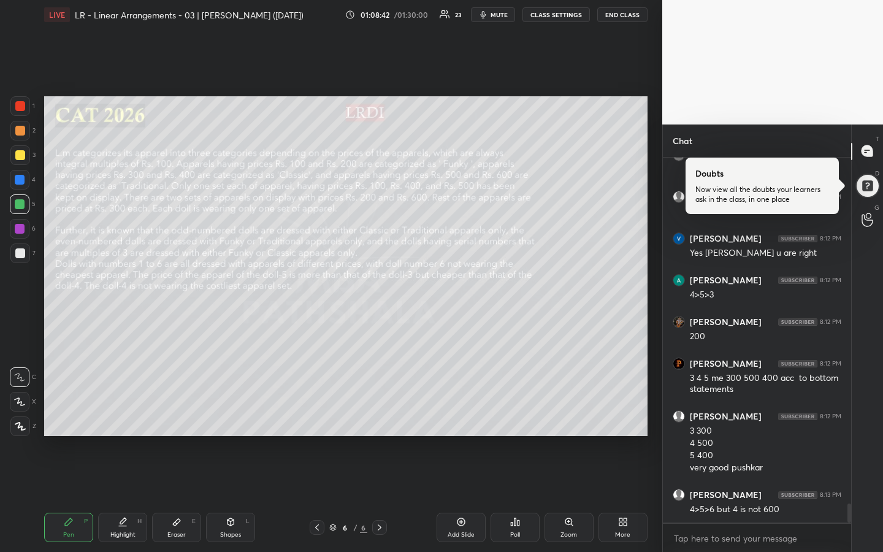
click at [121, 413] on div "Highlight" at bounding box center [122, 535] width 25 height 6
drag, startPoint x: 123, startPoint y: 526, endPoint x: 118, endPoint y: 517, distance: 9.9
click at [122, 413] on icon at bounding box center [123, 522] width 10 height 10
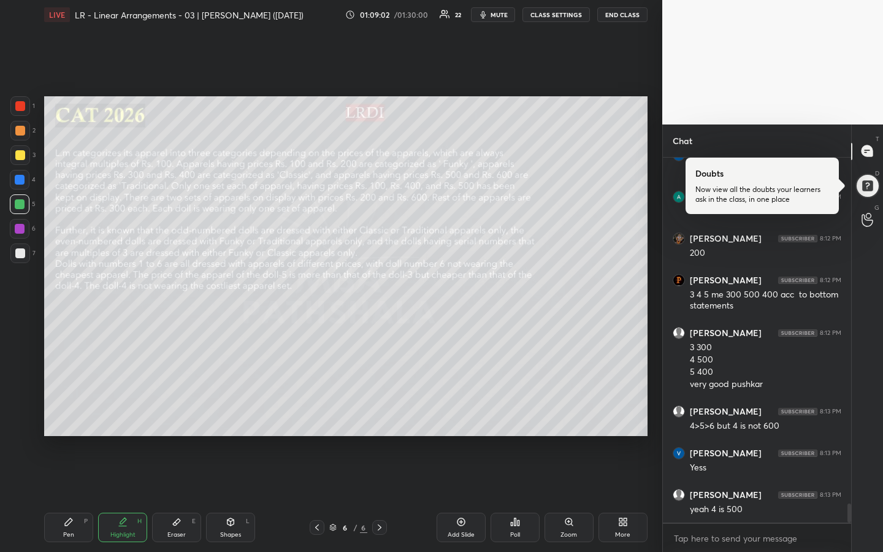
scroll to position [6808, 0]
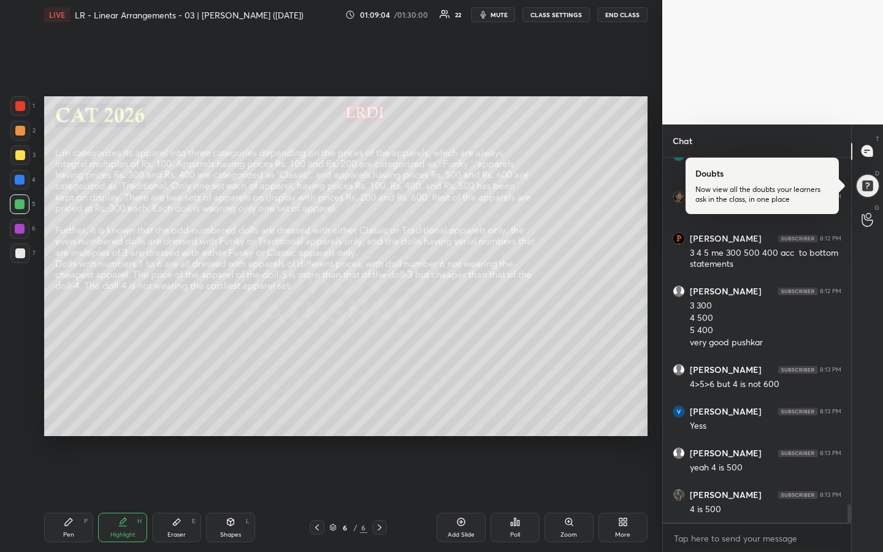
click at [74, 413] on div "Pen P" at bounding box center [68, 527] width 49 height 29
click at [118, 413] on icon at bounding box center [123, 522] width 10 height 10
click at [65, 413] on icon at bounding box center [68, 521] width 7 height 7
drag, startPoint x: 125, startPoint y: 523, endPoint x: 136, endPoint y: 465, distance: 59.3
click at [124, 413] on icon at bounding box center [123, 522] width 10 height 10
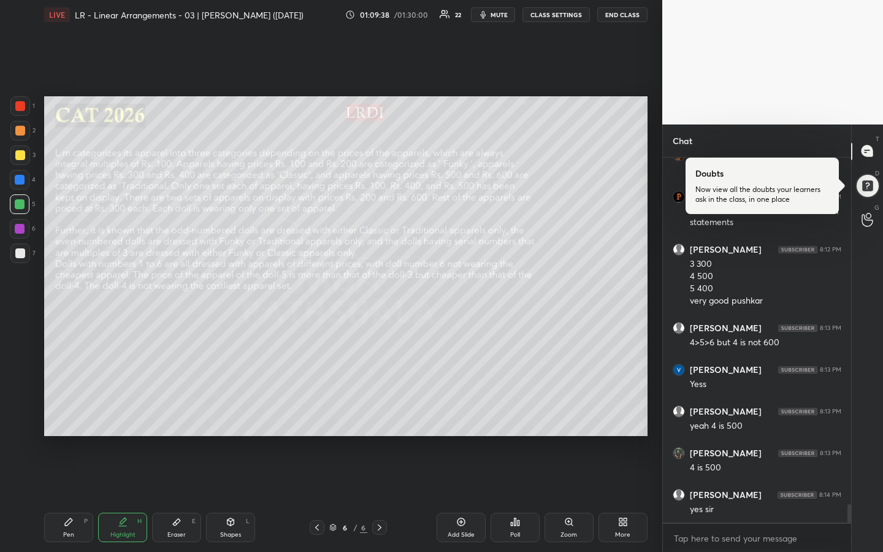
scroll to position [6902, 0]
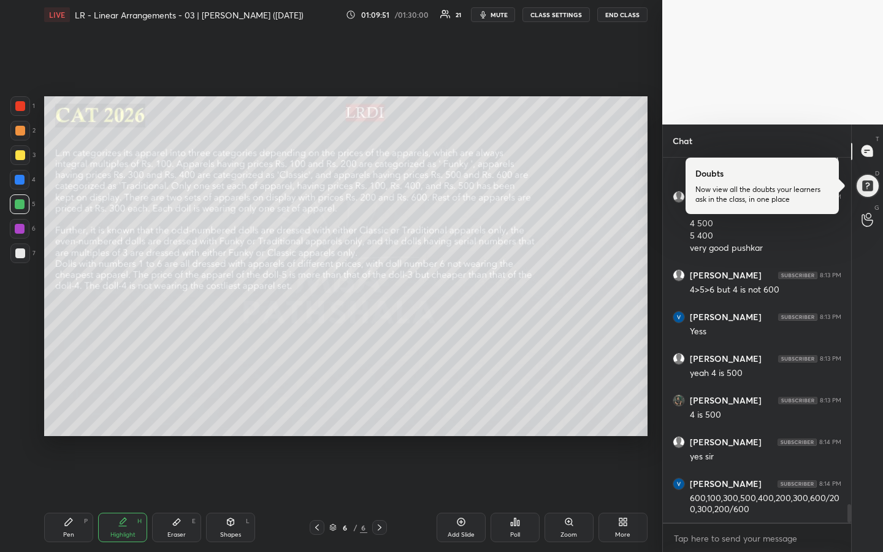
click at [70, 413] on div "Pen" at bounding box center [68, 535] width 11 height 6
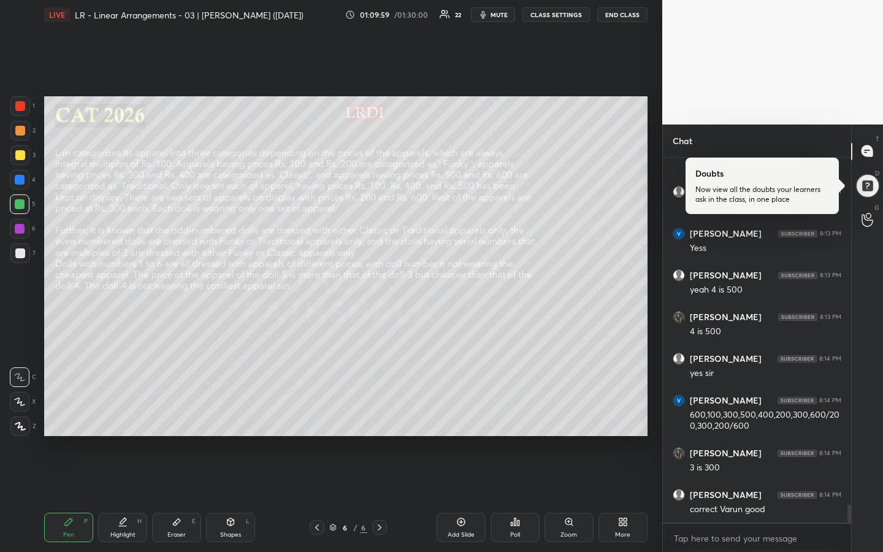
scroll to position [7027, 0]
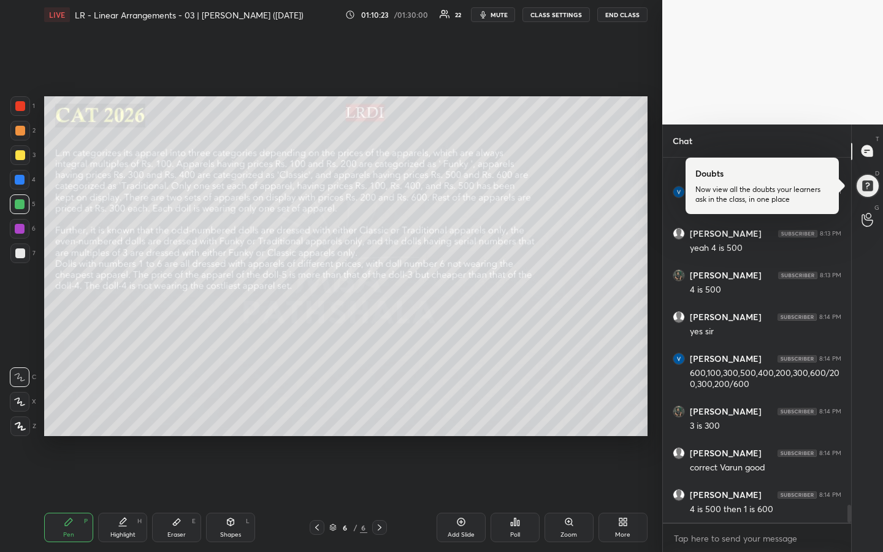
drag, startPoint x: 121, startPoint y: 526, endPoint x: 134, endPoint y: 499, distance: 29.4
click at [124, 413] on div "Highlight H" at bounding box center [122, 527] width 49 height 29
click at [64, 413] on div "Pen P" at bounding box center [68, 527] width 49 height 29
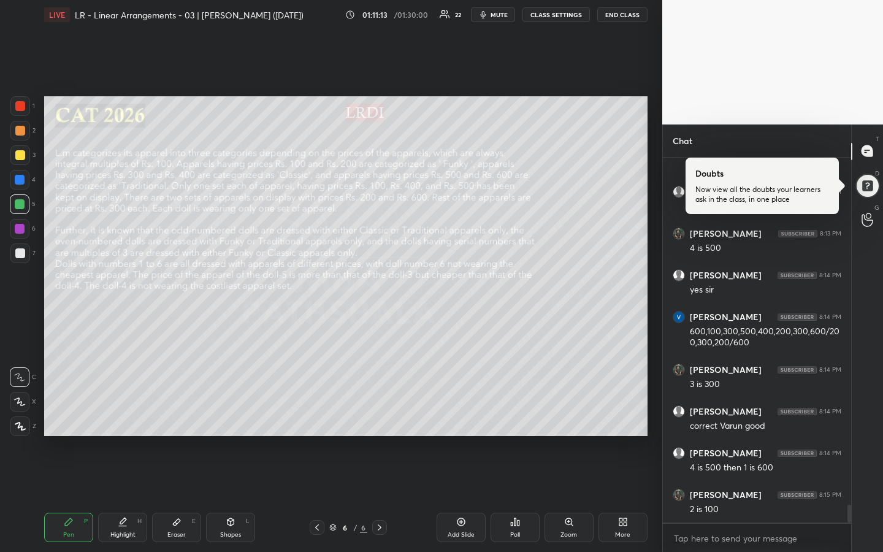
click at [20, 256] on div at bounding box center [20, 253] width 10 height 10
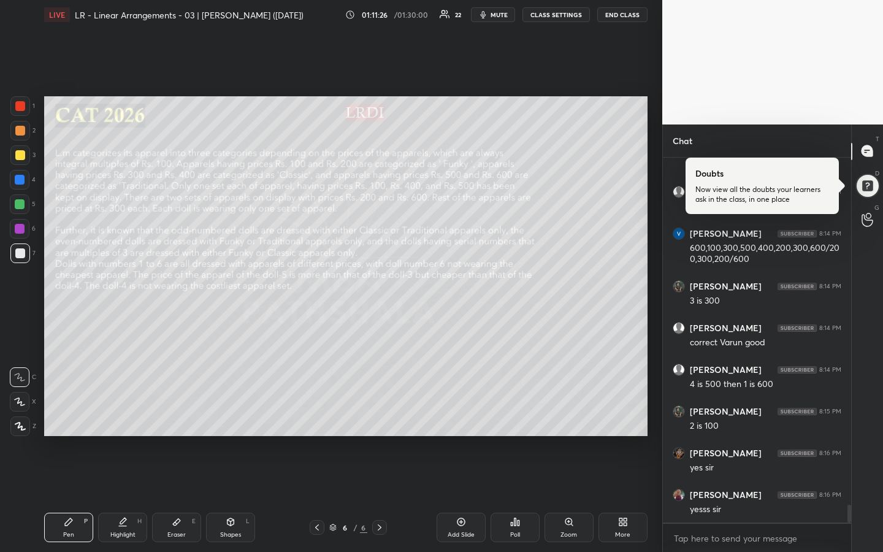
scroll to position [7194, 0]
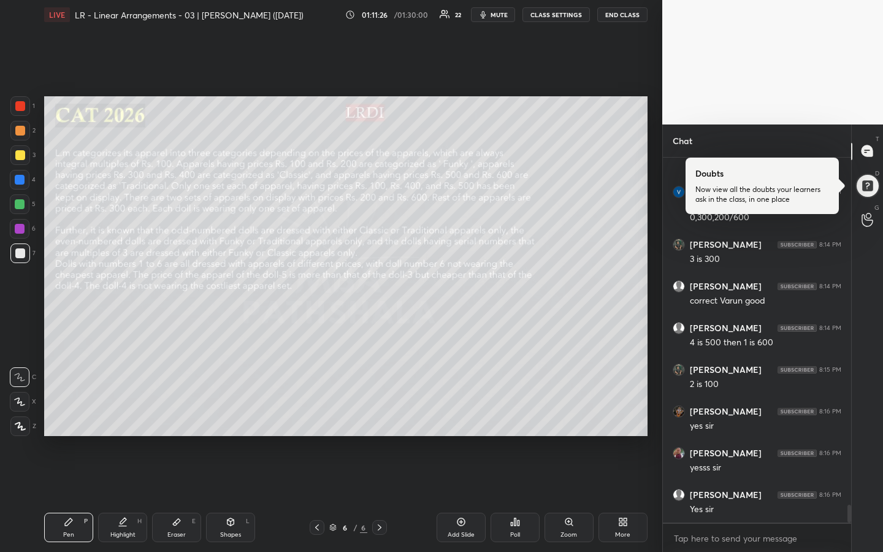
click at [20, 131] on div at bounding box center [20, 131] width 10 height 10
click at [74, 413] on div "Pen P" at bounding box center [68, 527] width 49 height 29
click at [124, 413] on icon at bounding box center [122, 526] width 7 height 0
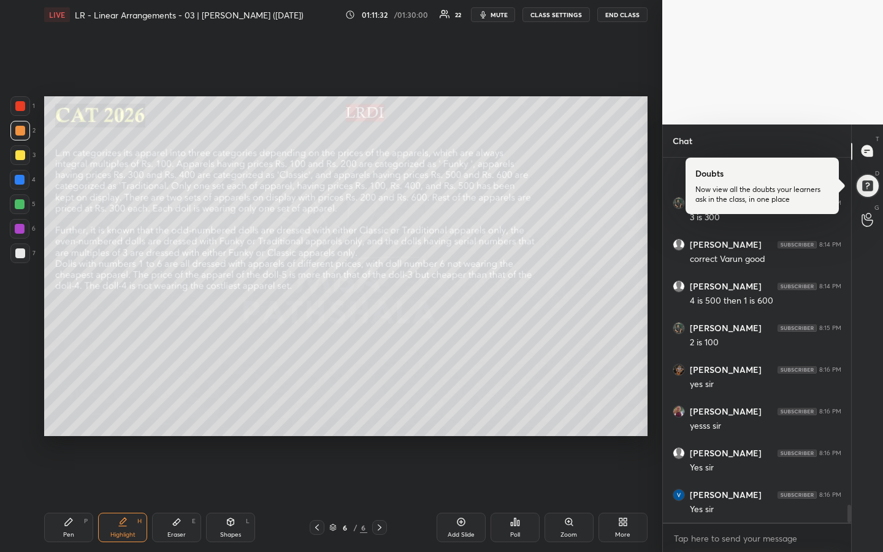
click at [72, 413] on div "Pen P" at bounding box center [68, 527] width 49 height 29
click at [118, 413] on div "Highlight" at bounding box center [122, 535] width 25 height 6
click at [69, 413] on div "Pen P" at bounding box center [68, 527] width 49 height 29
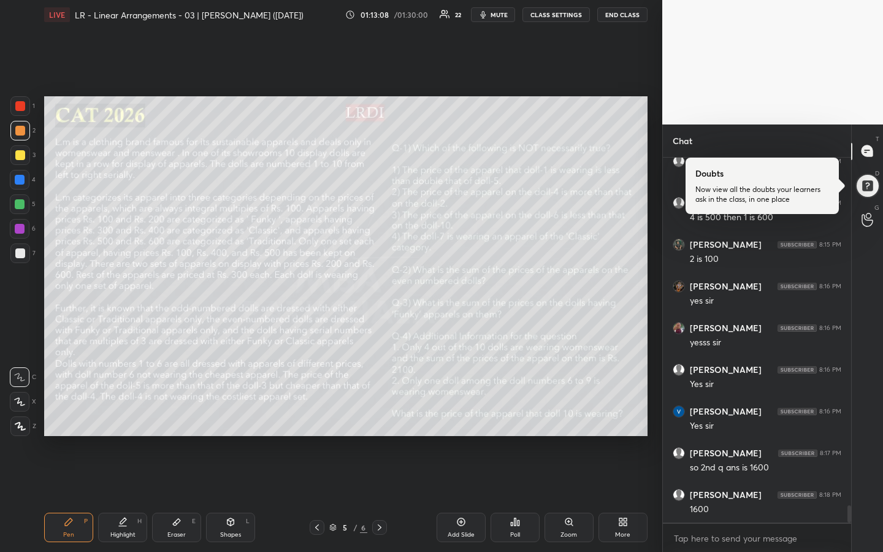
click at [120, 413] on div "Highlight H" at bounding box center [122, 527] width 49 height 29
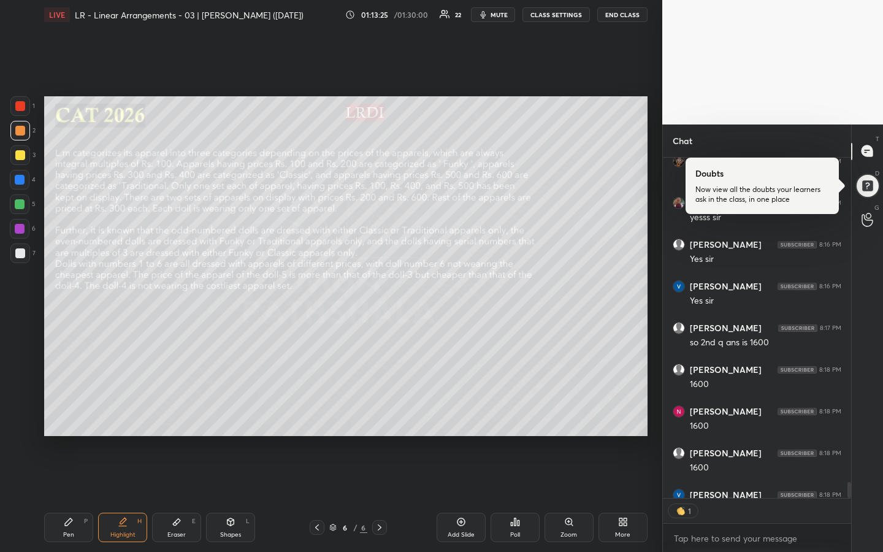
scroll to position [4, 4]
click at [73, 413] on div "Pen P" at bounding box center [68, 527] width 49 height 29
click at [115, 413] on div "Highlight" at bounding box center [122, 535] width 25 height 6
click at [71, 413] on div "Pen" at bounding box center [68, 535] width 11 height 6
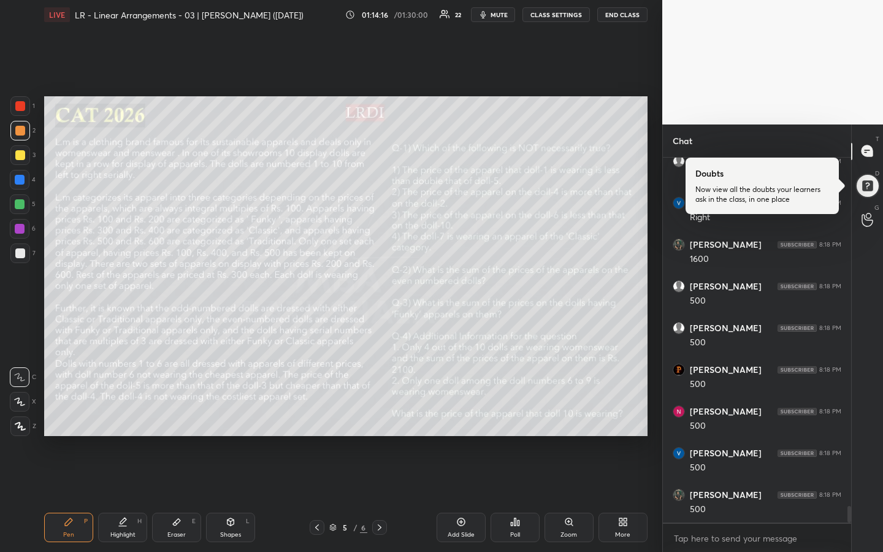
drag, startPoint x: 132, startPoint y: 526, endPoint x: 155, endPoint y: 516, distance: 25.0
click at [132, 413] on div "Highlight H" at bounding box center [122, 527] width 49 height 29
click at [21, 155] on div at bounding box center [20, 155] width 10 height 10
click at [58, 413] on div "Pen P" at bounding box center [68, 527] width 49 height 29
click at [134, 413] on div "Highlight H" at bounding box center [122, 527] width 49 height 29
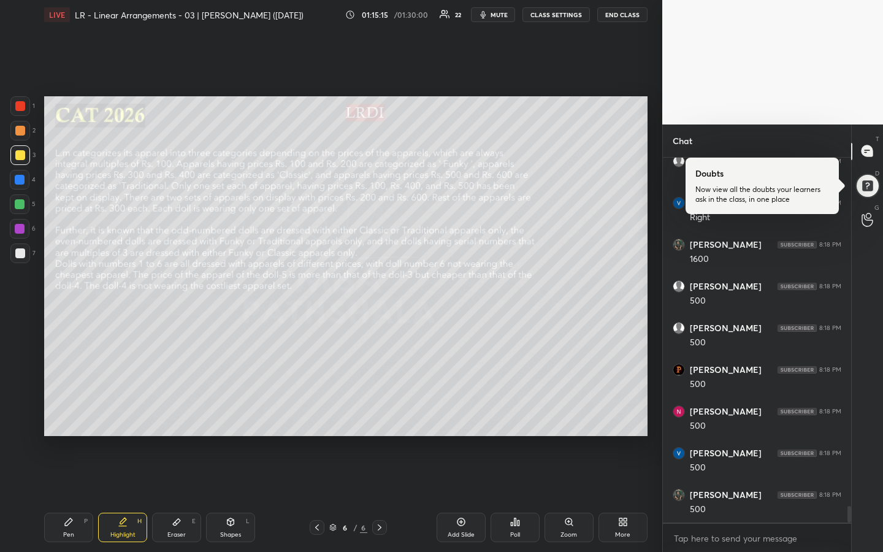
drag, startPoint x: 75, startPoint y: 536, endPoint x: 69, endPoint y: 532, distance: 7.2
click at [72, 413] on div "Pen P" at bounding box center [68, 527] width 49 height 29
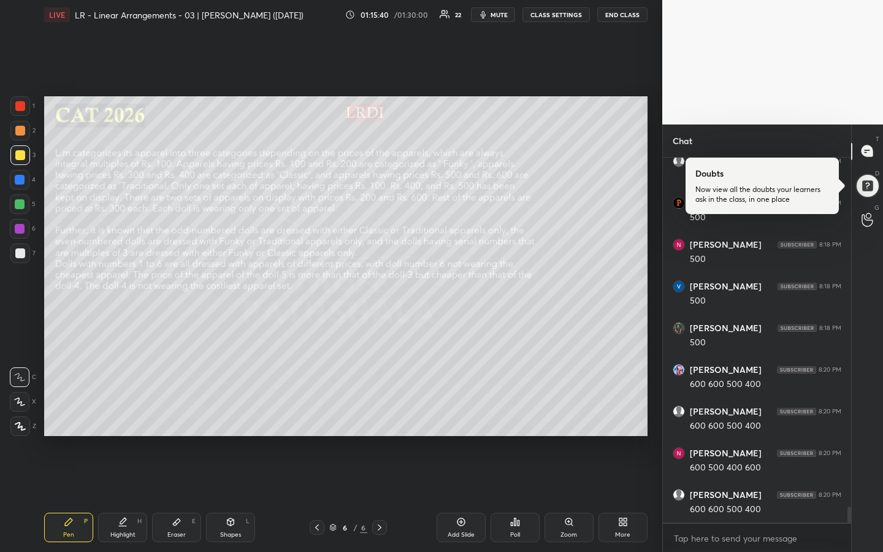
scroll to position [7955, 0]
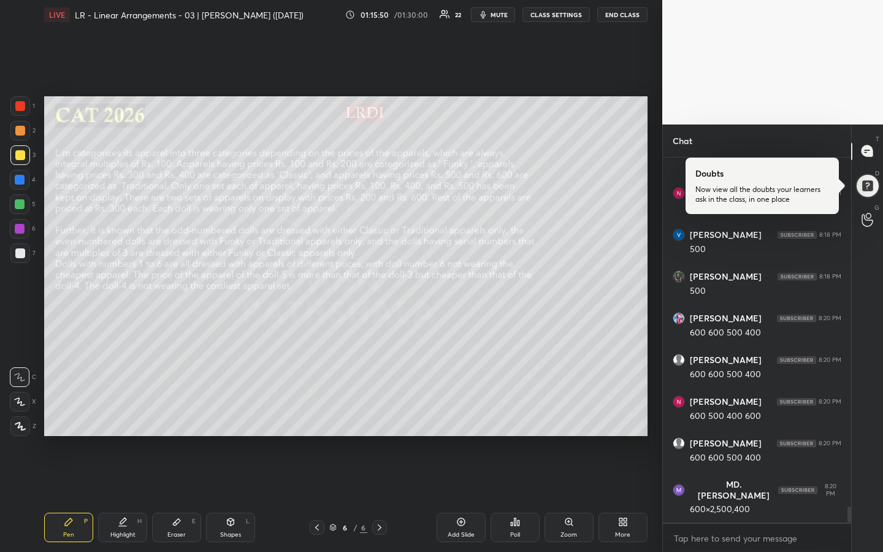
click at [120, 413] on div "Pen P Highlight H Eraser E Shapes L 6 / 6 Add Slide Poll Zoom More" at bounding box center [346, 527] width 604 height 49
click at [122, 413] on div "Highlight H" at bounding box center [122, 527] width 49 height 29
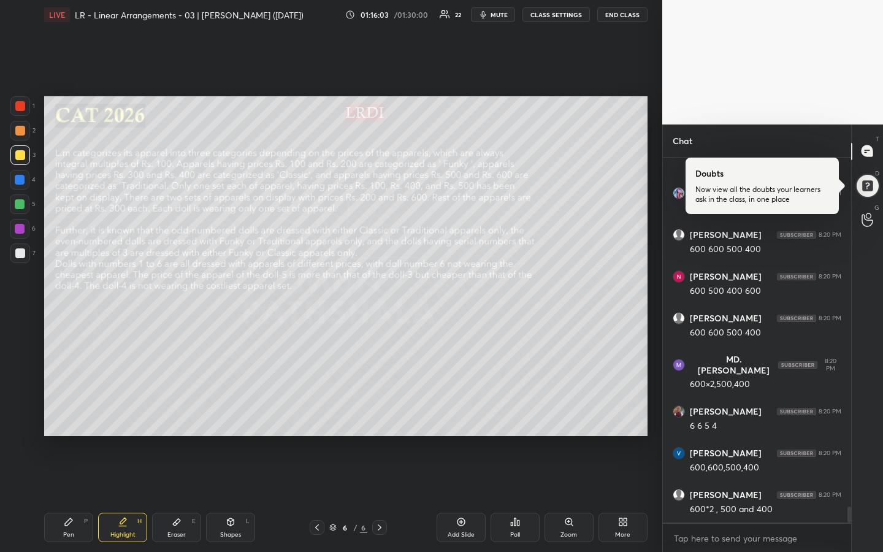
scroll to position [4, 4]
click at [72, 413] on div "Pen P" at bounding box center [68, 527] width 49 height 29
drag, startPoint x: 75, startPoint y: 518, endPoint x: 69, endPoint y: 501, distance: 17.9
click at [75, 413] on div "Pen P" at bounding box center [68, 527] width 49 height 29
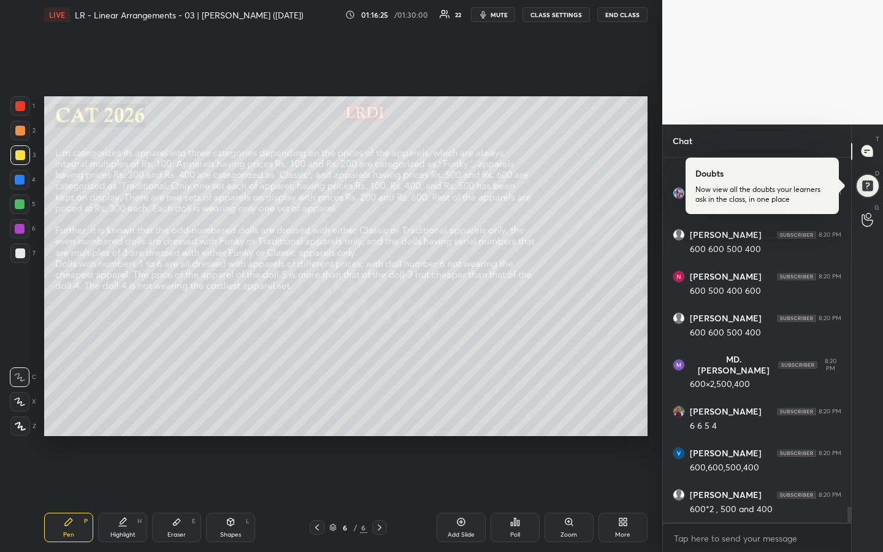
drag, startPoint x: 21, startPoint y: 105, endPoint x: 42, endPoint y: 118, distance: 25.0
click at [22, 109] on div at bounding box center [20, 106] width 10 height 10
click at [178, 413] on div "Eraser" at bounding box center [176, 535] width 18 height 6
drag, startPoint x: 130, startPoint y: 533, endPoint x: 152, endPoint y: 529, distance: 21.9
click at [131, 413] on div "Highlight" at bounding box center [122, 535] width 25 height 6
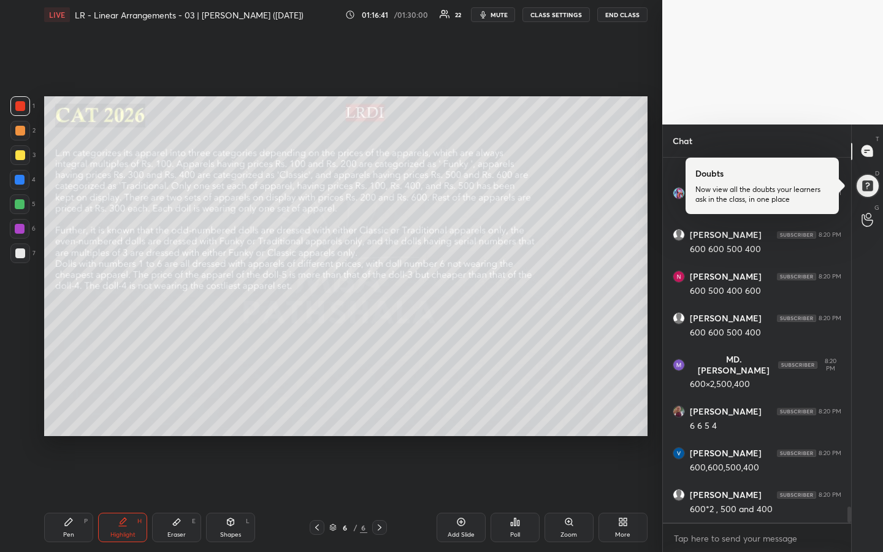
drag, startPoint x: 66, startPoint y: 523, endPoint x: 113, endPoint y: 467, distance: 72.3
click at [67, 413] on icon at bounding box center [68, 521] width 7 height 7
click at [131, 413] on div "Highlight H" at bounding box center [122, 527] width 49 height 29
click at [69, 413] on div "Pen P" at bounding box center [68, 527] width 49 height 29
click at [121, 413] on div "Highlight H" at bounding box center [122, 527] width 49 height 29
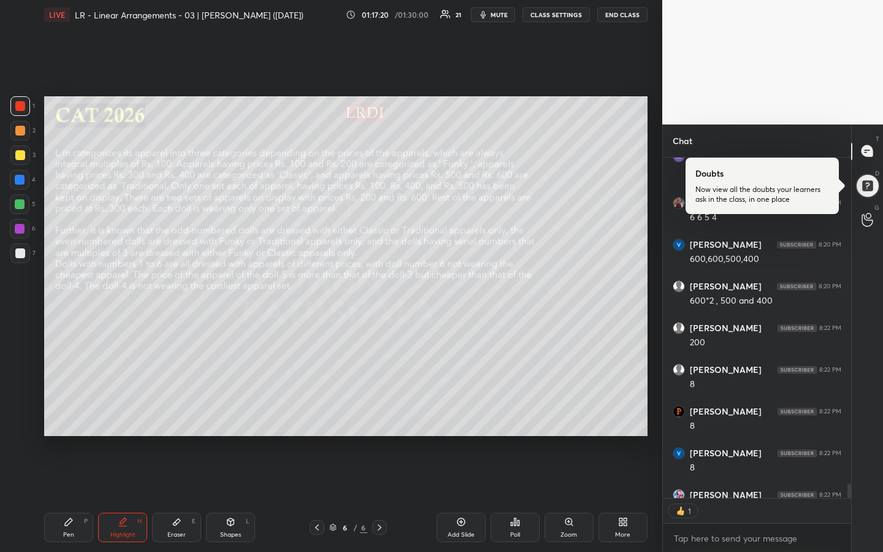
scroll to position [8355, 0]
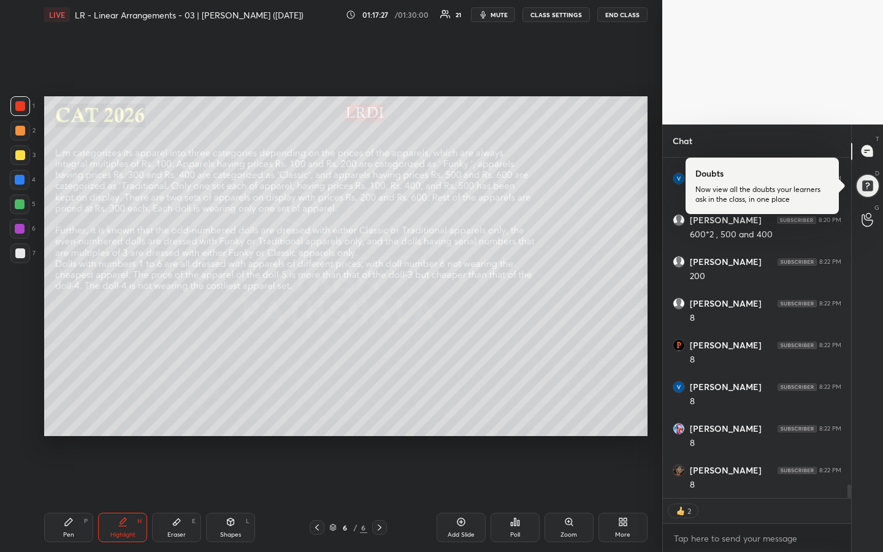
click at [70, 413] on div "Pen P" at bounding box center [68, 527] width 49 height 29
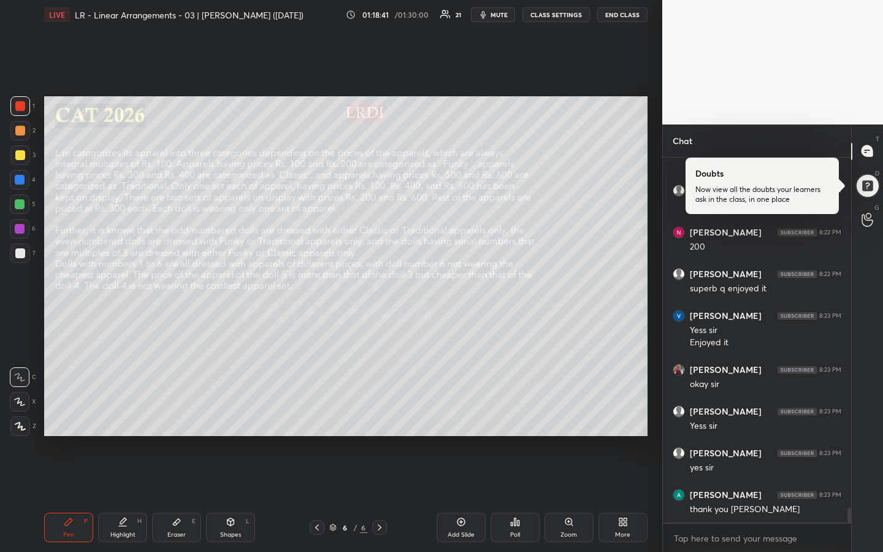
scroll to position [8718, 0]
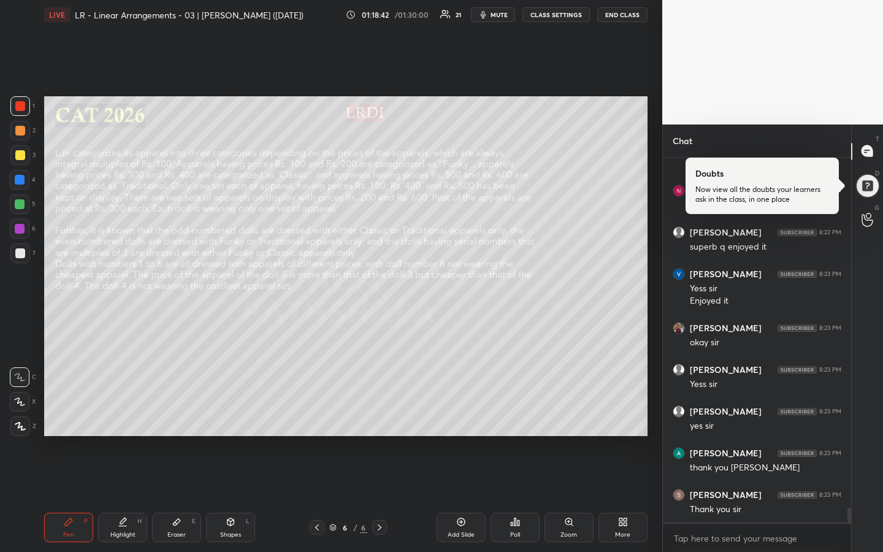
click at [655, 359] on div "1 2 3 4 5 6 7 R O A L C X Z Erase all C X Z LIVE LR - Linear Arrangements - 03 …" at bounding box center [331, 276] width 662 height 552
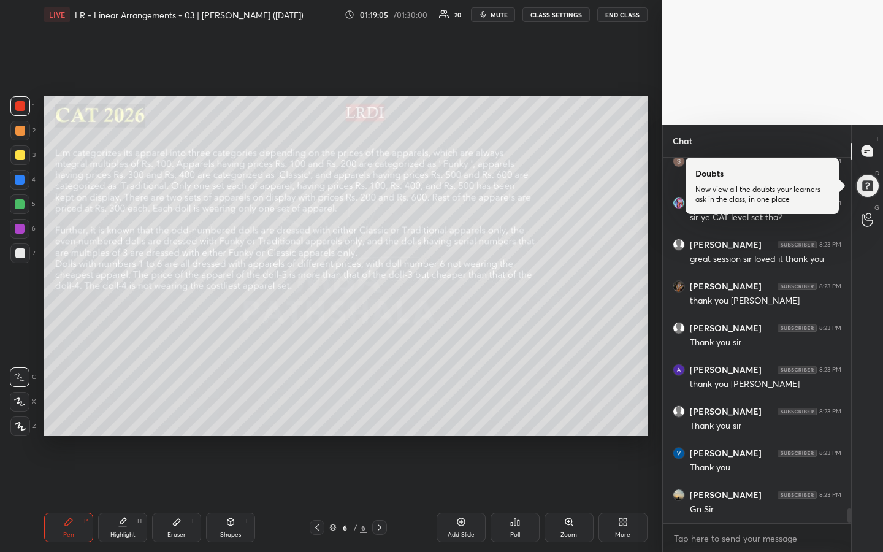
scroll to position [9093, 0]
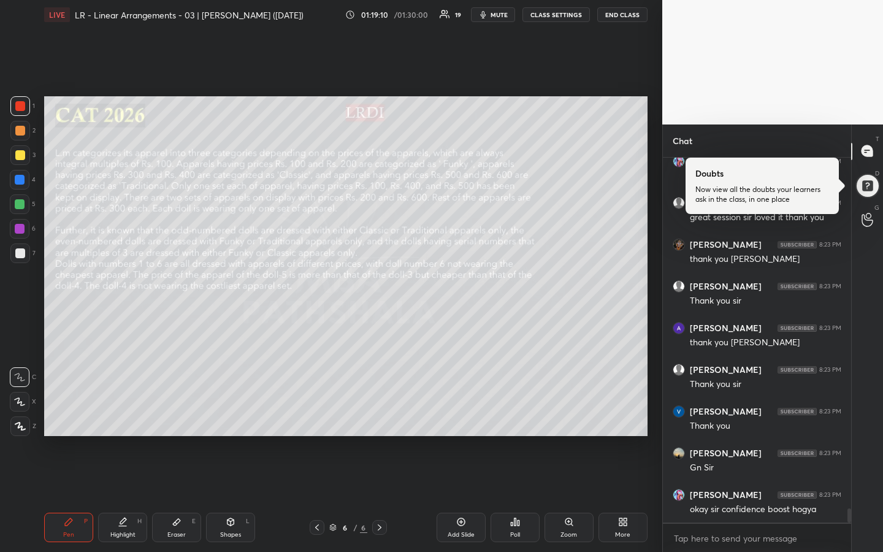
click at [654, 296] on div "1 2 3 4 5 6 7 R O A L C X Z Erase all C X Z LIVE LR - Linear Arrangements - 03 …" at bounding box center [331, 276] width 662 height 552
click at [620, 17] on button "END CLASS" at bounding box center [622, 14] width 50 height 15
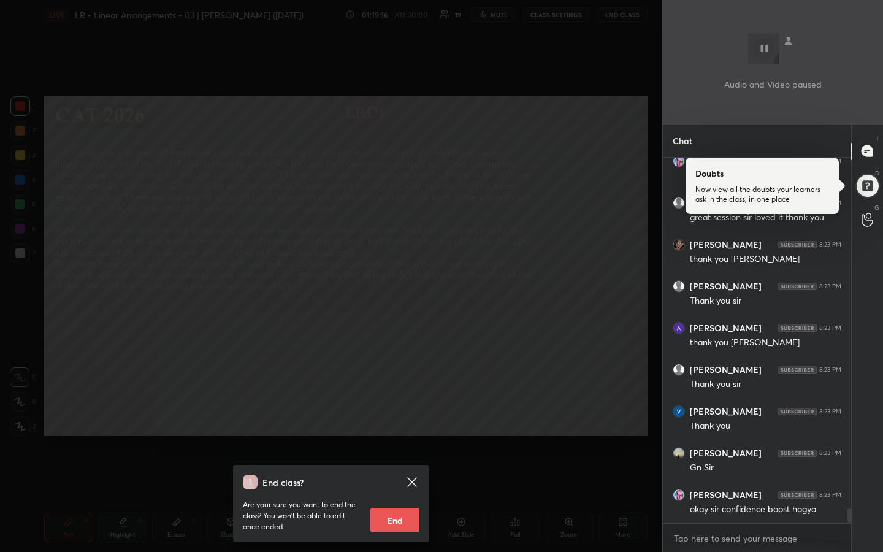
click at [393, 413] on button "End" at bounding box center [394, 520] width 49 height 25
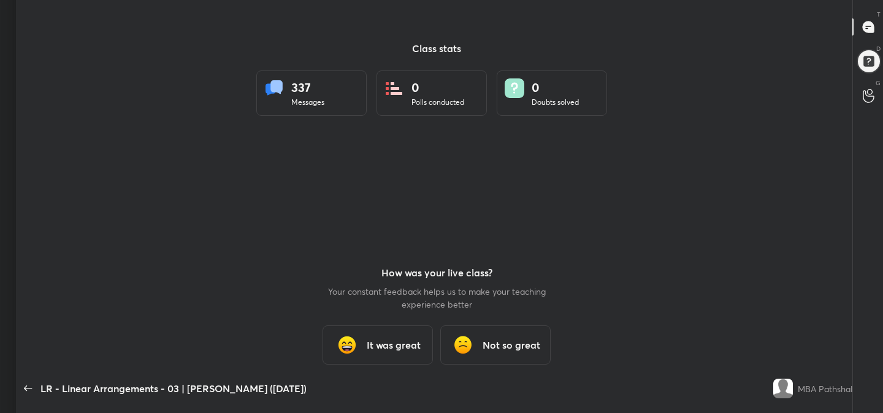
scroll to position [61003, 60465]
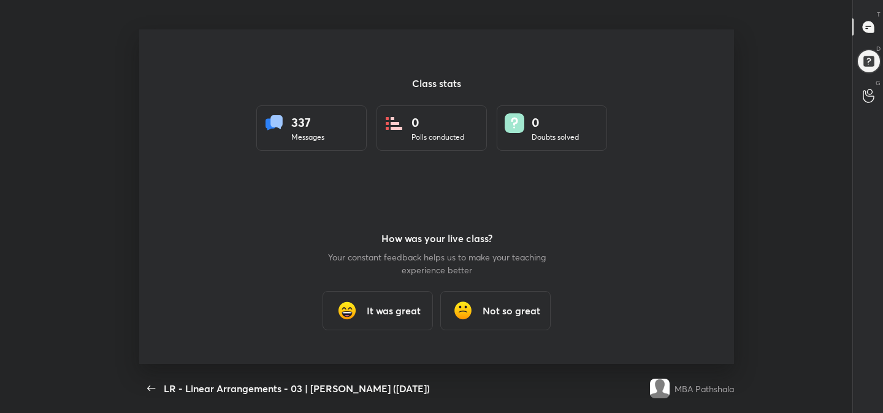
type textarea "x"
